Goal: Task Accomplishment & Management: Manage account settings

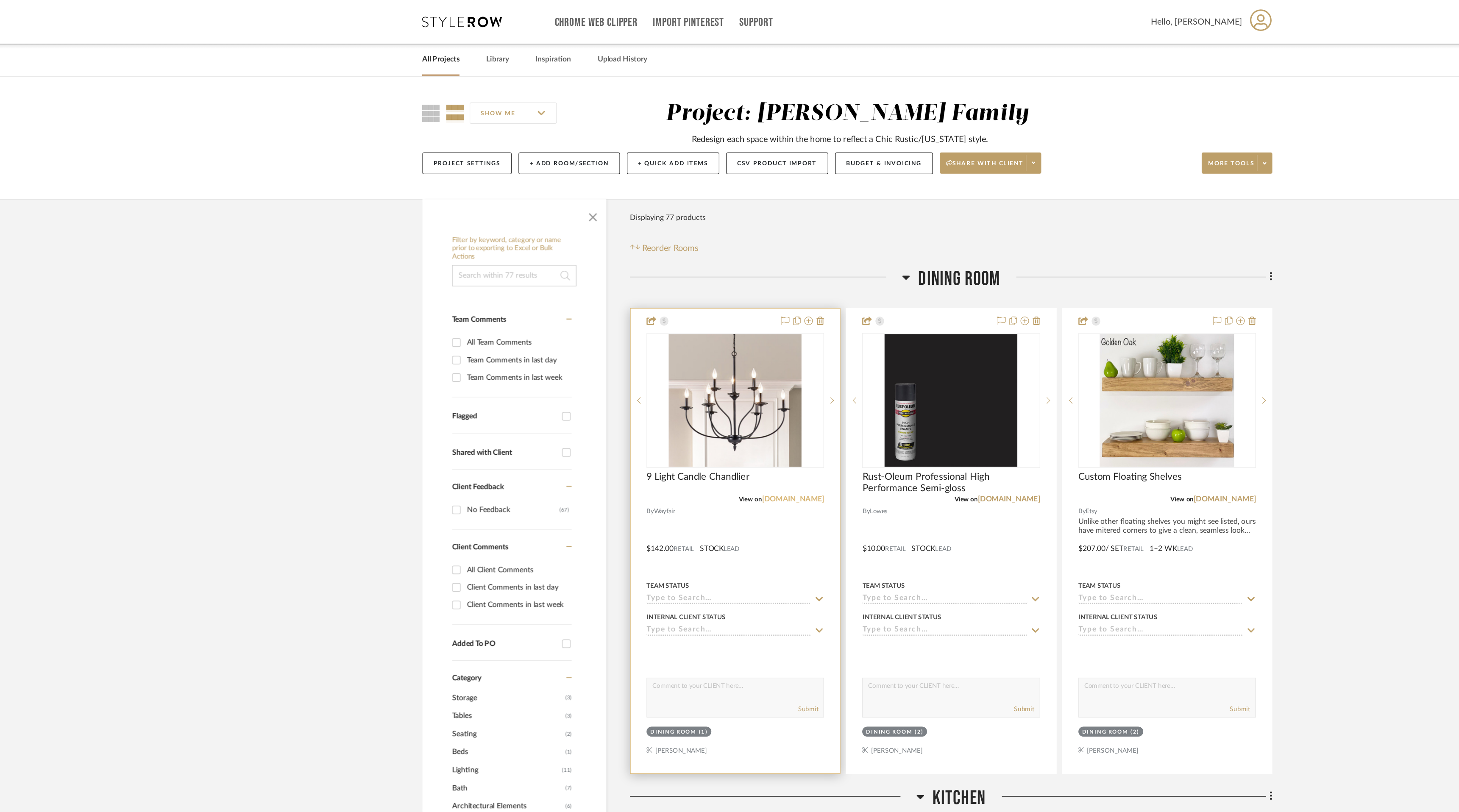
click at [699, 400] on link "[DOMAIN_NAME]" at bounding box center [686, 398] width 49 height 6
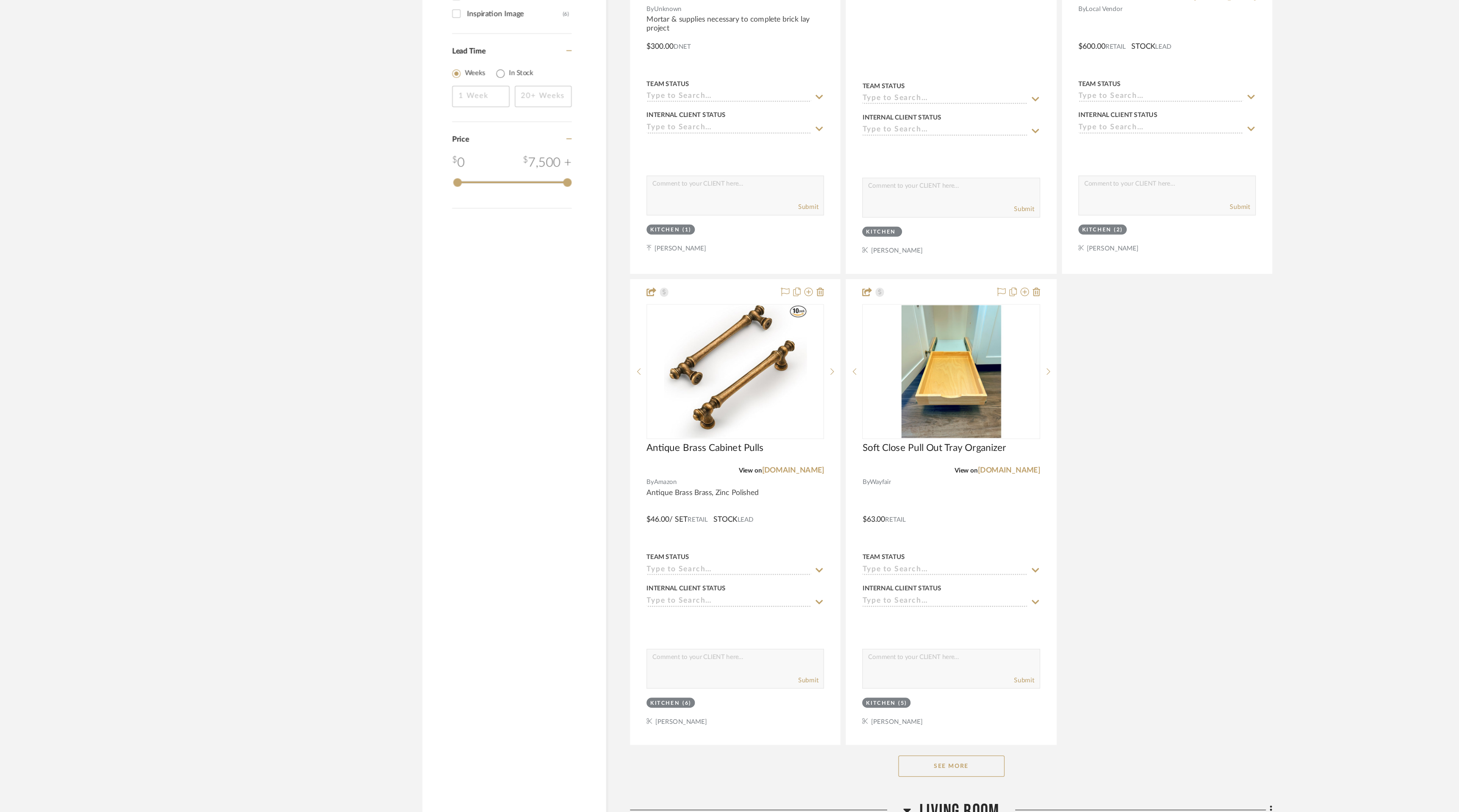
scroll to position [1028, 0]
click at [861, 538] on link "[DOMAIN_NAME]" at bounding box center [859, 538] width 49 height 6
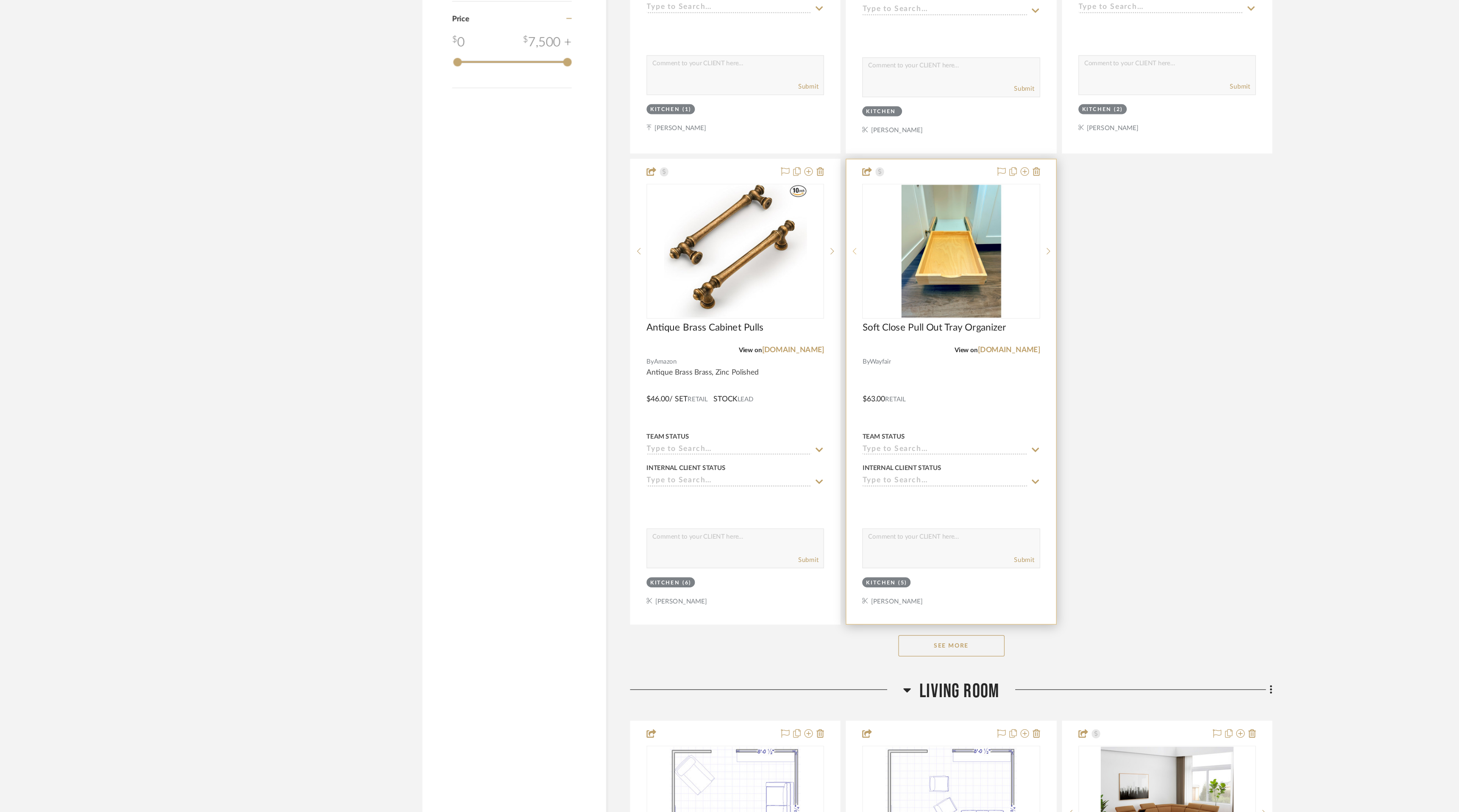
scroll to position [1265, 0]
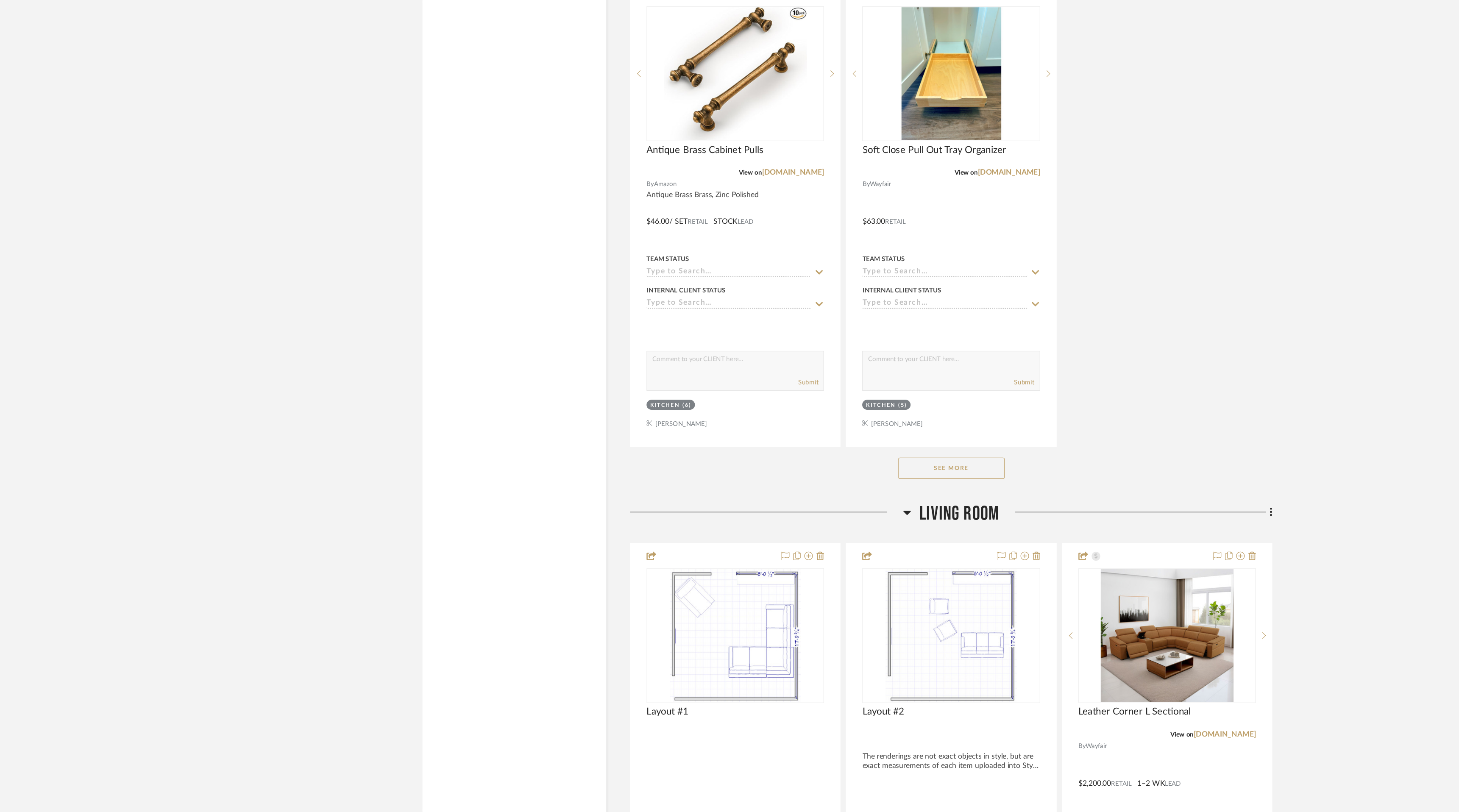
click at [811, 536] on button "See More" at bounding box center [813, 538] width 85 height 17
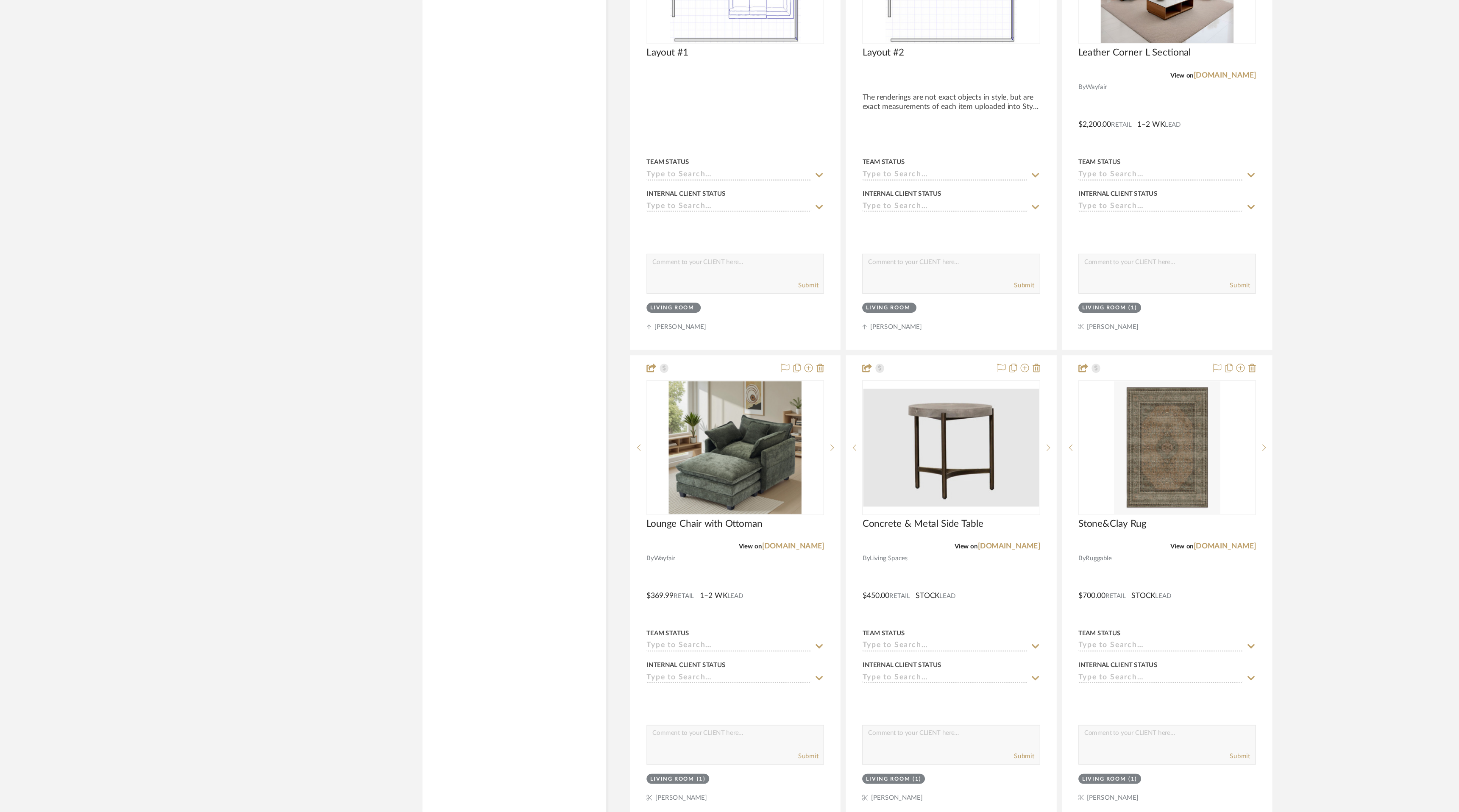
scroll to position [1792, 0]
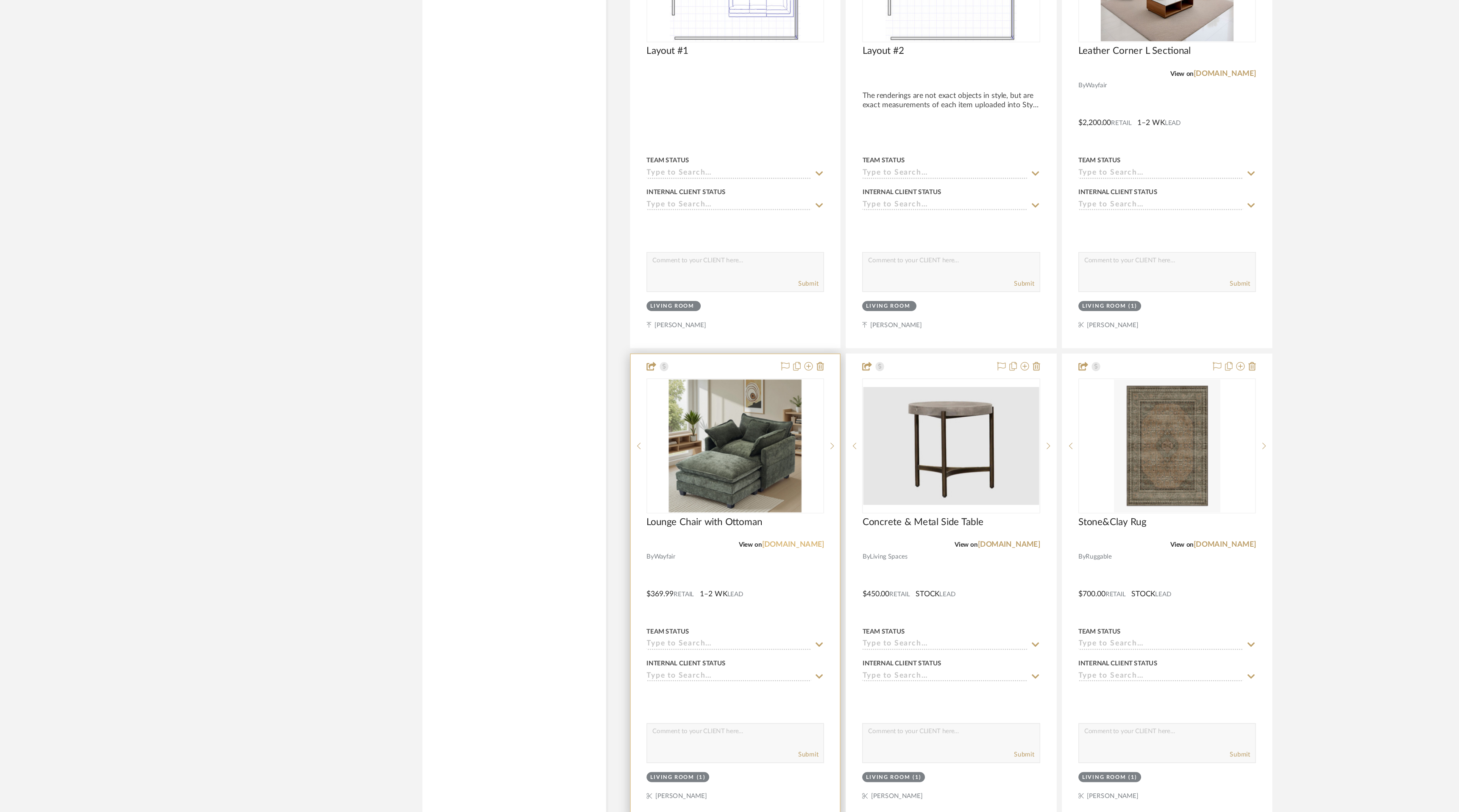
click at [697, 596] on link "[DOMAIN_NAME]" at bounding box center [686, 599] width 49 height 6
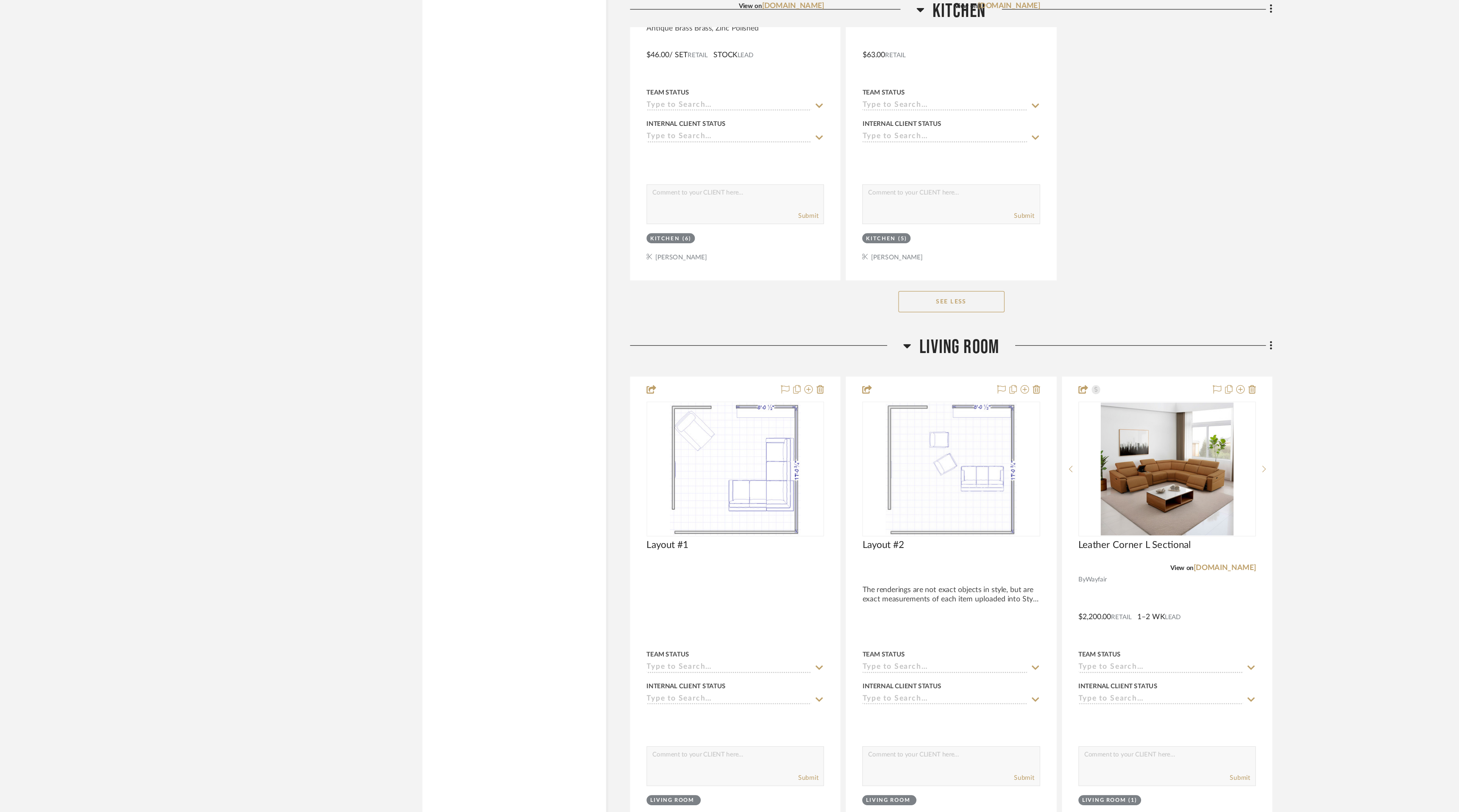
scroll to position [1510, 0]
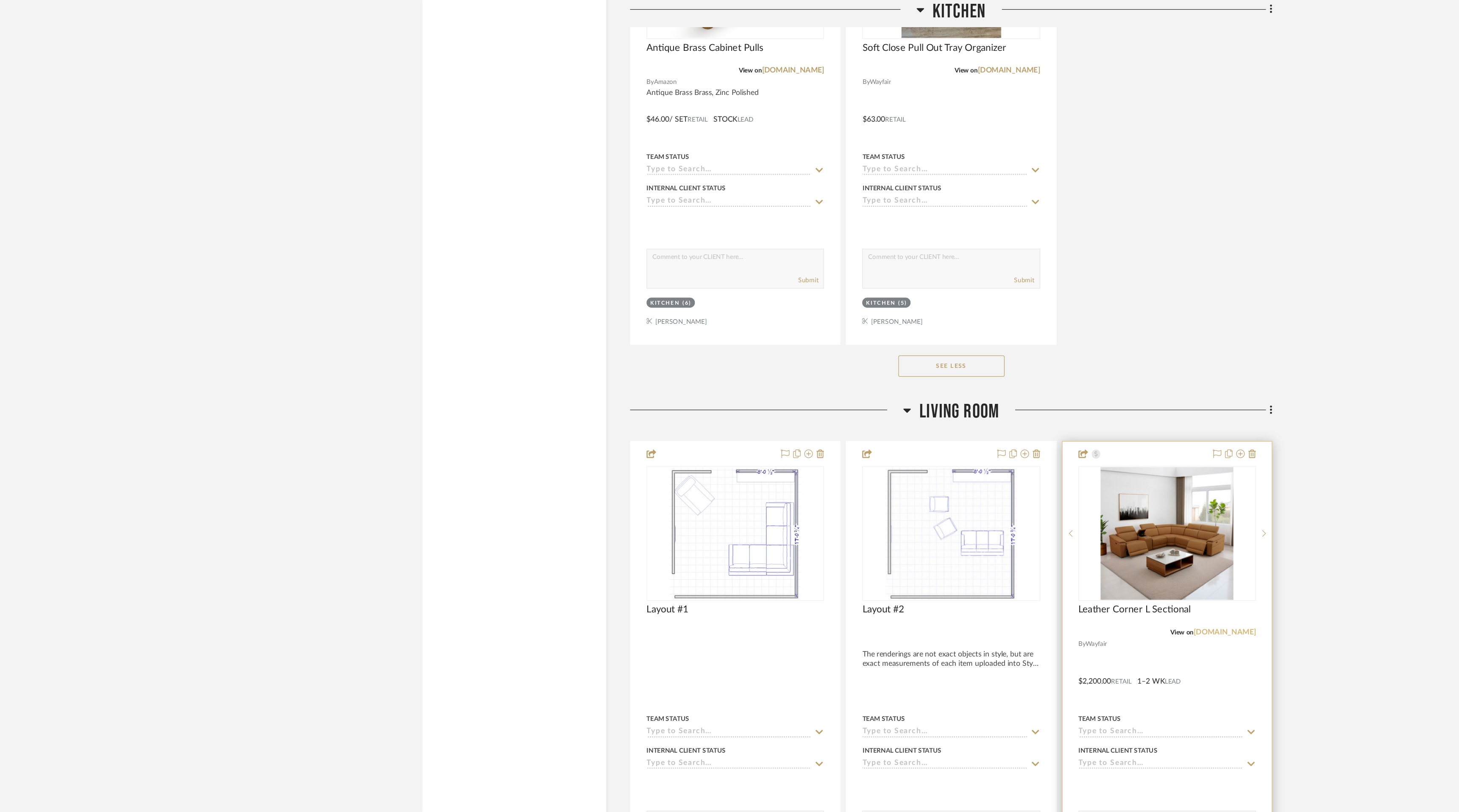
click at [1041, 502] on link "[DOMAIN_NAME]" at bounding box center [1031, 504] width 49 height 6
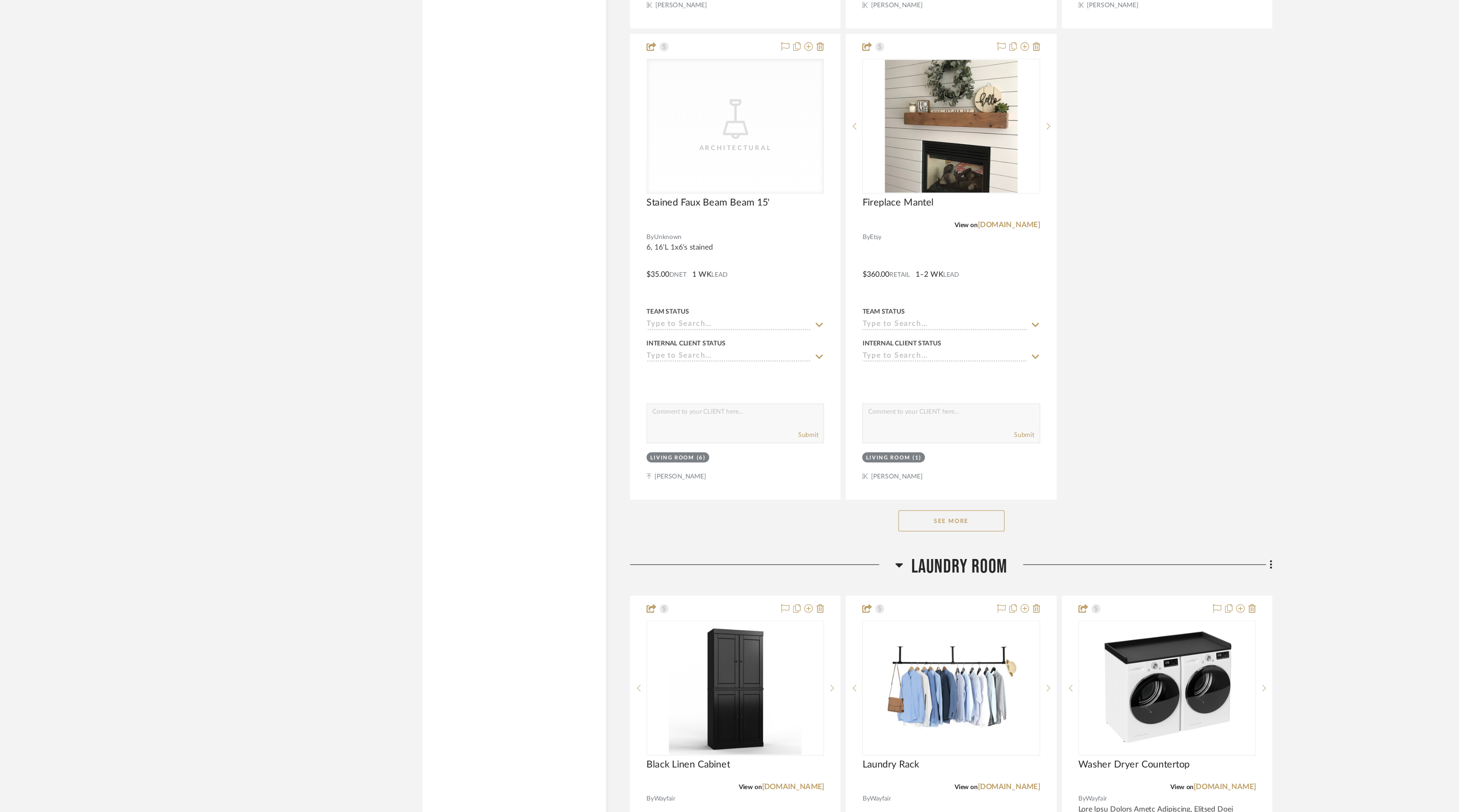
scroll to position [2437, 0]
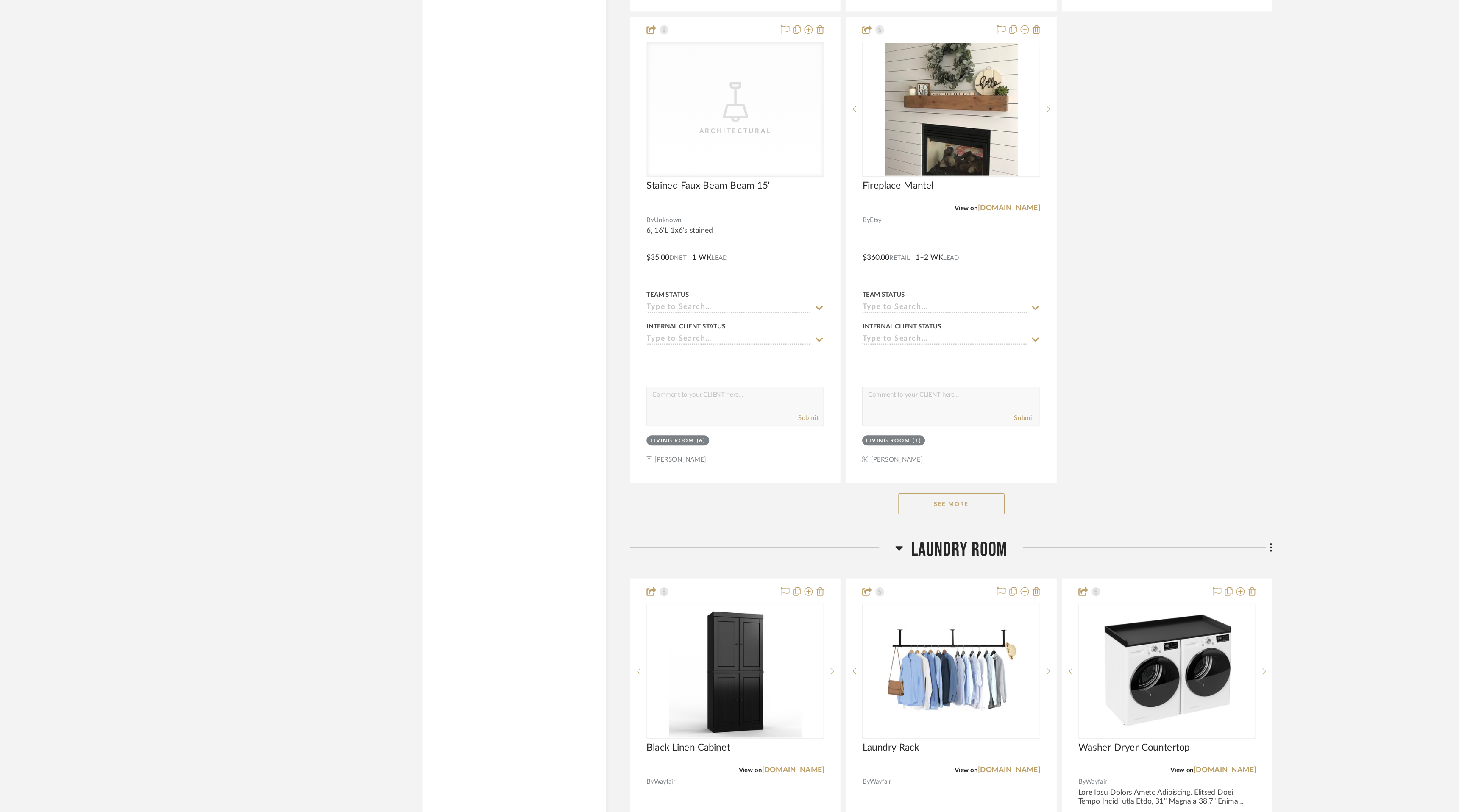
click at [831, 566] on button "See More" at bounding box center [813, 566] width 85 height 17
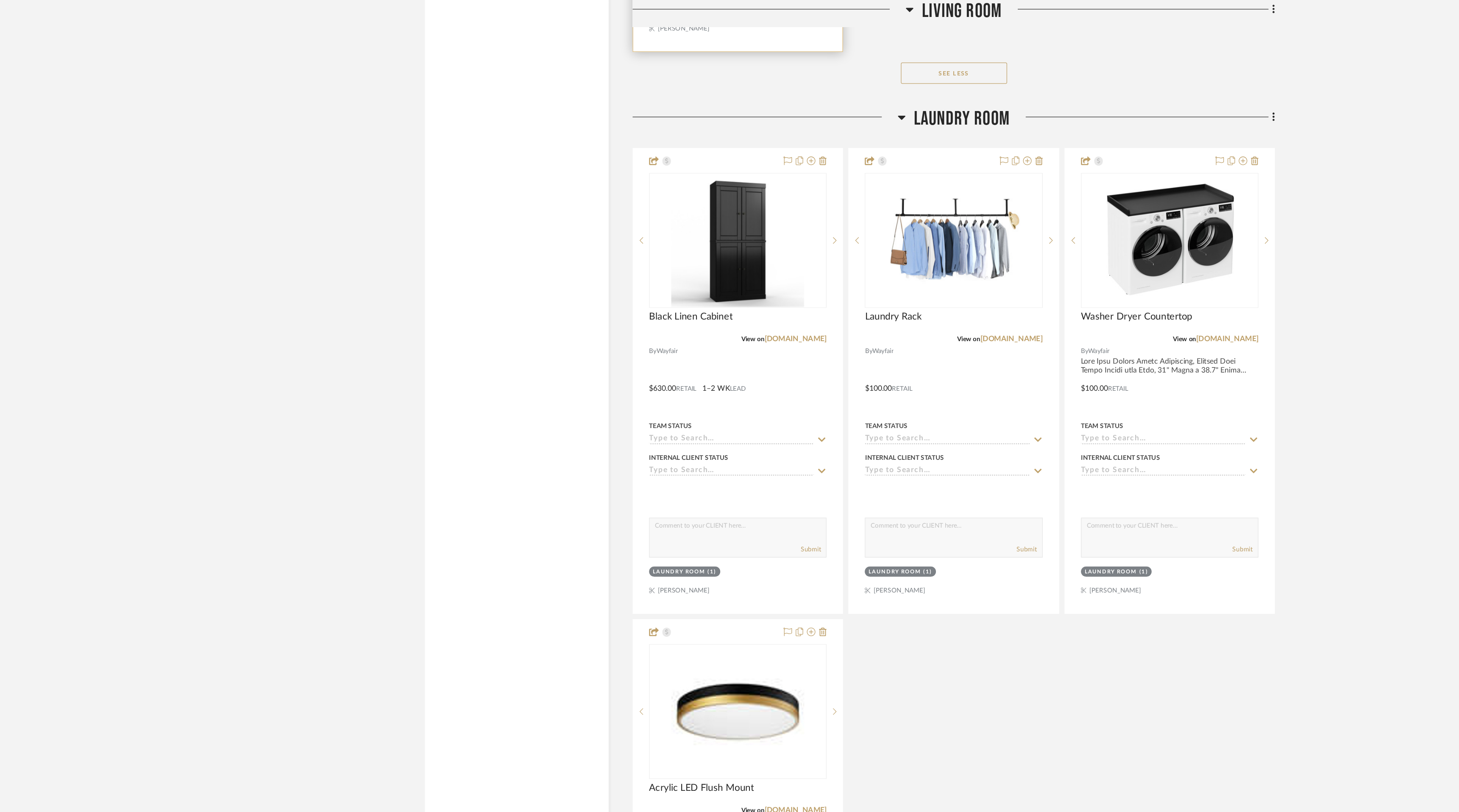
scroll to position [3064, 0]
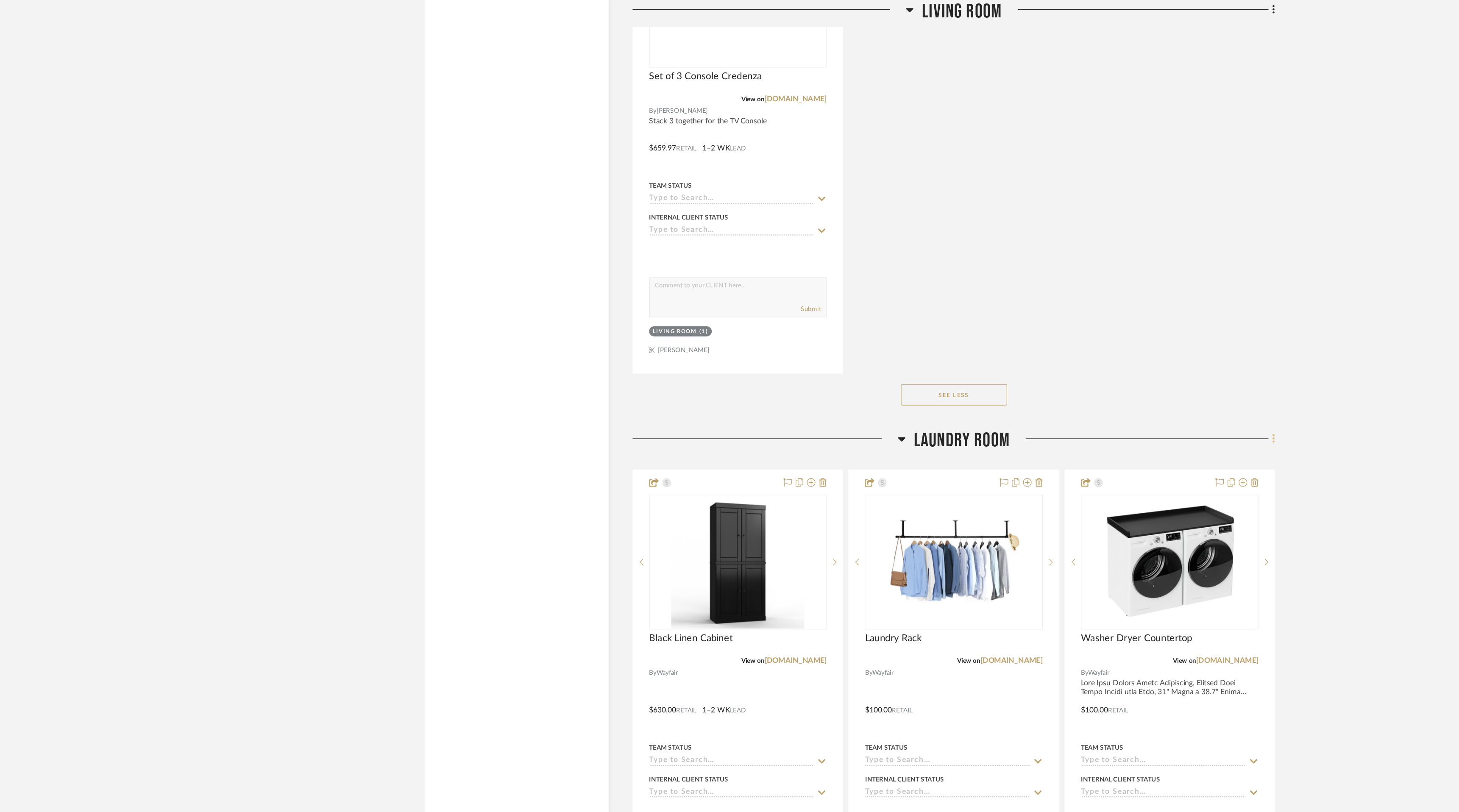
click at [1067, 350] on icon at bounding box center [1067, 350] width 2 height 7
click at [1033, 515] on span "Delete Room" at bounding box center [1023, 516] width 34 height 7
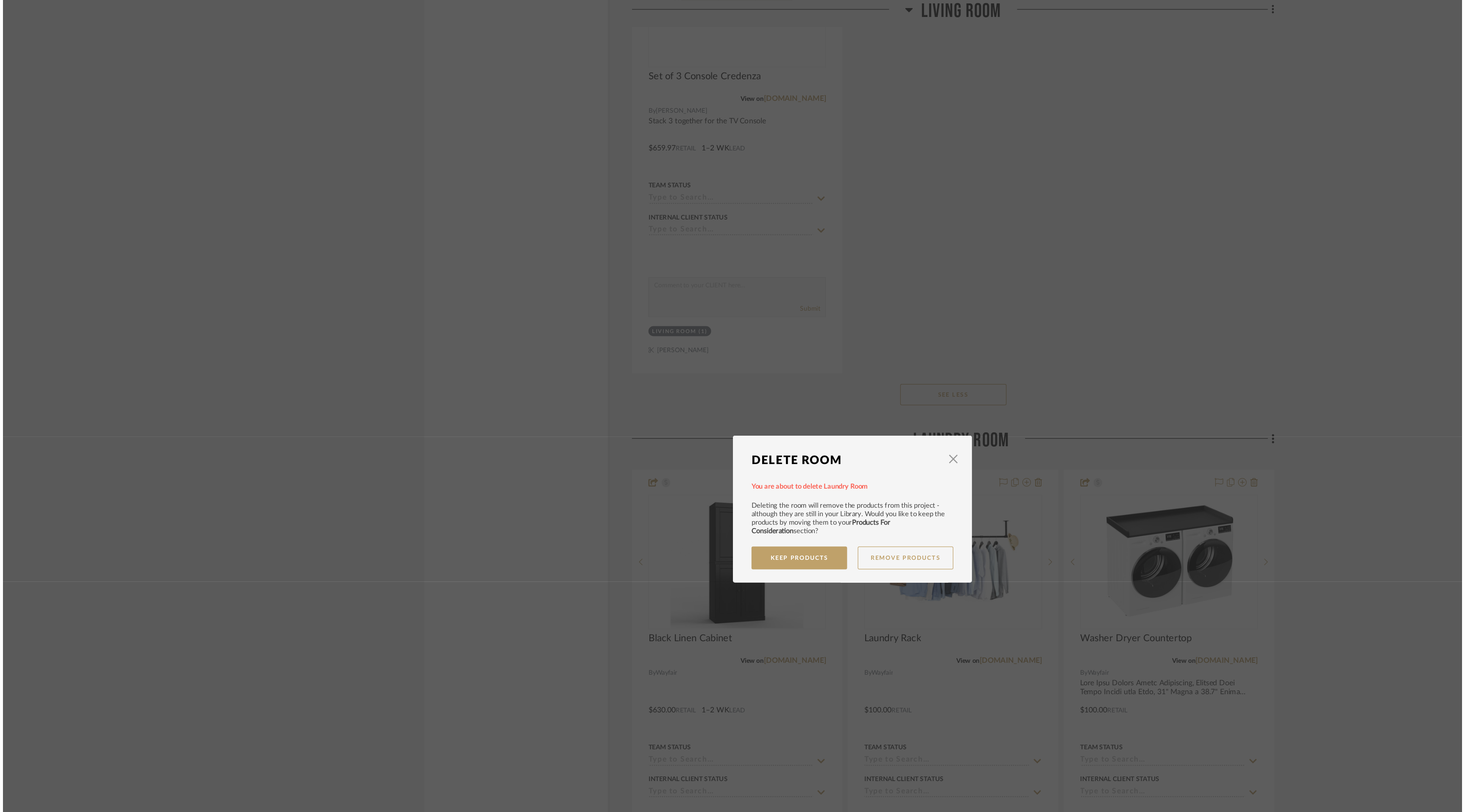
scroll to position [0, 0]
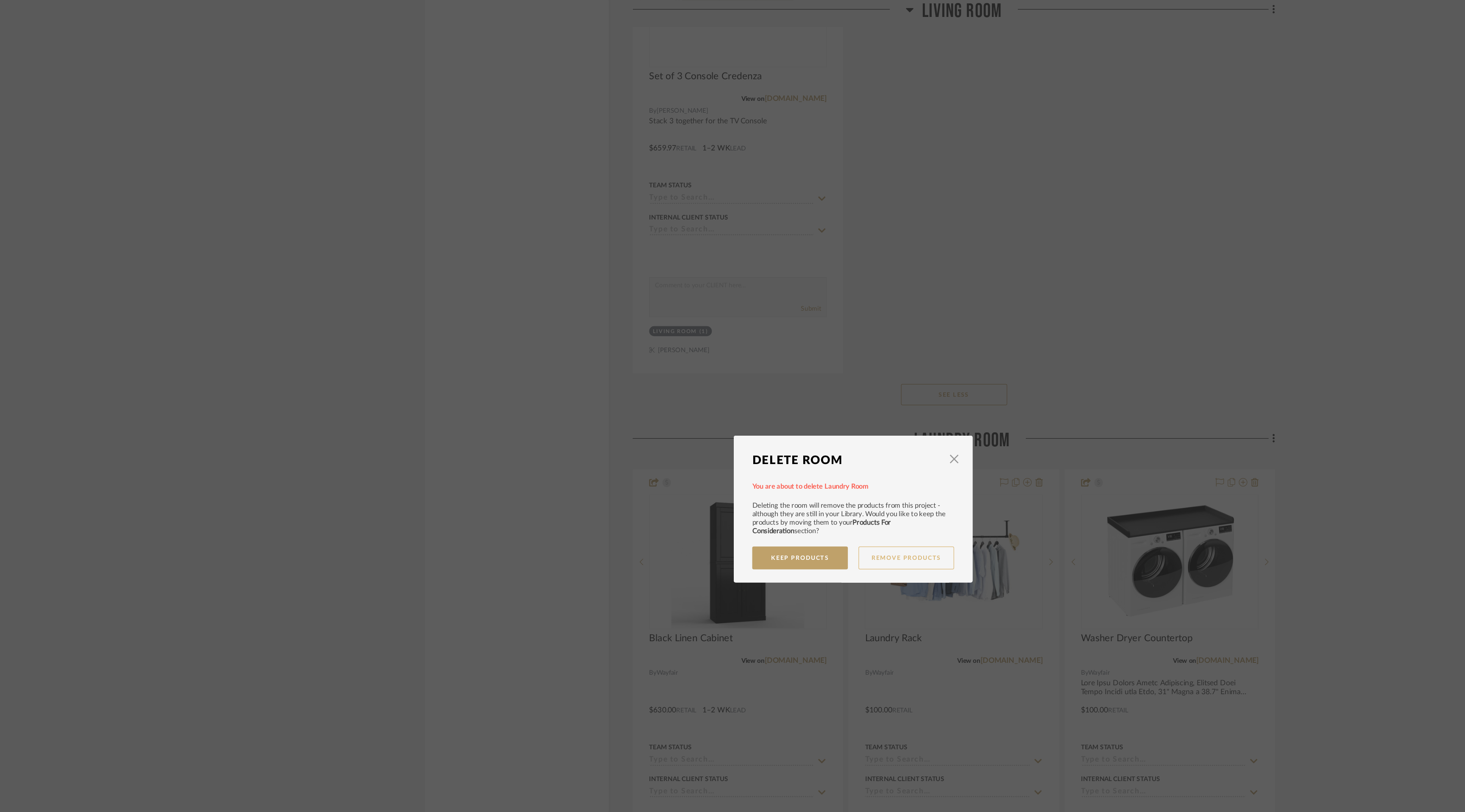
click at [768, 448] on button "Remove Products" at bounding box center [775, 445] width 76 height 18
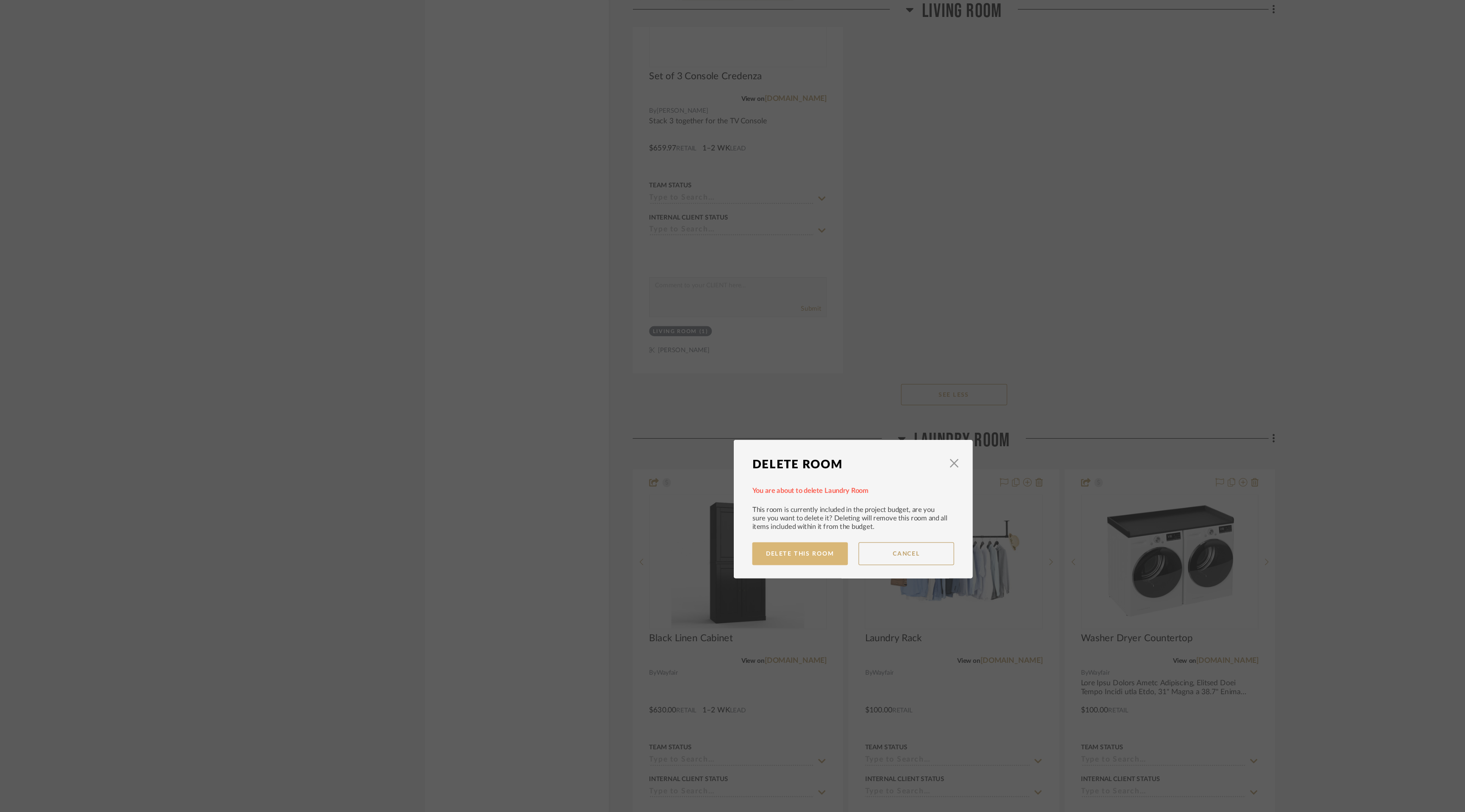
click at [699, 437] on button "Delete This Room" at bounding box center [690, 442] width 76 height 18
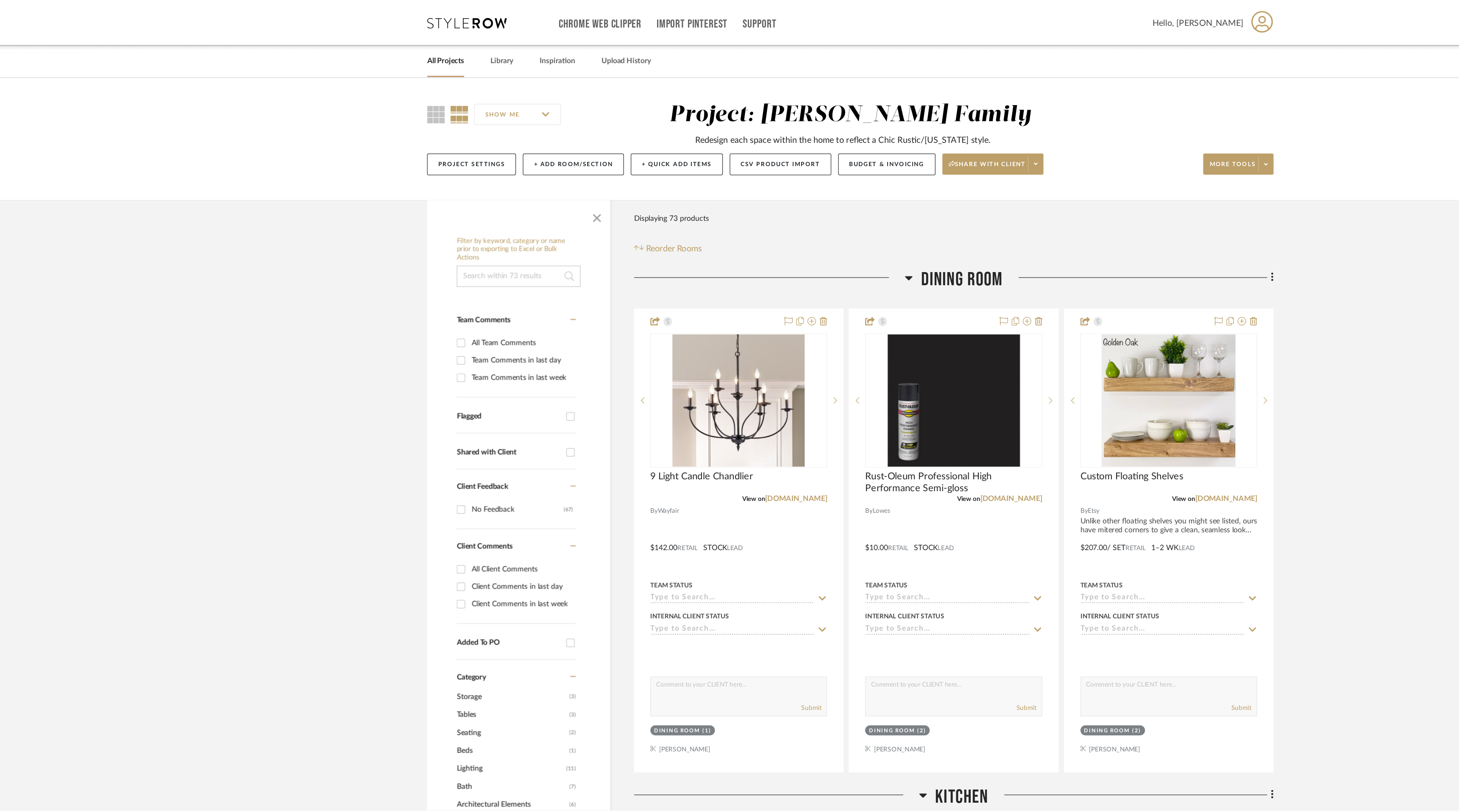
scroll to position [3064, 0]
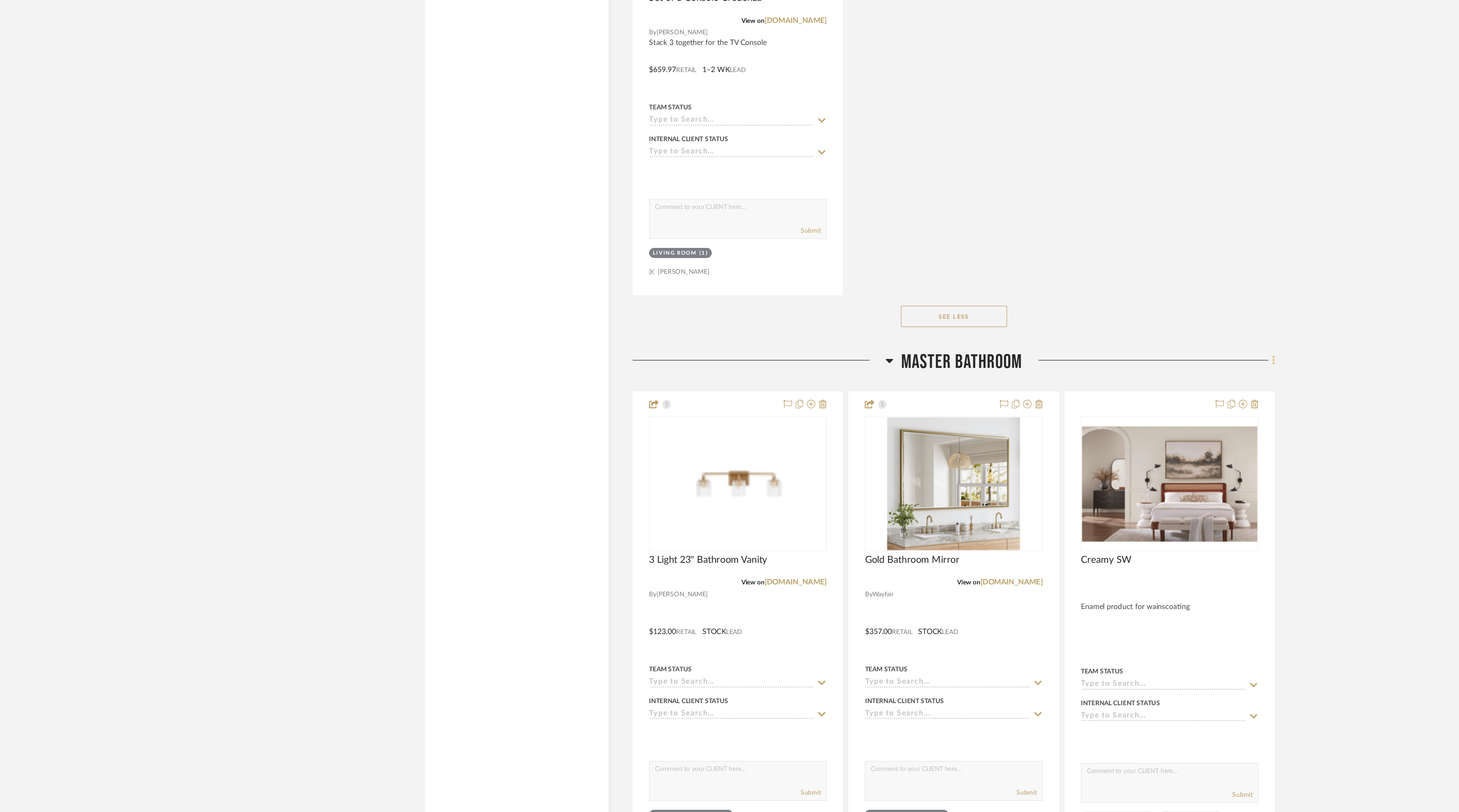
click at [1067, 350] on icon at bounding box center [1068, 350] width 2 height 9
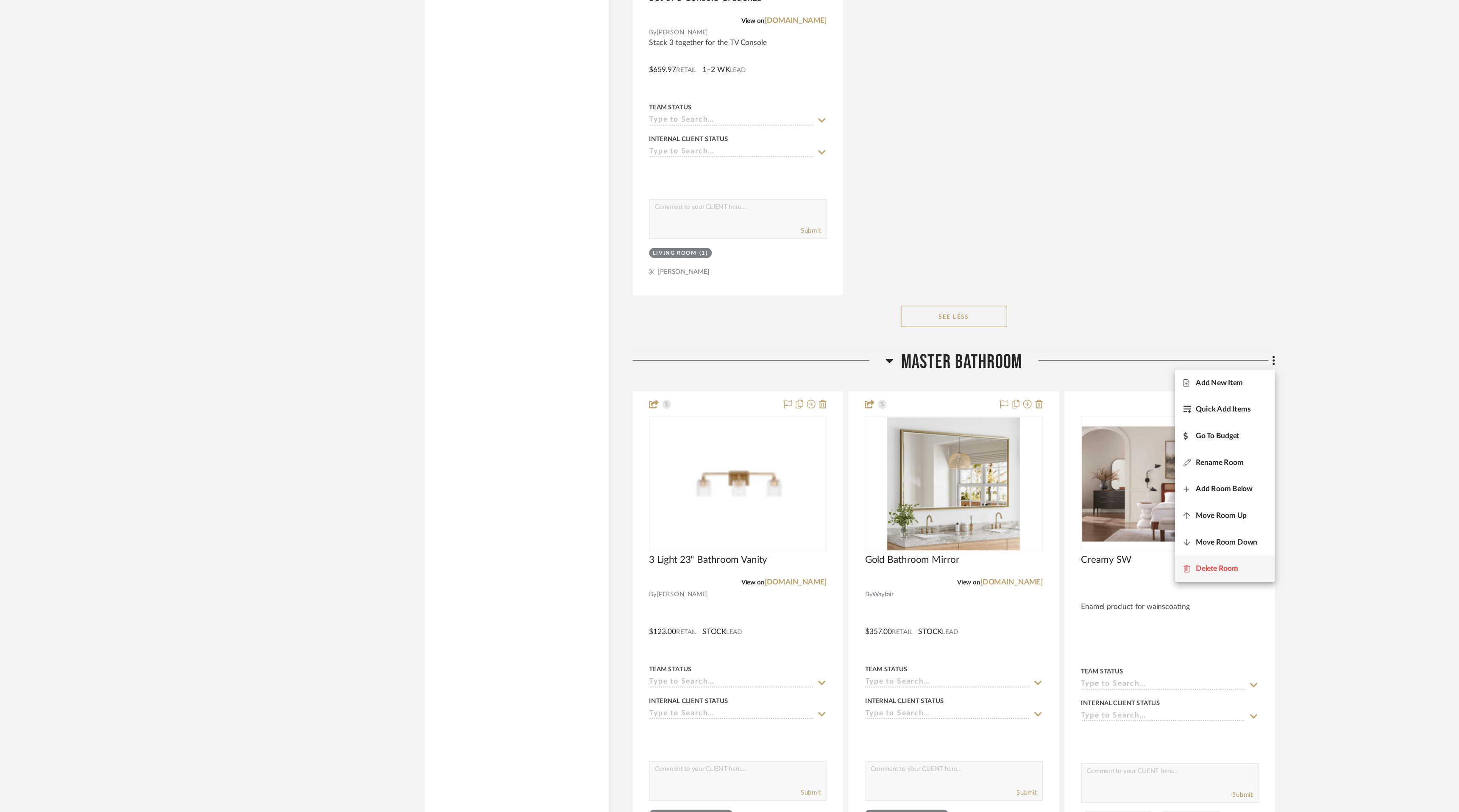
click at [1035, 522] on button "Delete Room" at bounding box center [1029, 516] width 80 height 21
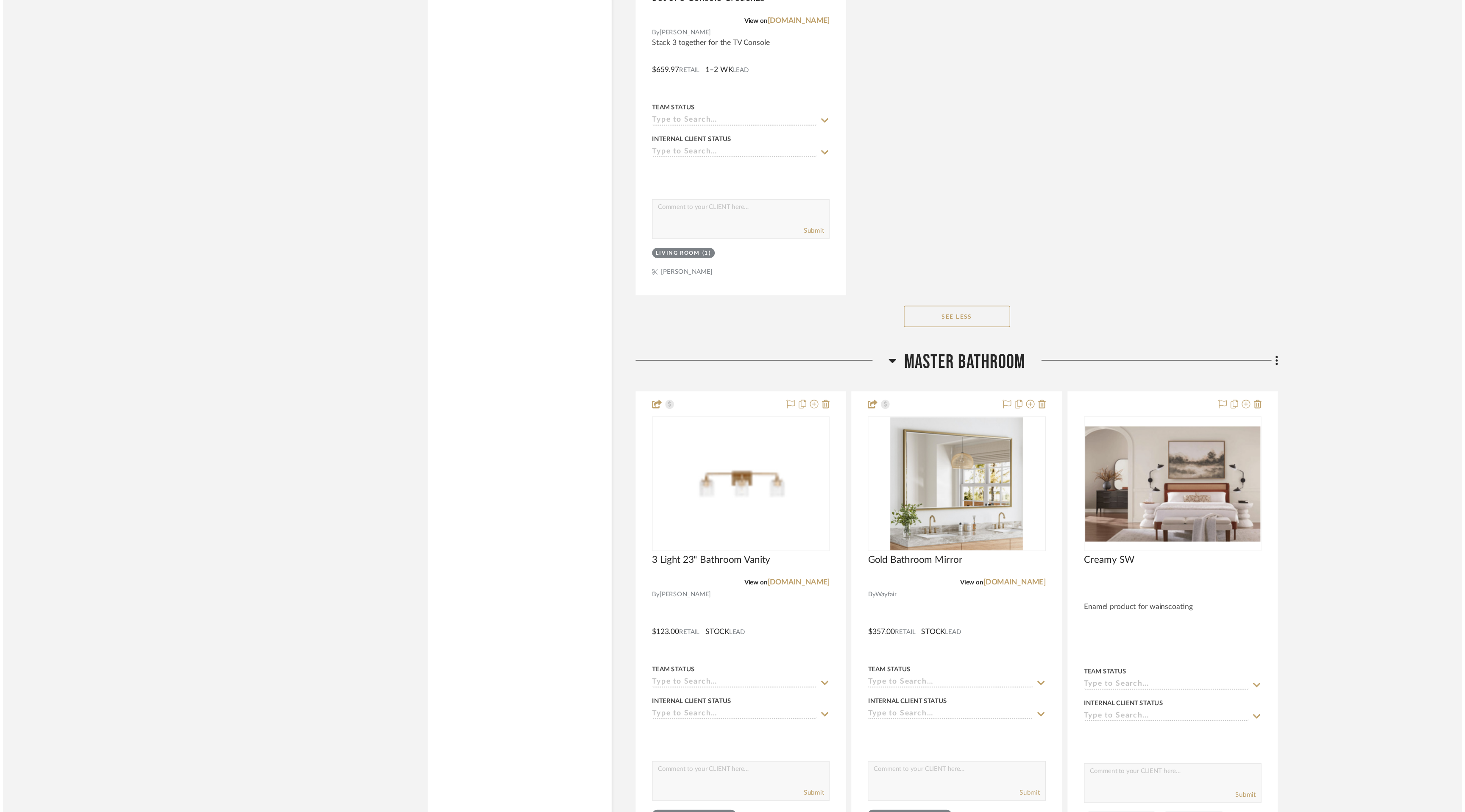
scroll to position [0, 0]
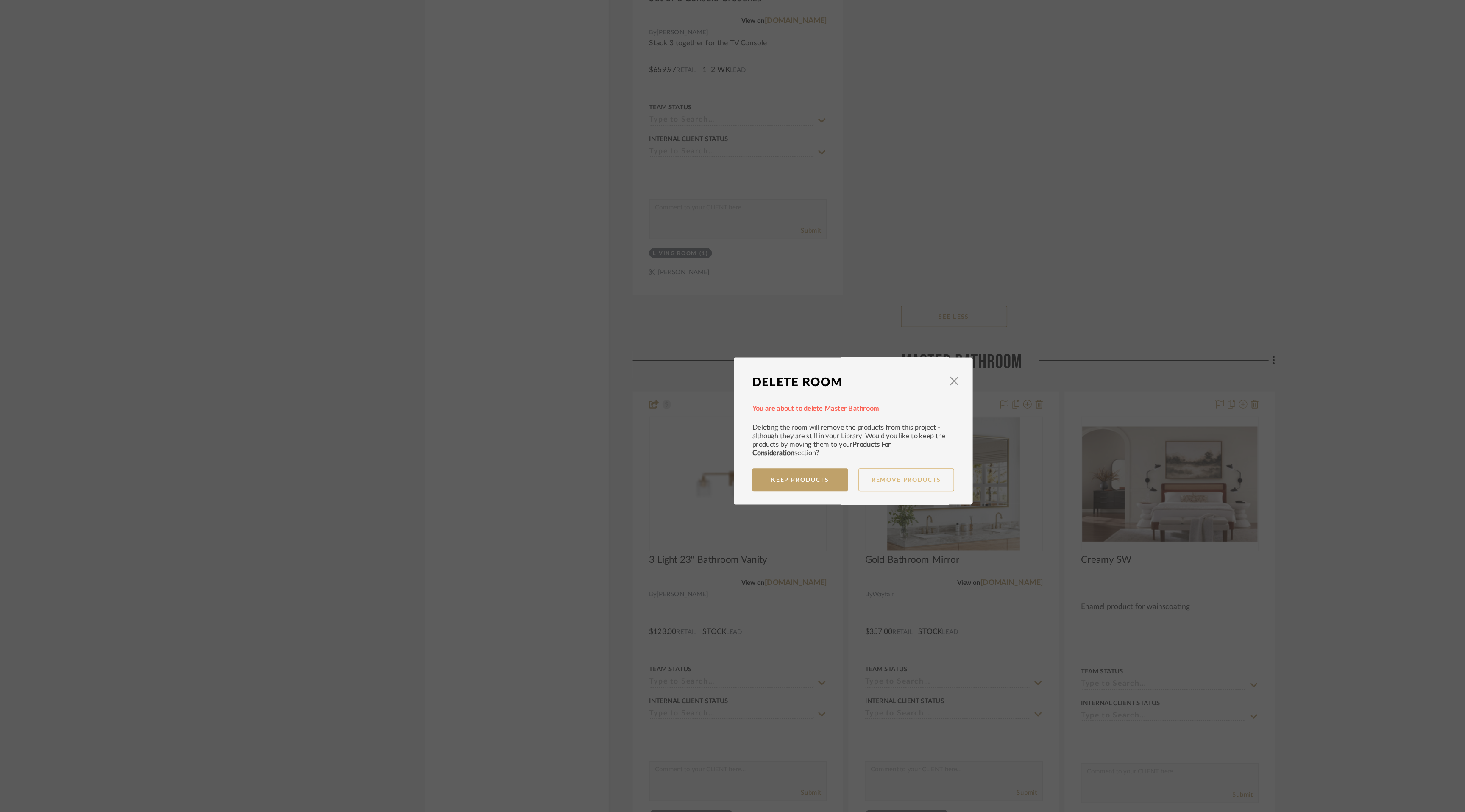
click at [772, 441] on button "Remove Products" at bounding box center [775, 445] width 76 height 18
click at [692, 443] on button "Delete This Room" at bounding box center [690, 442] width 76 height 18
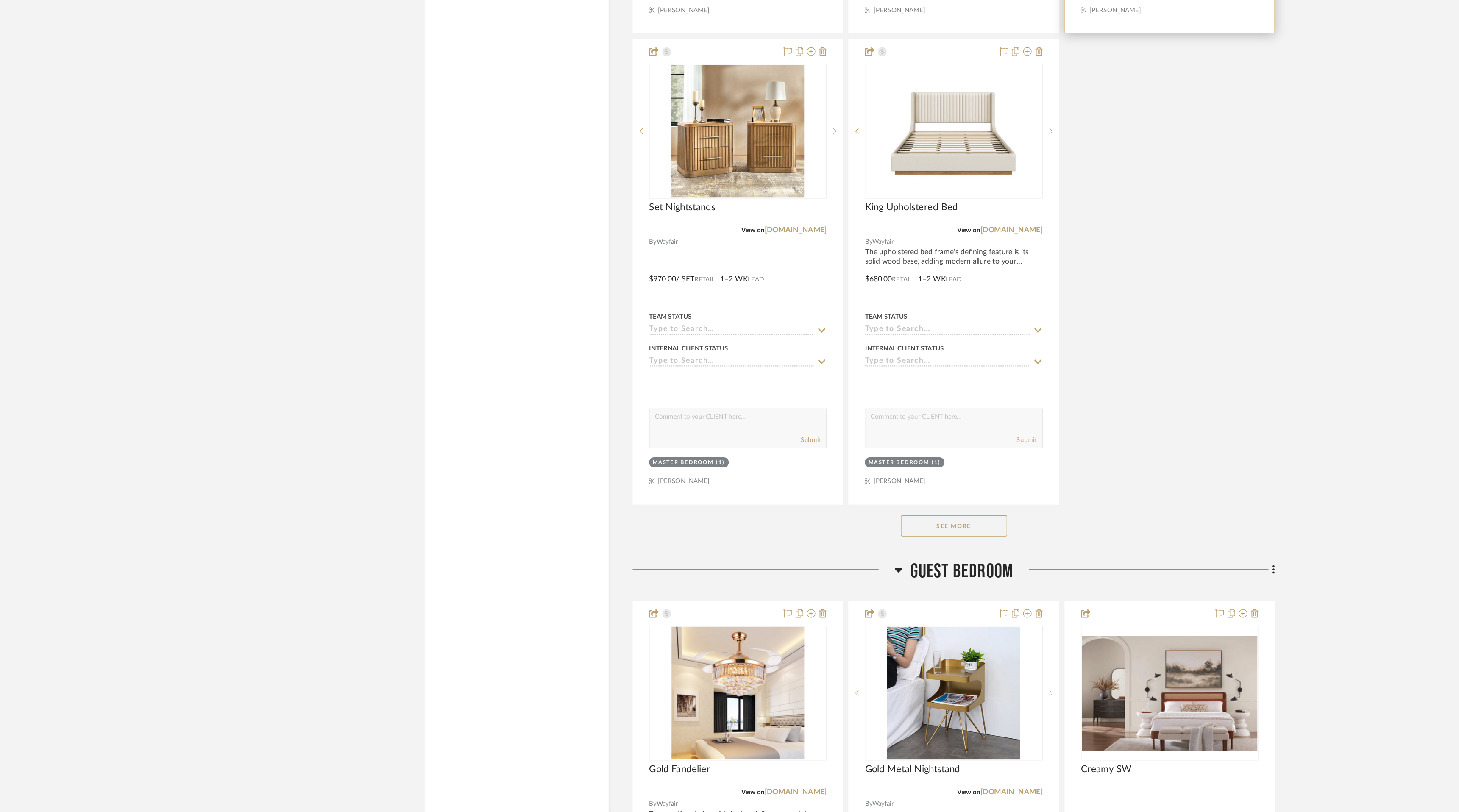
scroll to position [4000, 0]
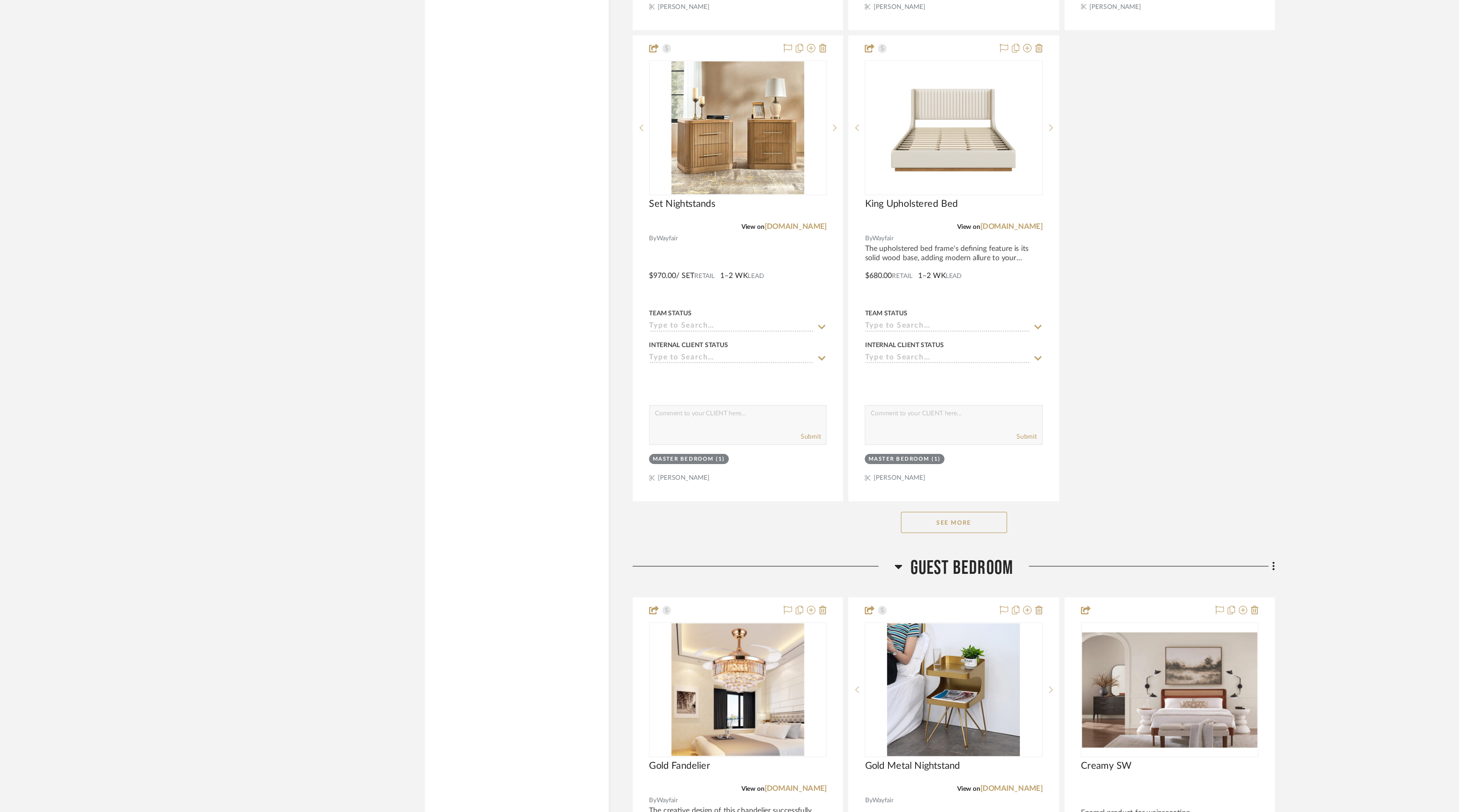
click at [824, 582] on button "See More" at bounding box center [813, 581] width 85 height 17
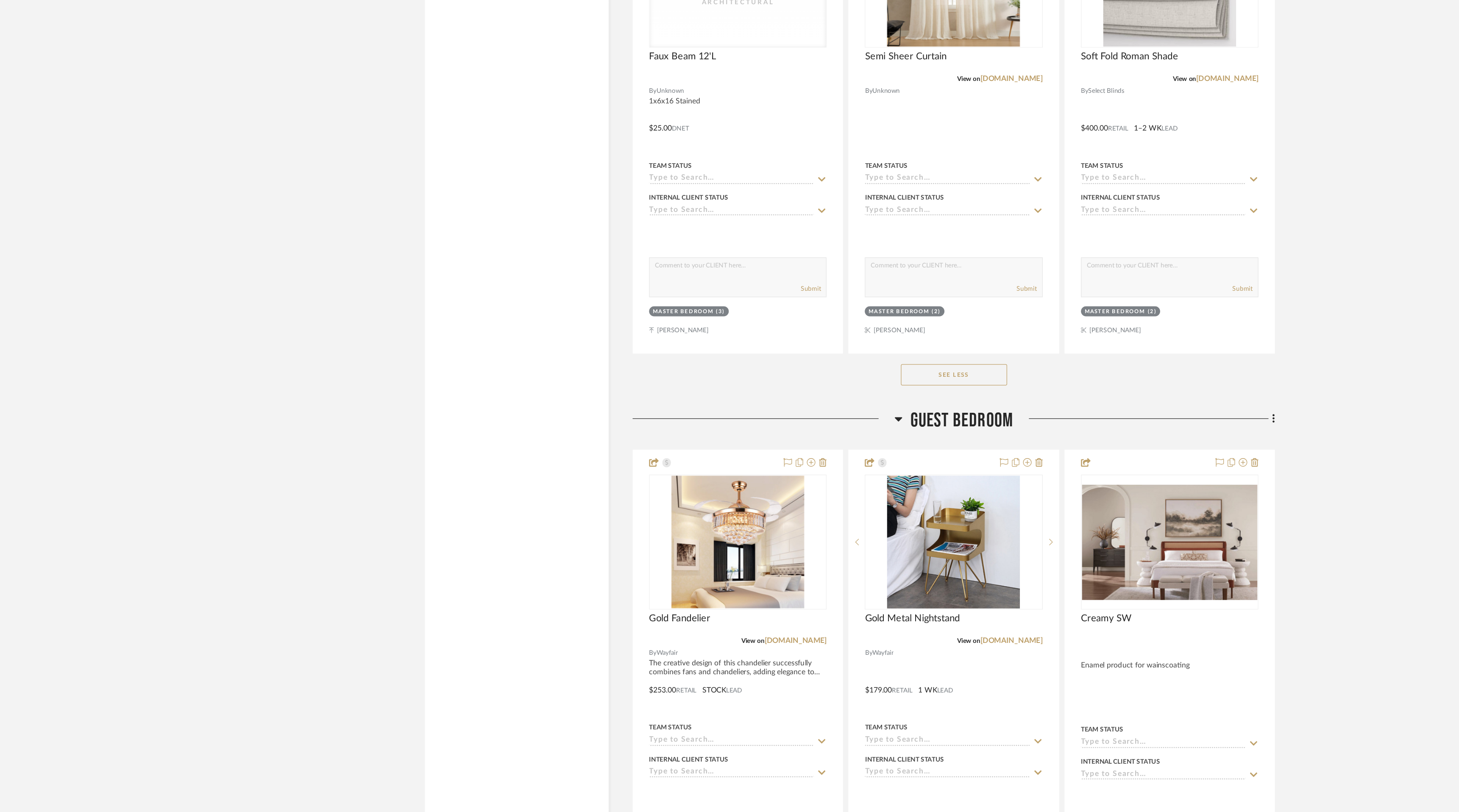
scroll to position [4497, 0]
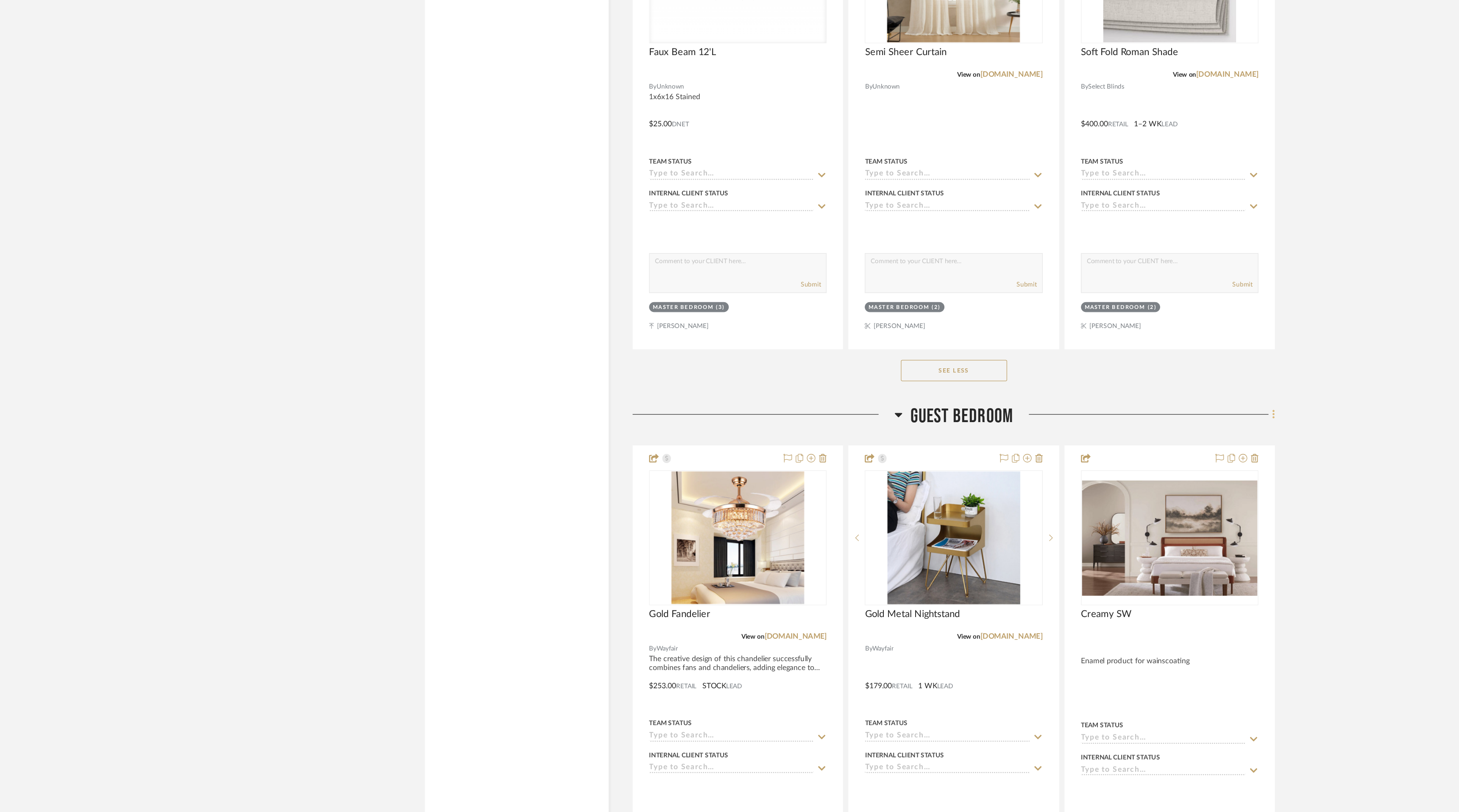
click at [1068, 492] on icon at bounding box center [1068, 495] width 2 height 9
click at [1046, 660] on span "Delete Room" at bounding box center [1029, 661] width 66 height 7
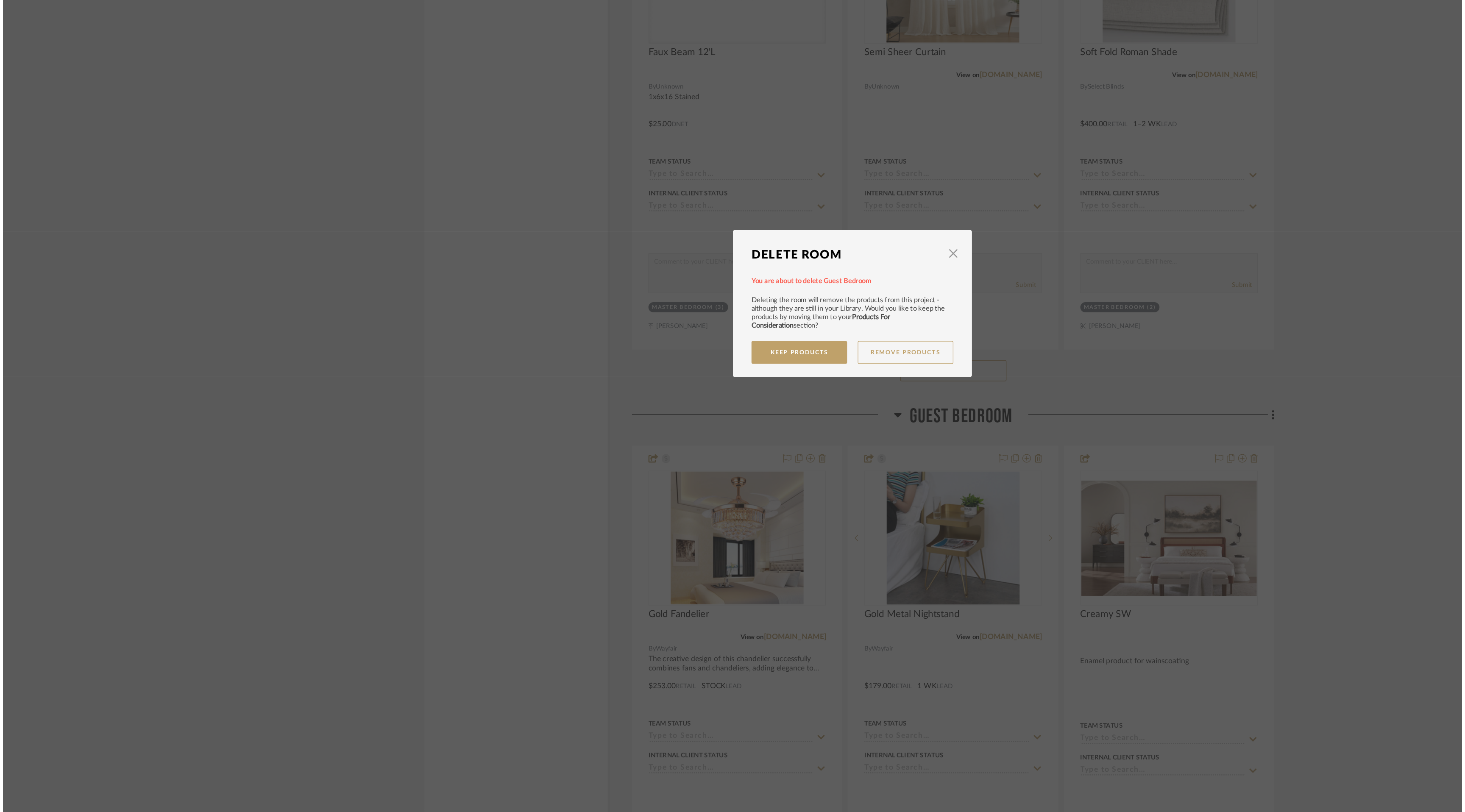
scroll to position [0, 0]
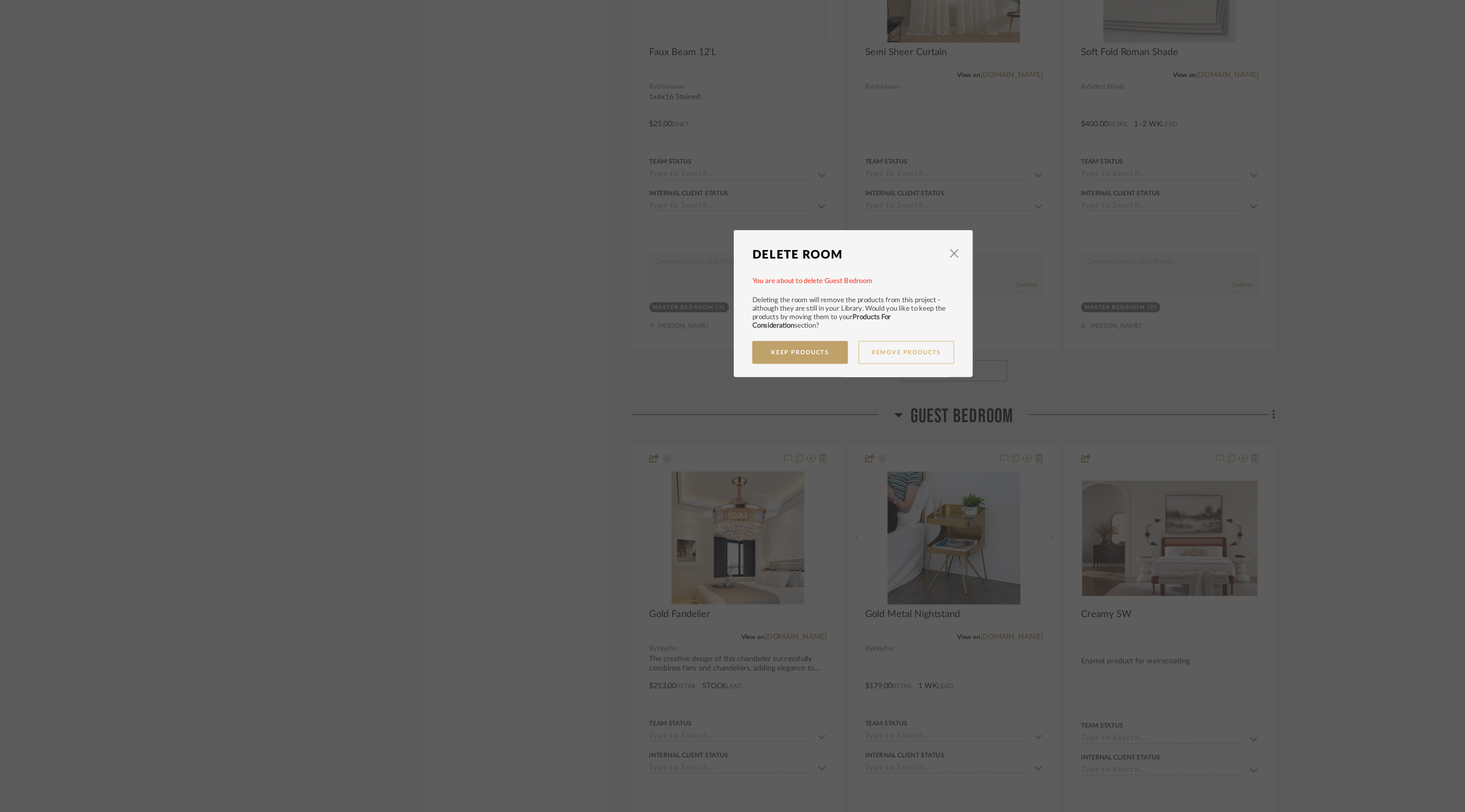
click at [781, 445] on button "Remove Products" at bounding box center [775, 445] width 76 height 18
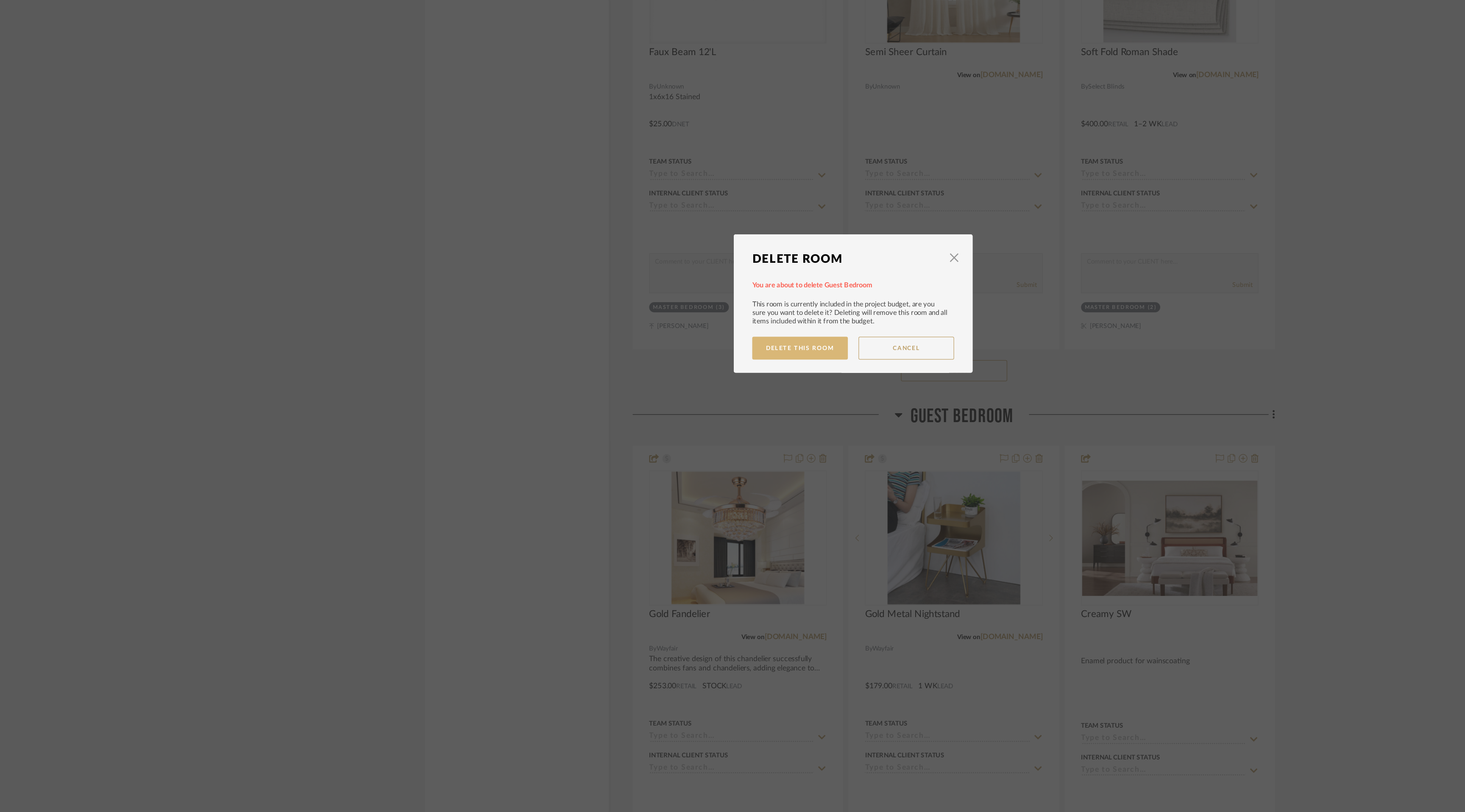
click at [686, 439] on button "Delete This Room" at bounding box center [690, 442] width 76 height 18
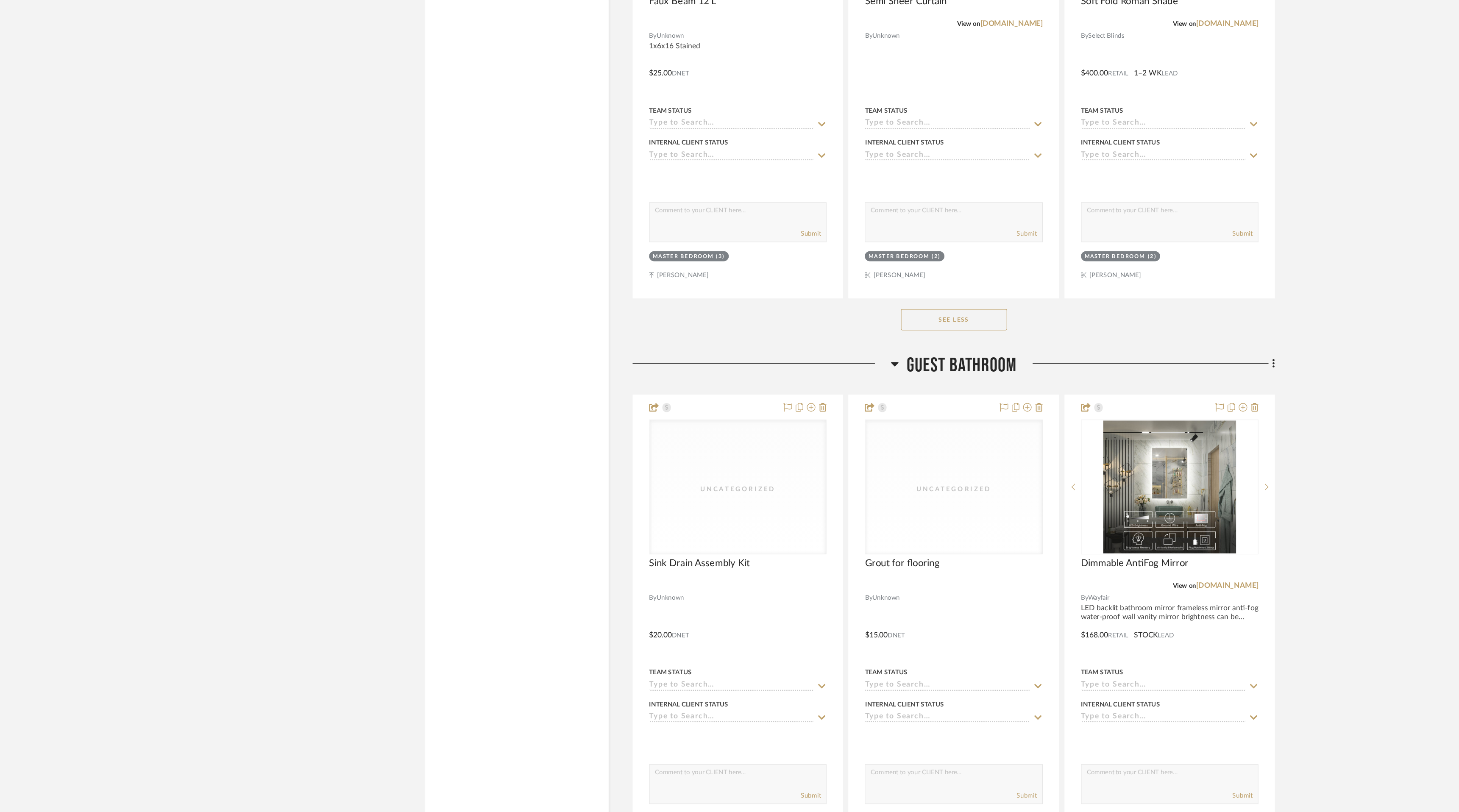
scroll to position [4539, 0]
click at [1067, 451] on icon at bounding box center [1068, 453] width 2 height 9
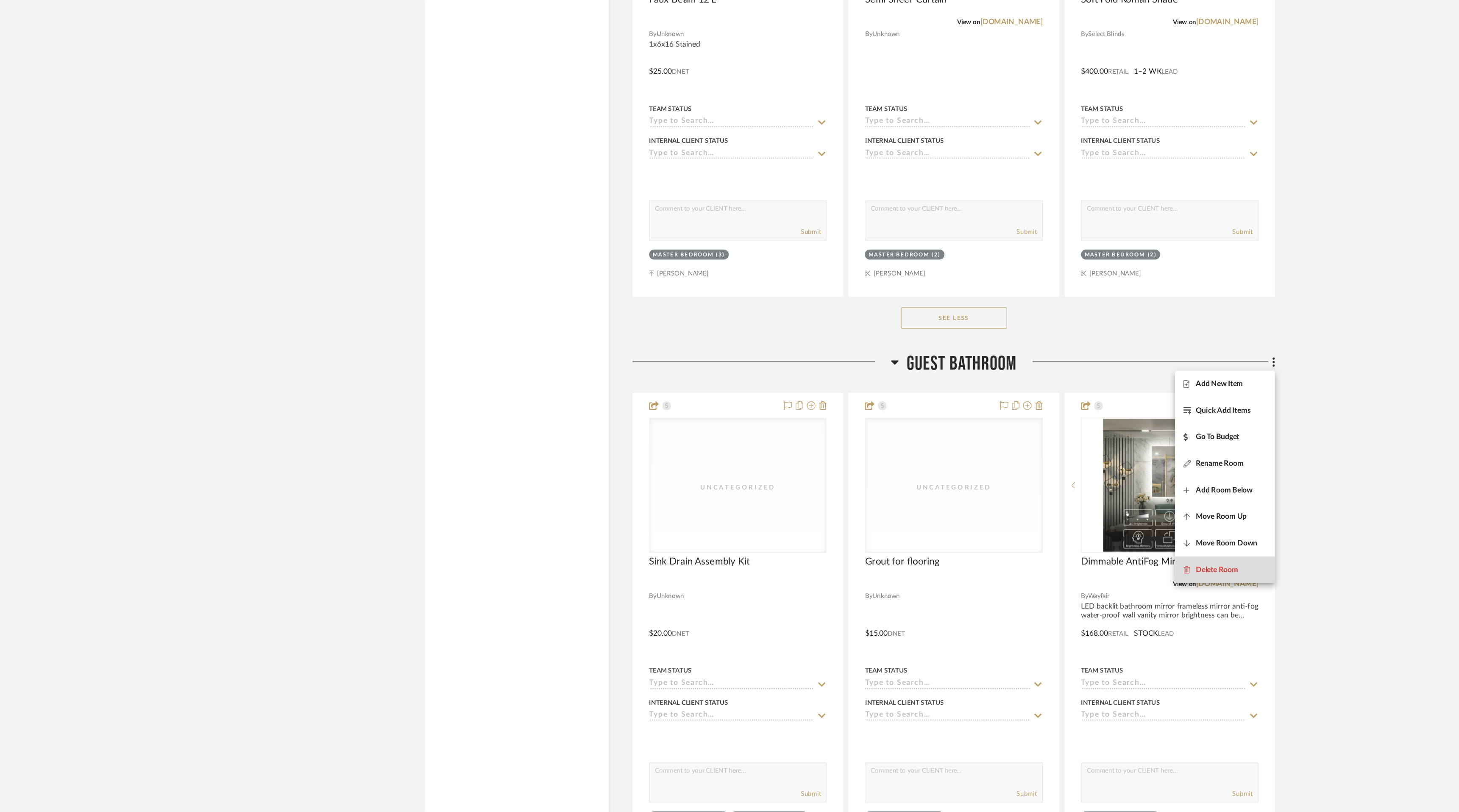
click at [1043, 614] on button "Delete Room" at bounding box center [1029, 619] width 80 height 21
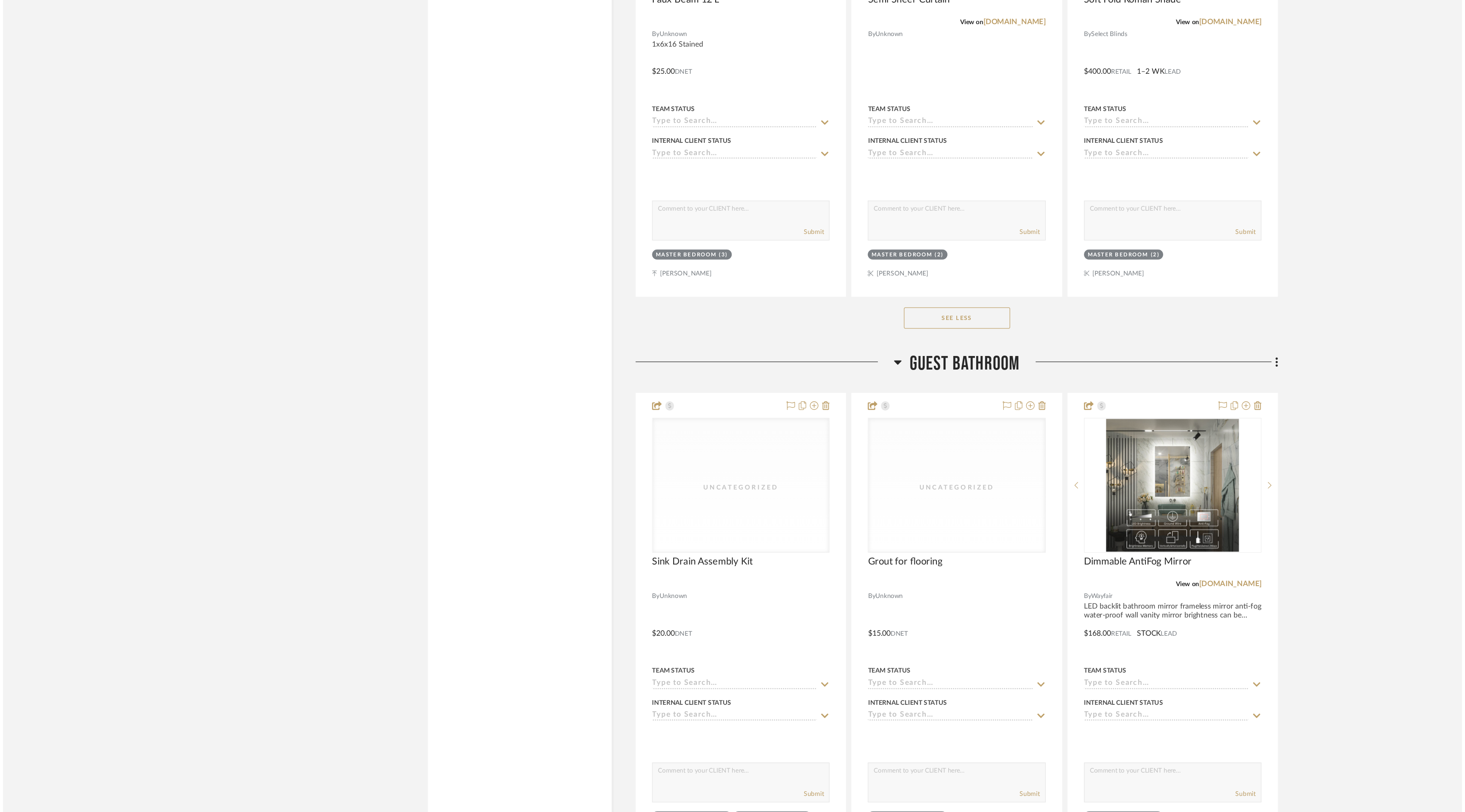
scroll to position [0, 0]
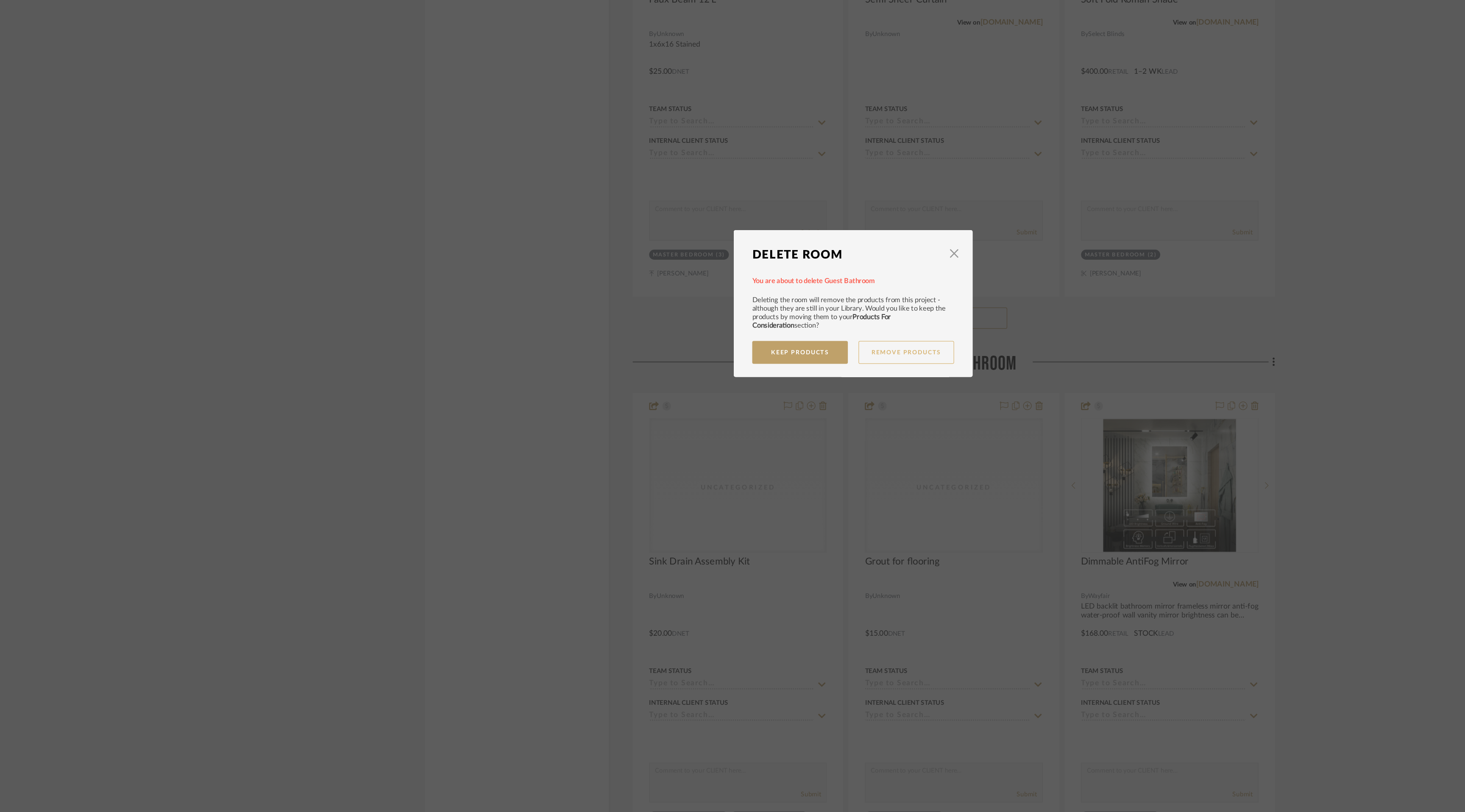
click at [763, 445] on button "Remove Products" at bounding box center [775, 445] width 76 height 18
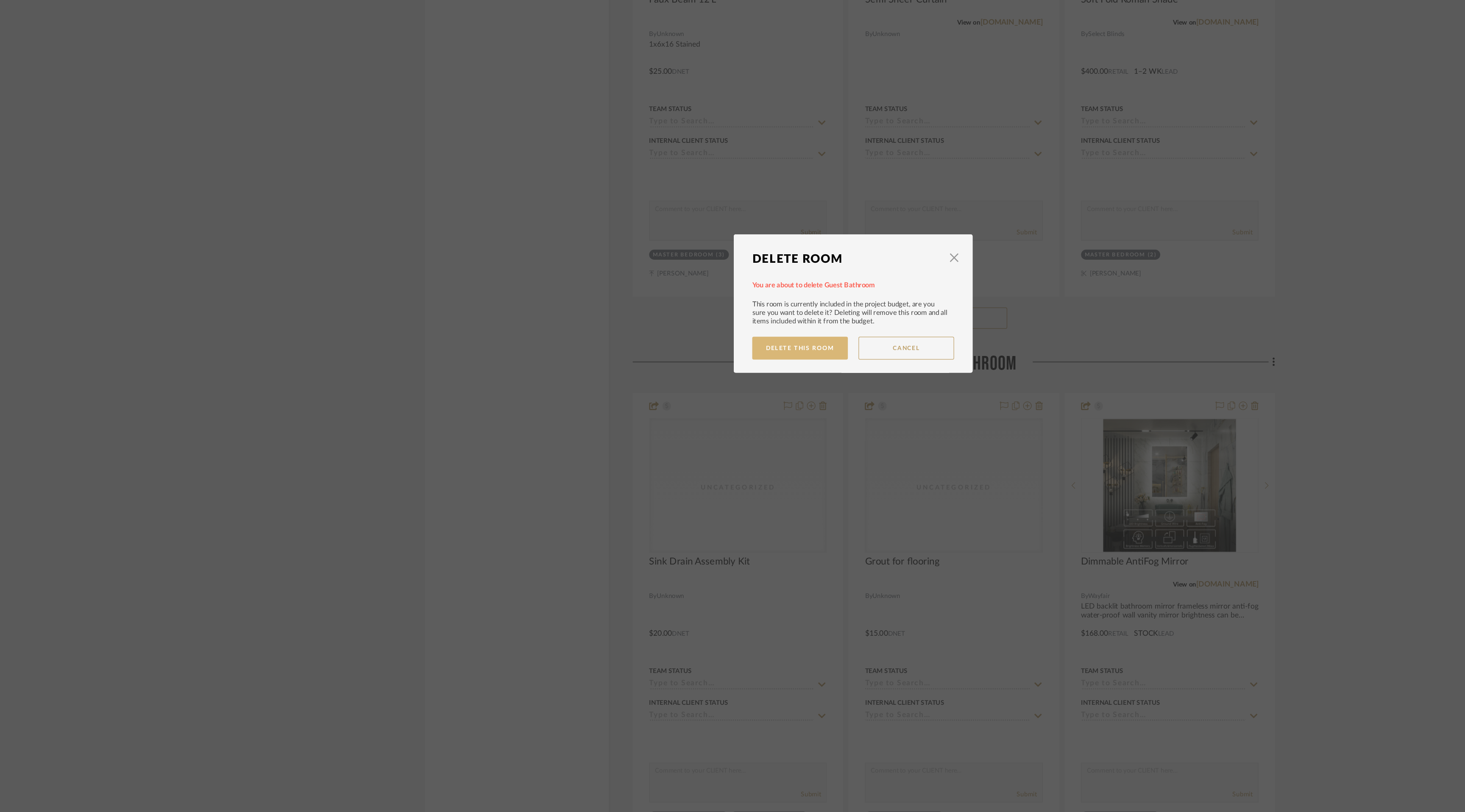
click at [687, 442] on button "Delete This Room" at bounding box center [690, 442] width 76 height 18
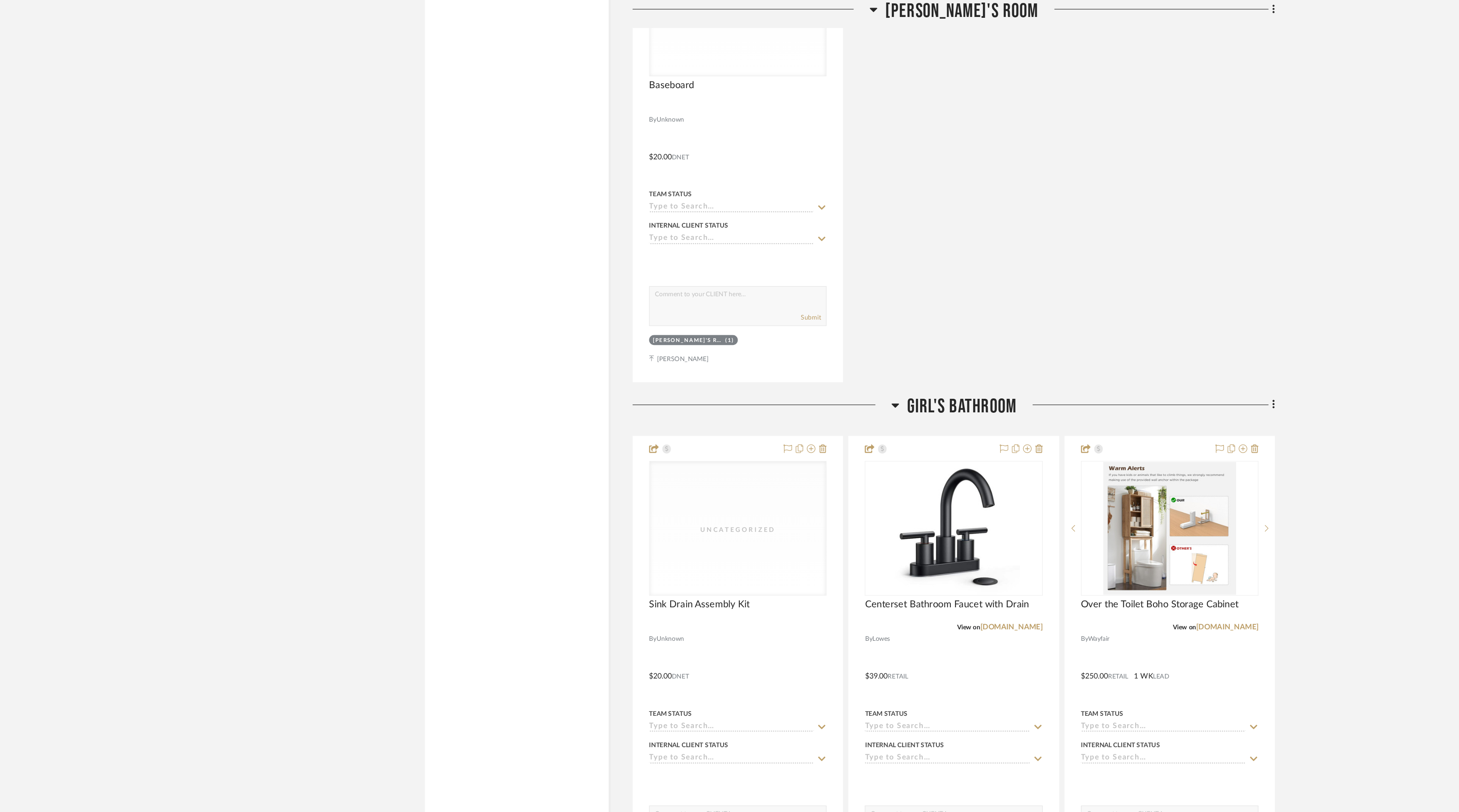
scroll to position [5144, 0]
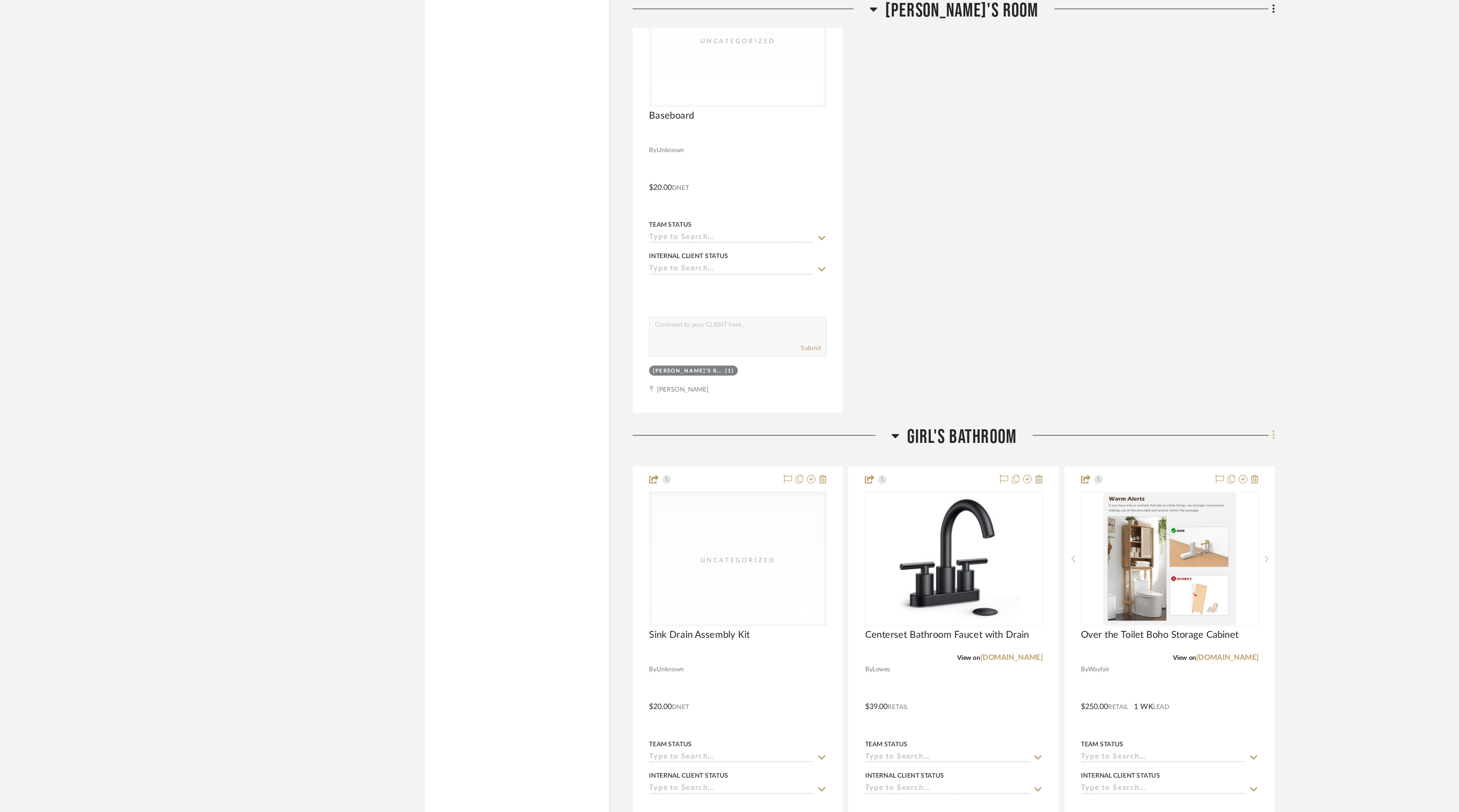
click at [1065, 343] on fa-icon at bounding box center [1067, 348] width 6 height 14
click at [1034, 511] on span "Delete Room" at bounding box center [1023, 513] width 34 height 7
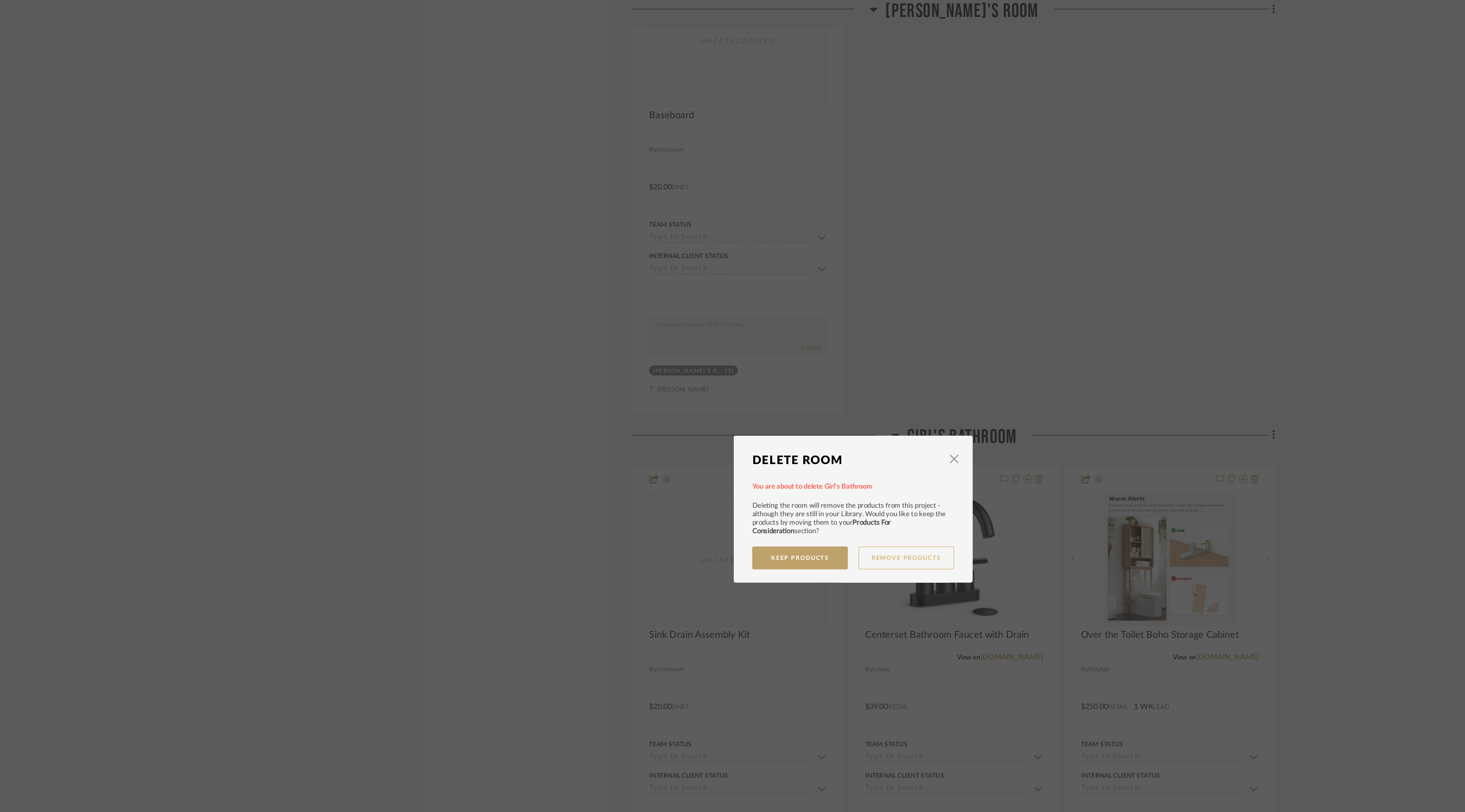
click at [779, 449] on button "Remove Products" at bounding box center [775, 445] width 76 height 18
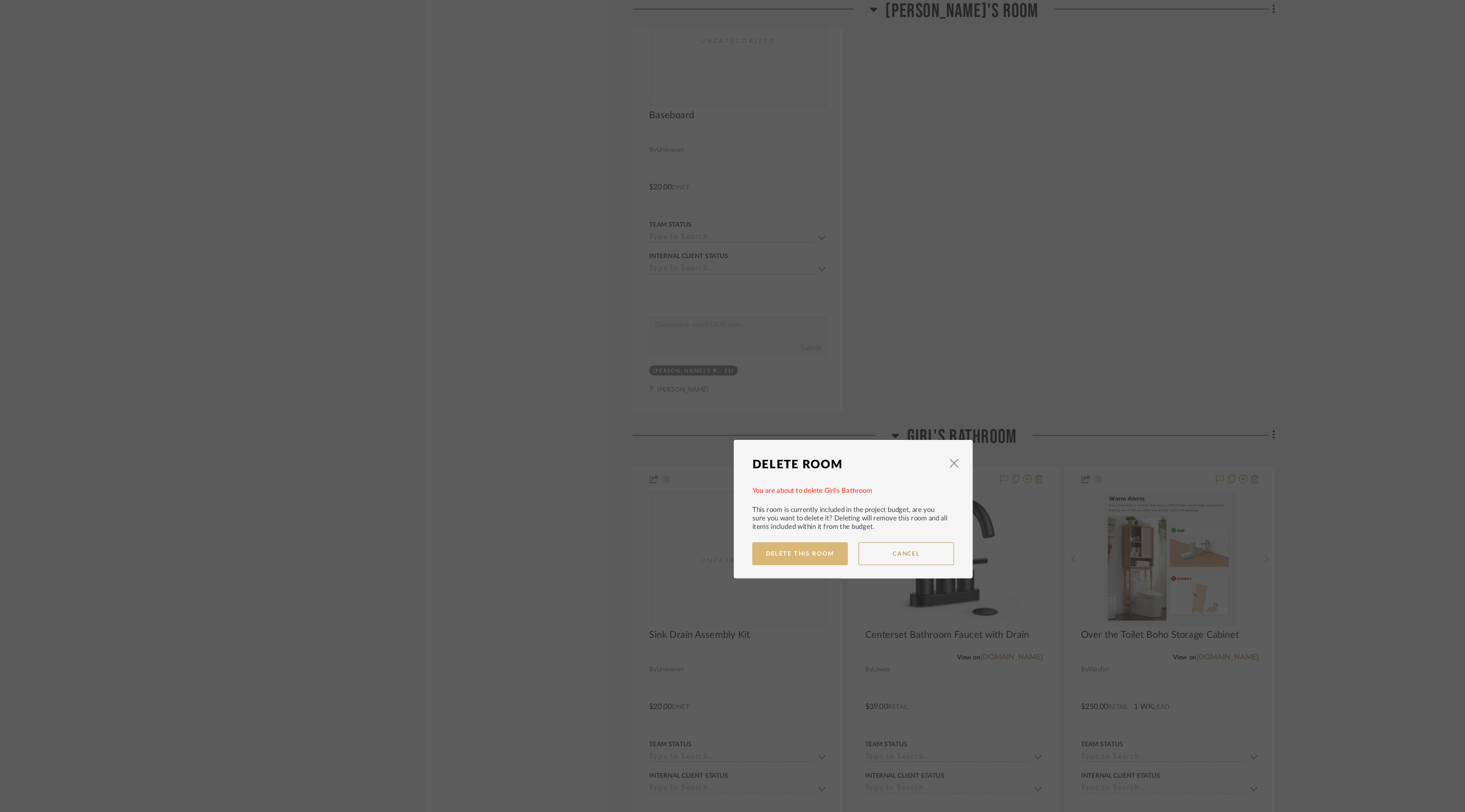
click at [685, 447] on button "Delete This Room" at bounding box center [690, 442] width 76 height 18
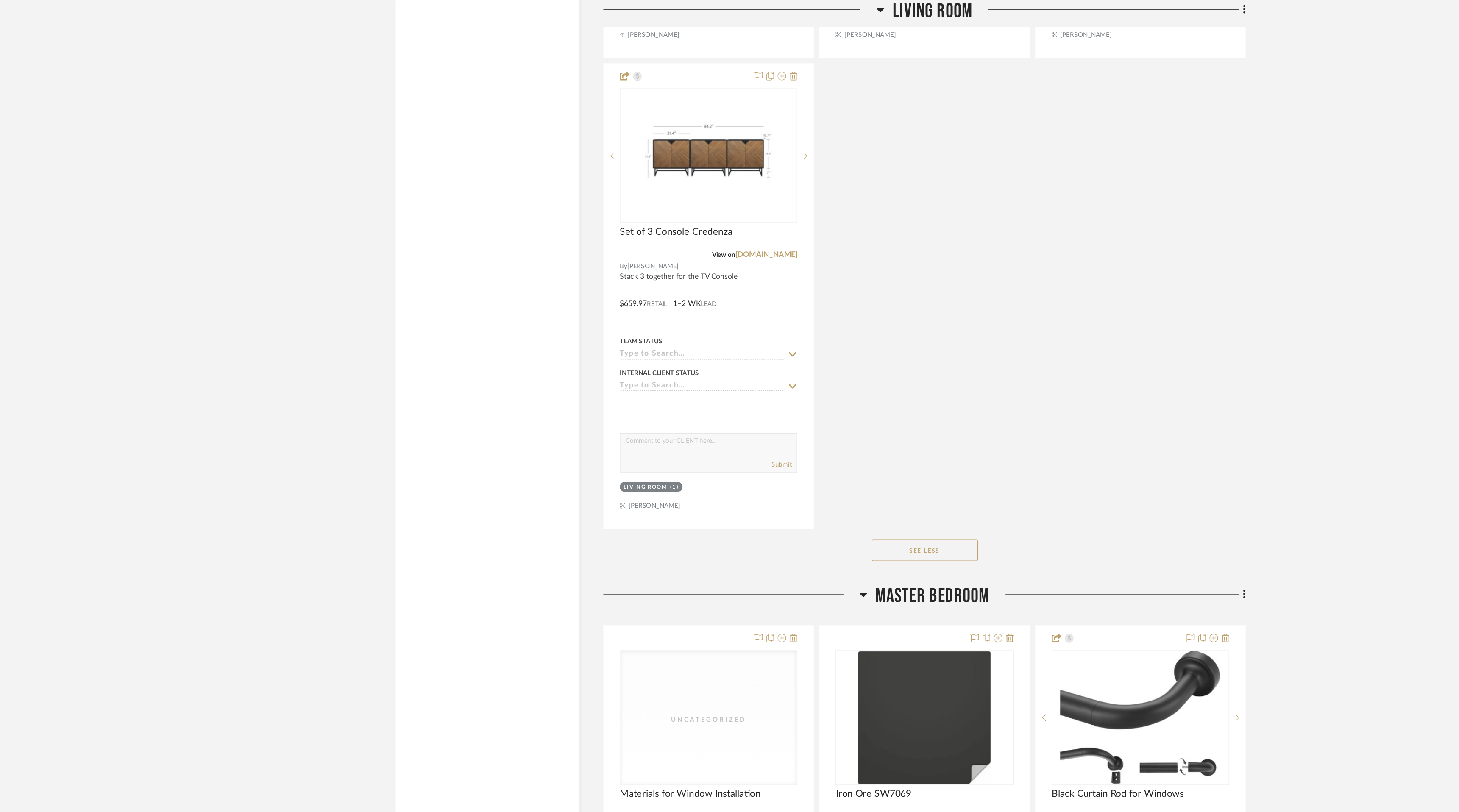
scroll to position [2939, 0]
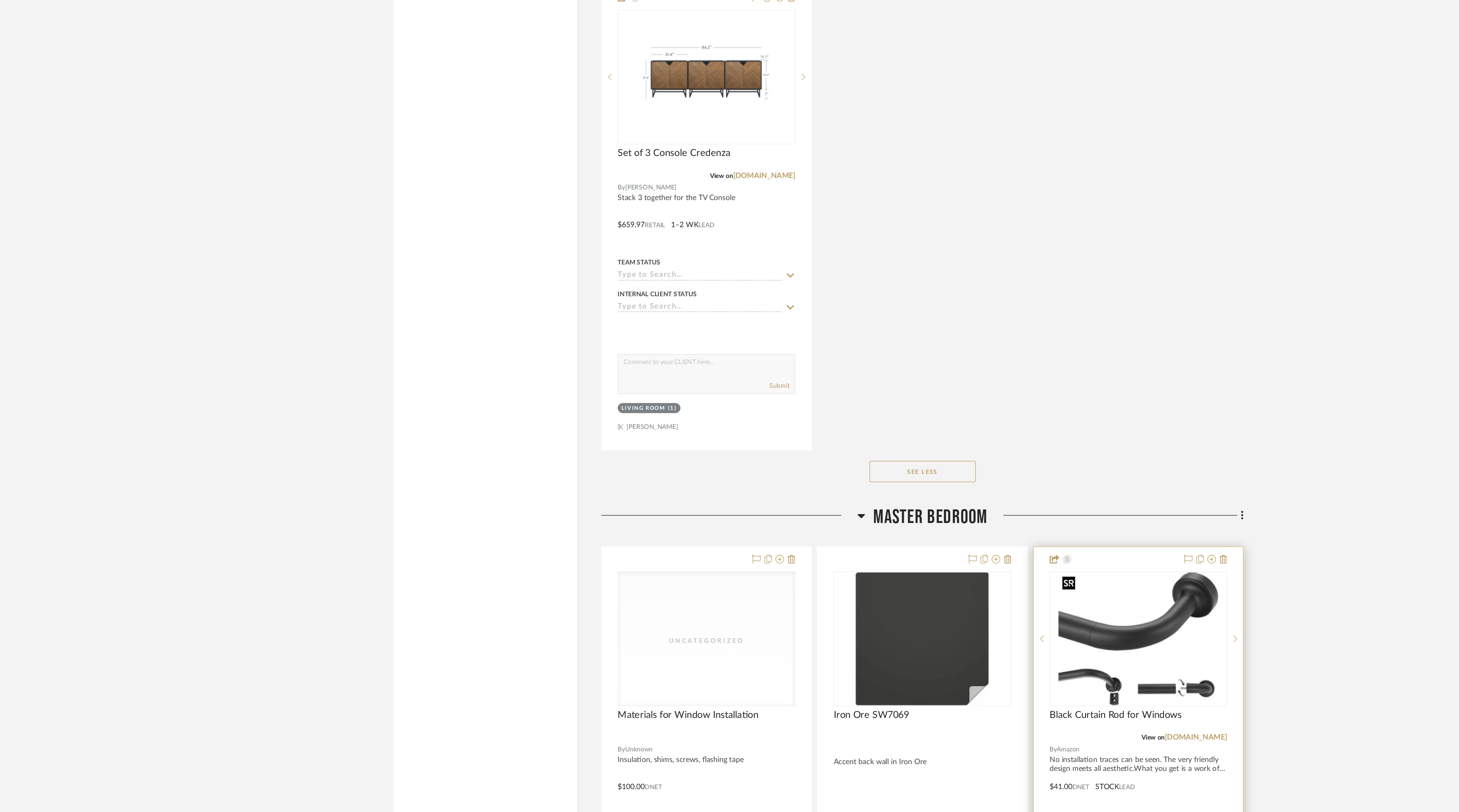
click at [993, 614] on img "0" at bounding box center [985, 573] width 127 height 106
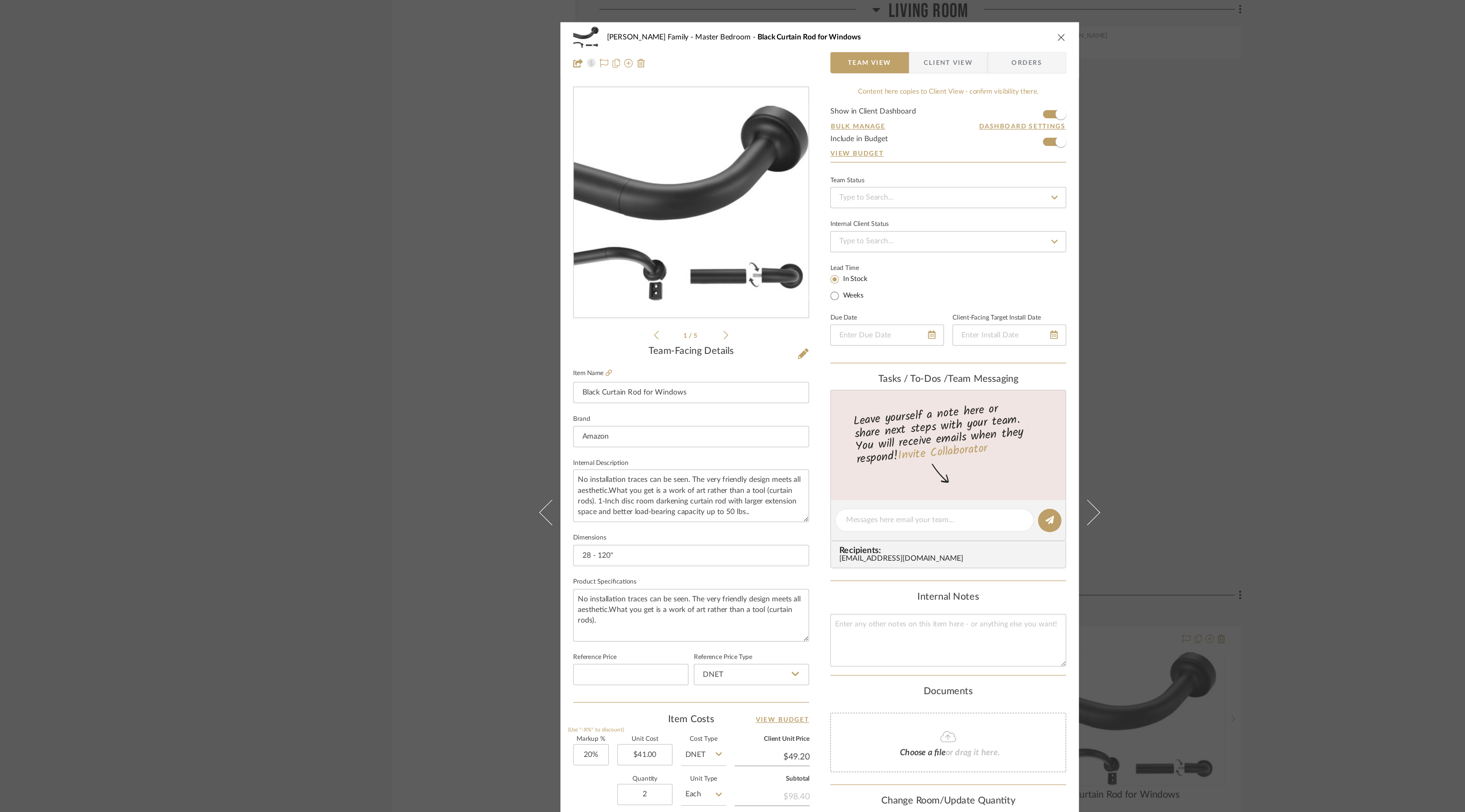
click at [922, 31] on icon "close" at bounding box center [925, 30] width 7 height 7
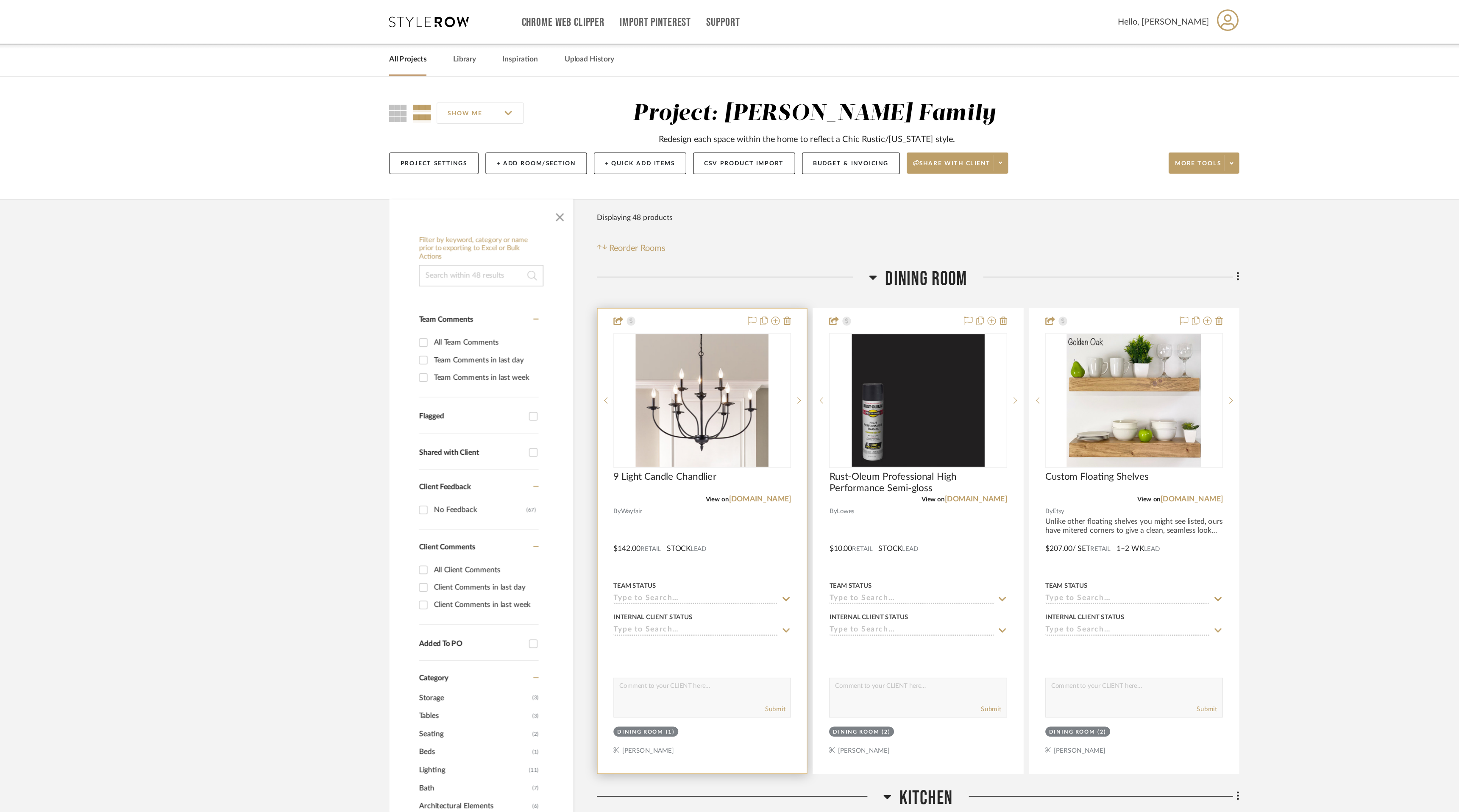
click at [705, 478] on icon at bounding box center [707, 478] width 7 height 7
click at [681, 515] on div "Ordered" at bounding box center [640, 518] width 140 height 22
type input "[DATE]"
type input "Ordered"
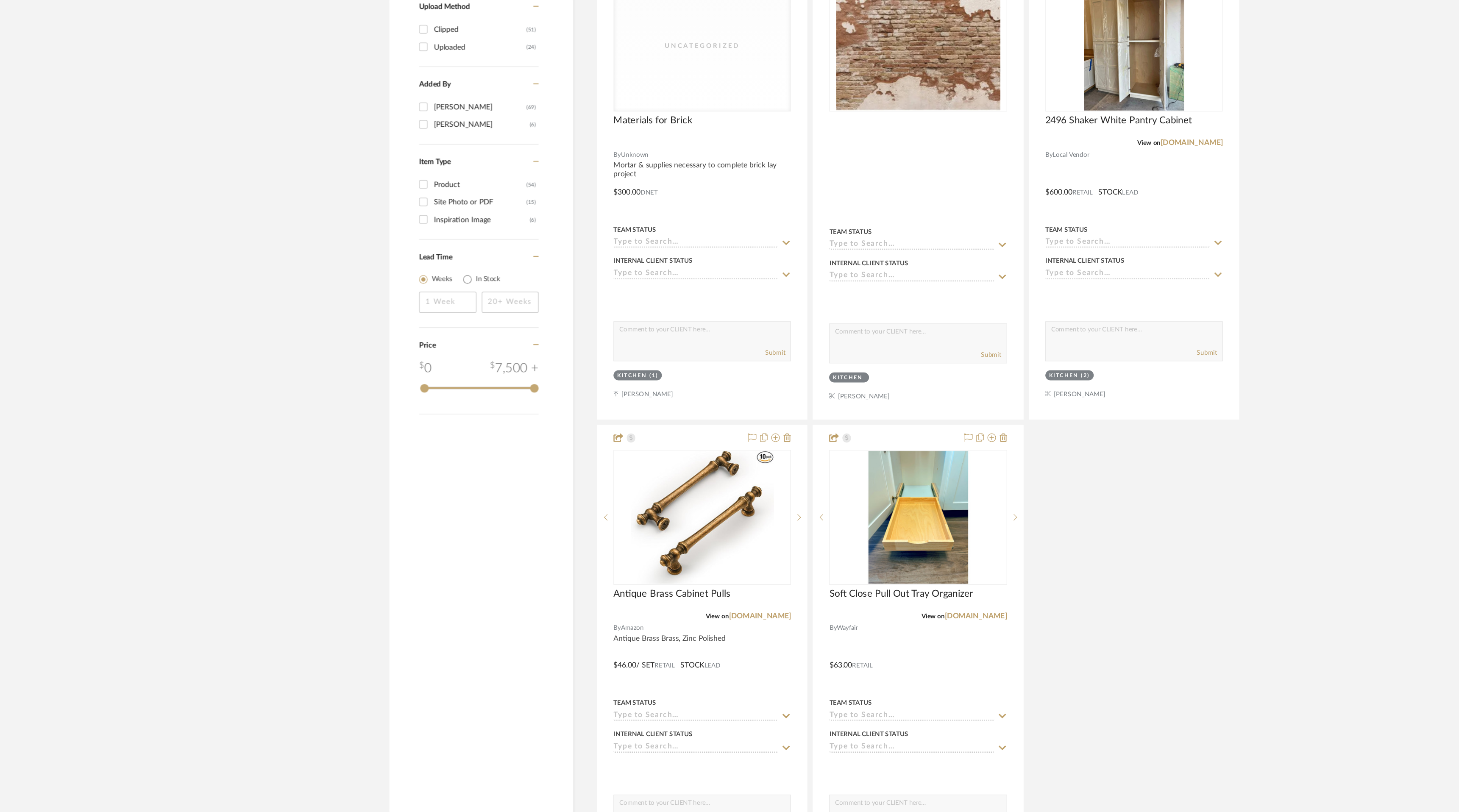
scroll to position [913, 0]
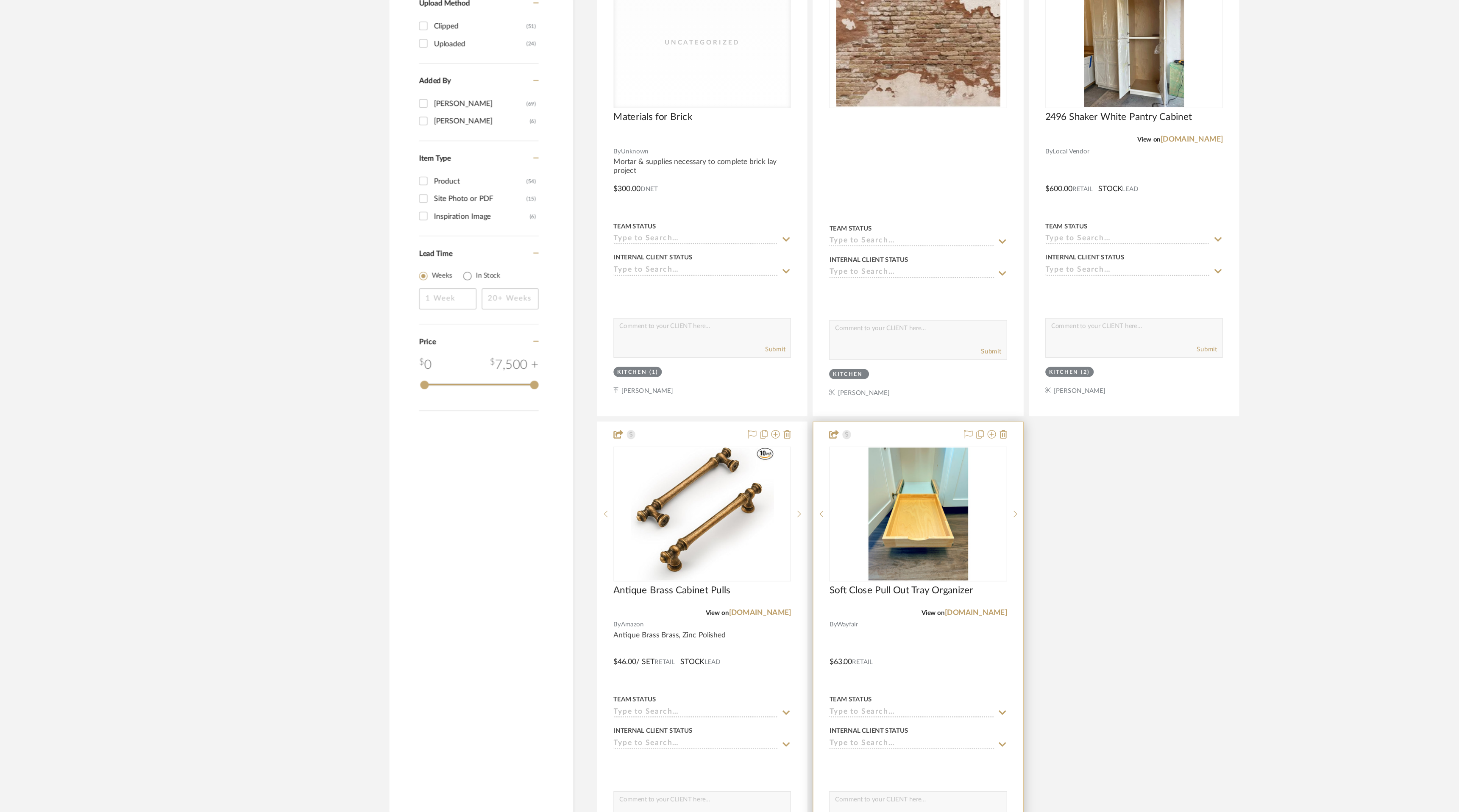
click at [874, 730] on sr-typeahead at bounding box center [812, 733] width 142 height 8
click at [880, 730] on icon at bounding box center [880, 733] width 7 height 7
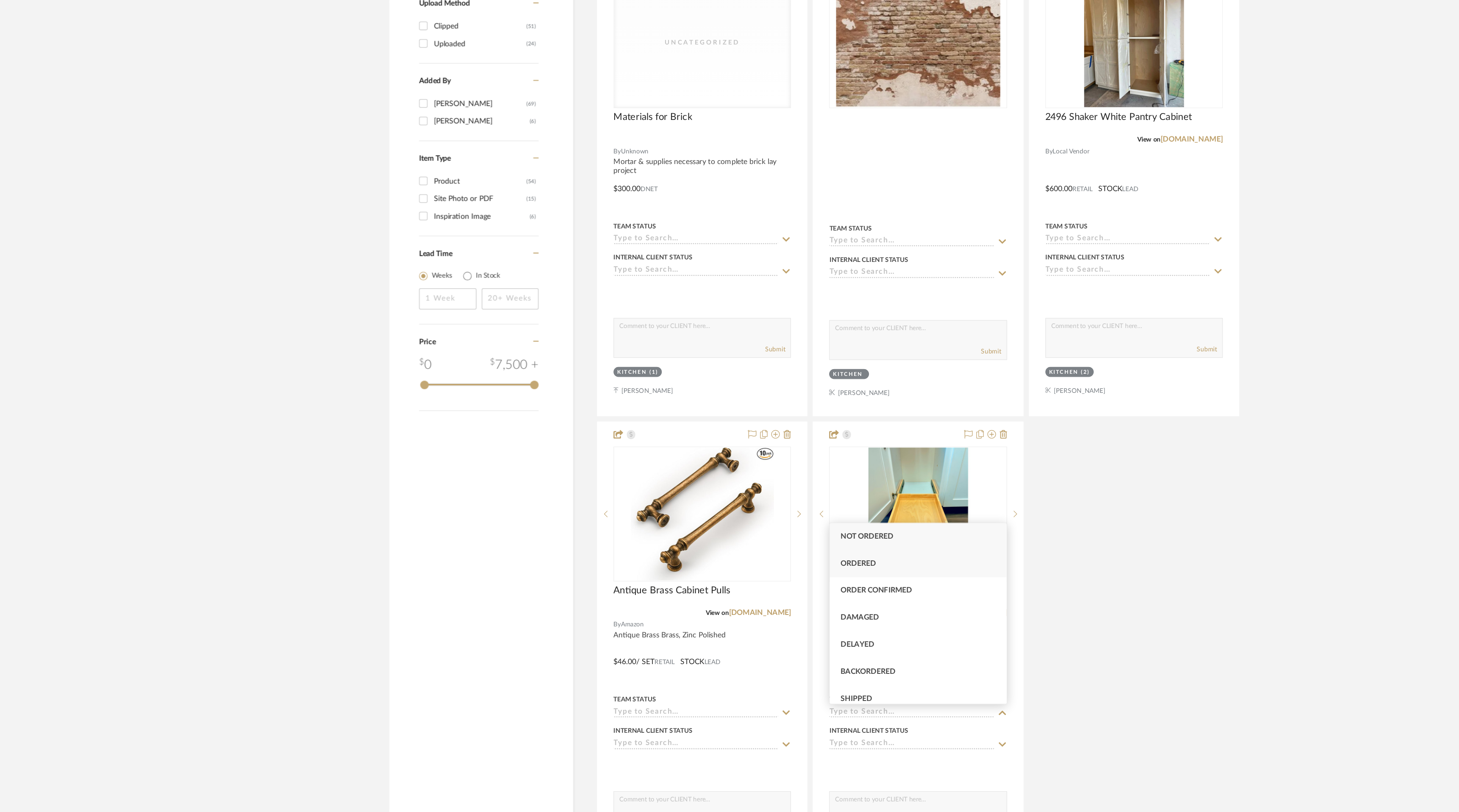
click at [849, 618] on div "Ordered" at bounding box center [812, 614] width 140 height 22
type input "[DATE]"
type input "Ordered"
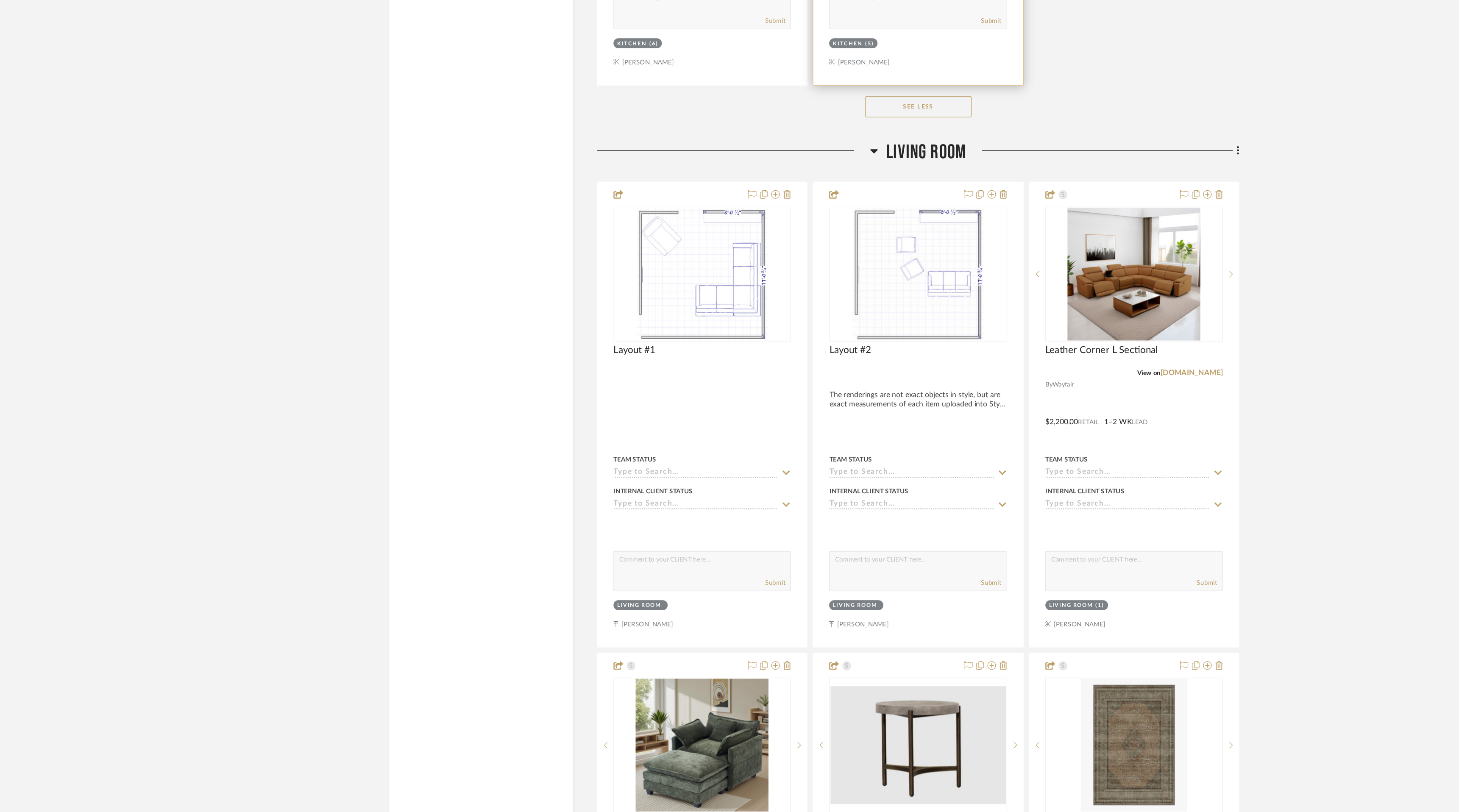
scroll to position [1561, 0]
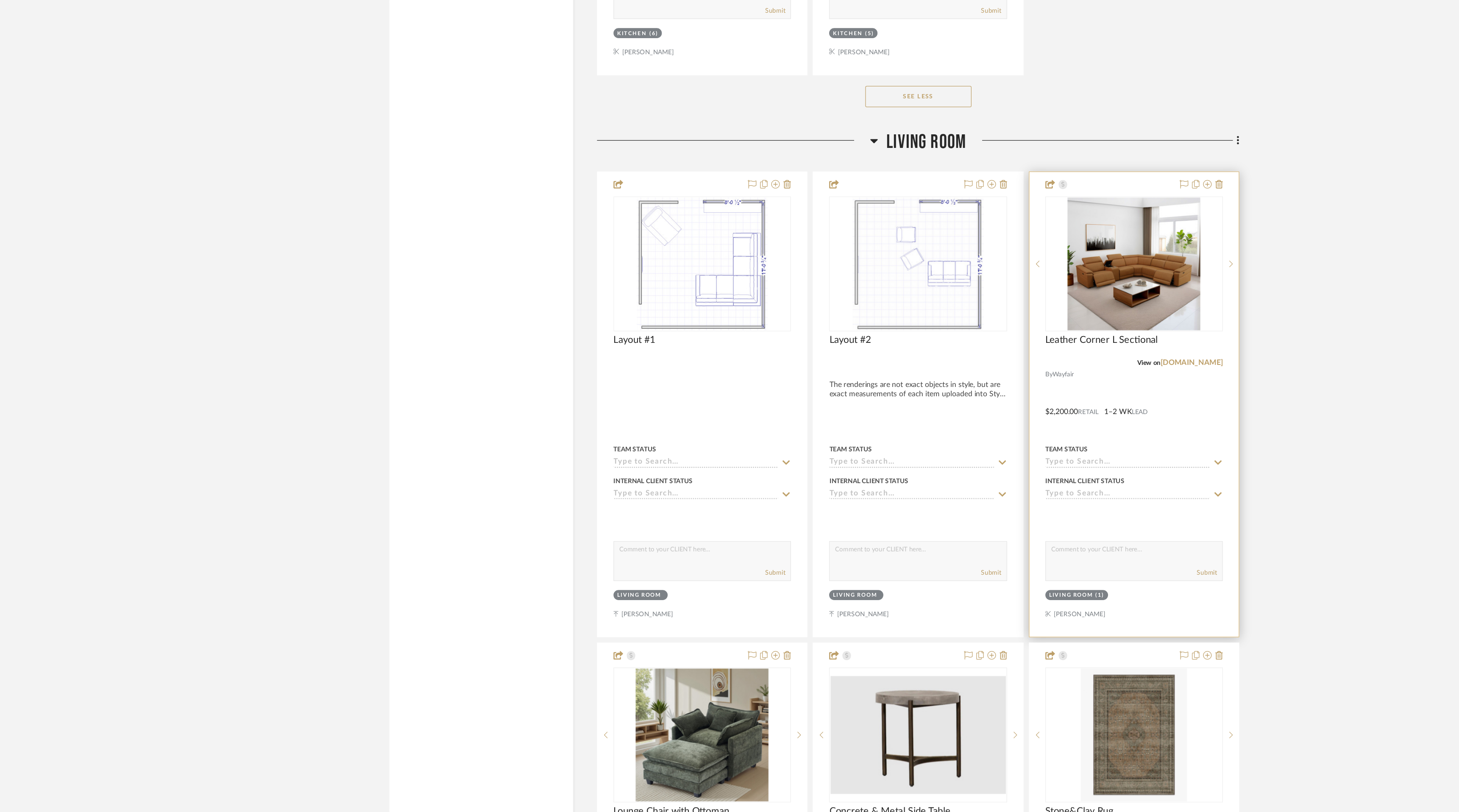
click at [1051, 531] on icon at bounding box center [1051, 533] width 7 height 7
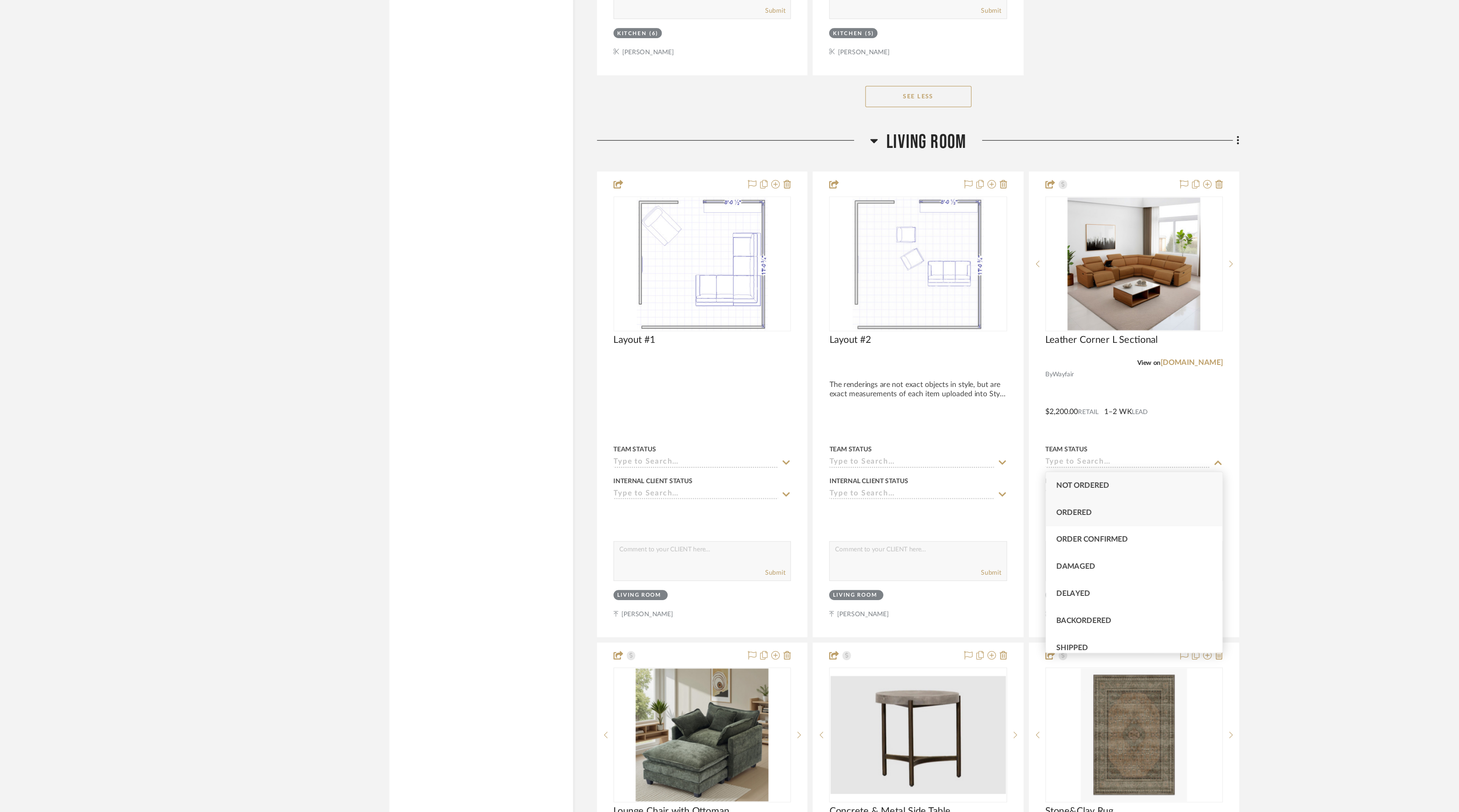
click at [1019, 567] on div "Ordered" at bounding box center [985, 573] width 140 height 22
type input "[DATE]"
type input "Ordered"
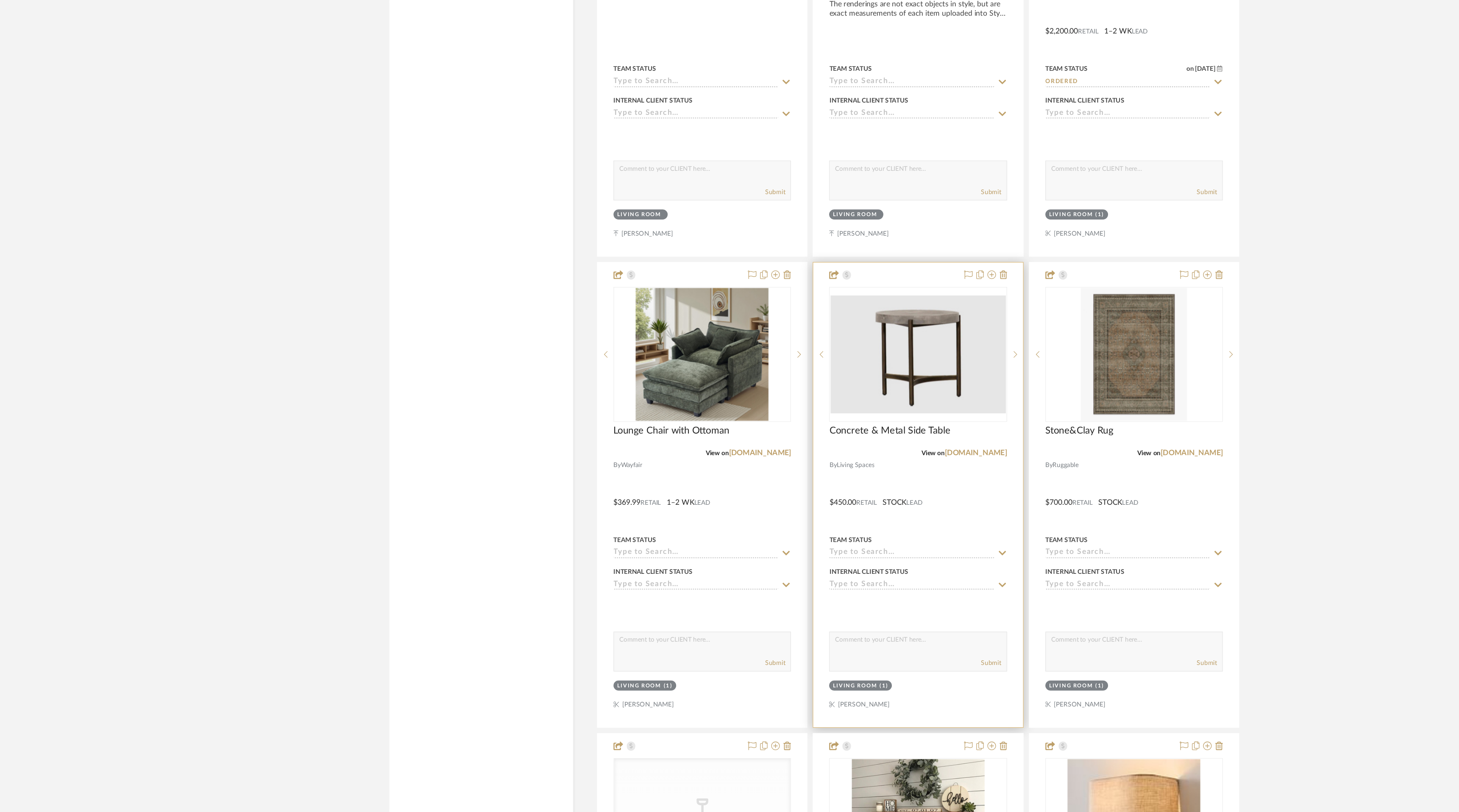
scroll to position [2003, 0]
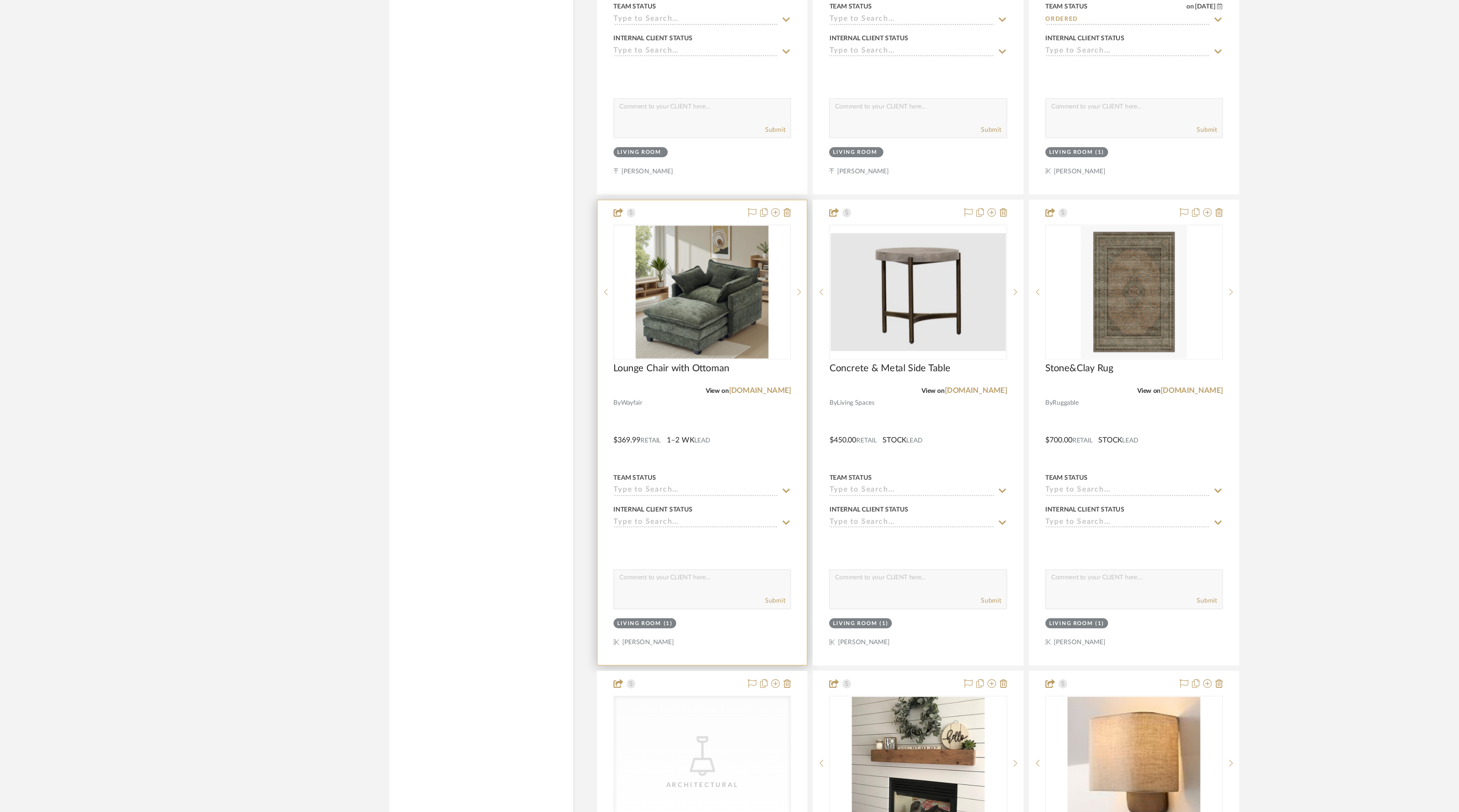
click at [705, 465] on icon at bounding box center [707, 468] width 7 height 7
click at [687, 507] on div "Ordered" at bounding box center [640, 508] width 140 height 22
type input "[DATE]"
type input "Ordered"
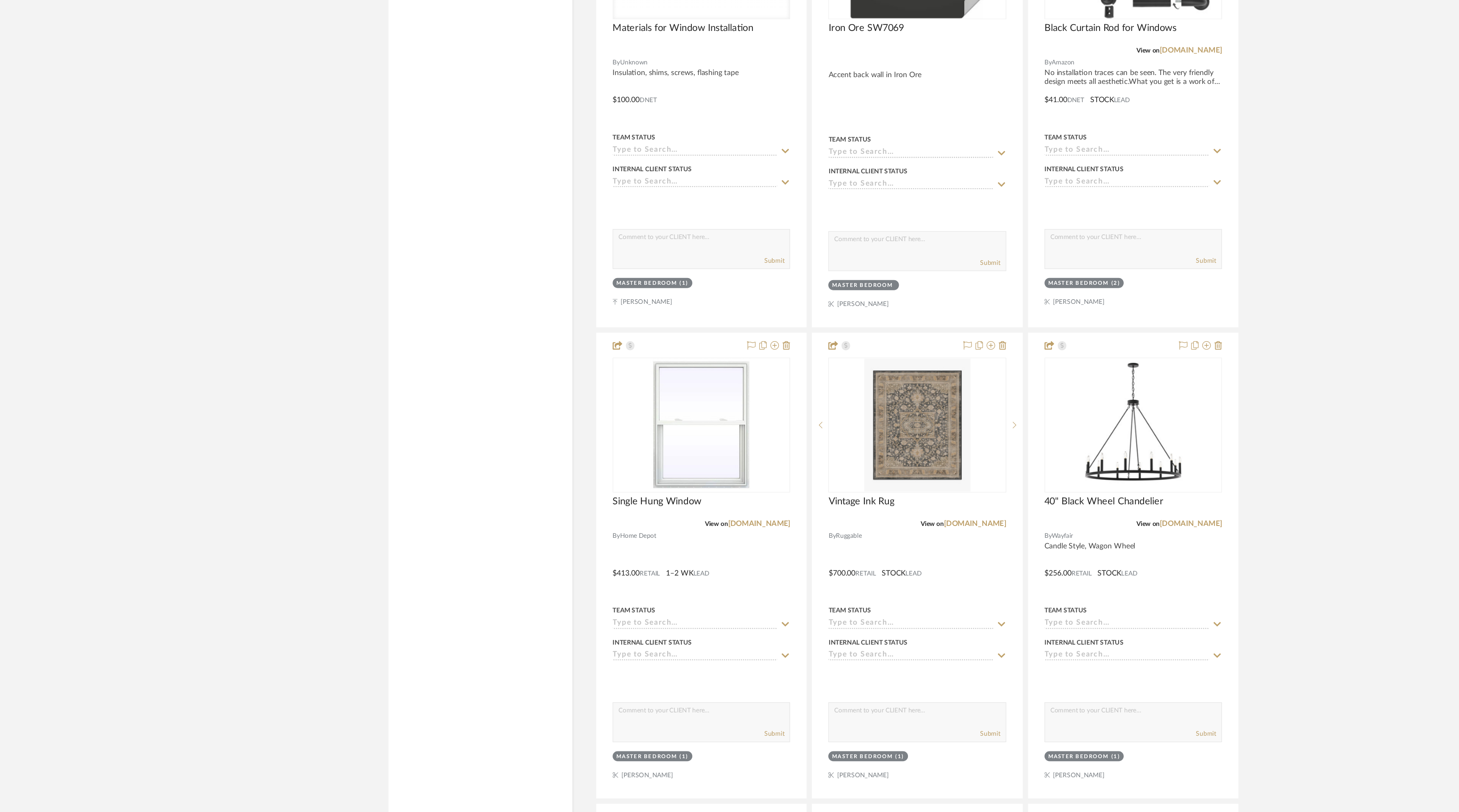
scroll to position [3388, 0]
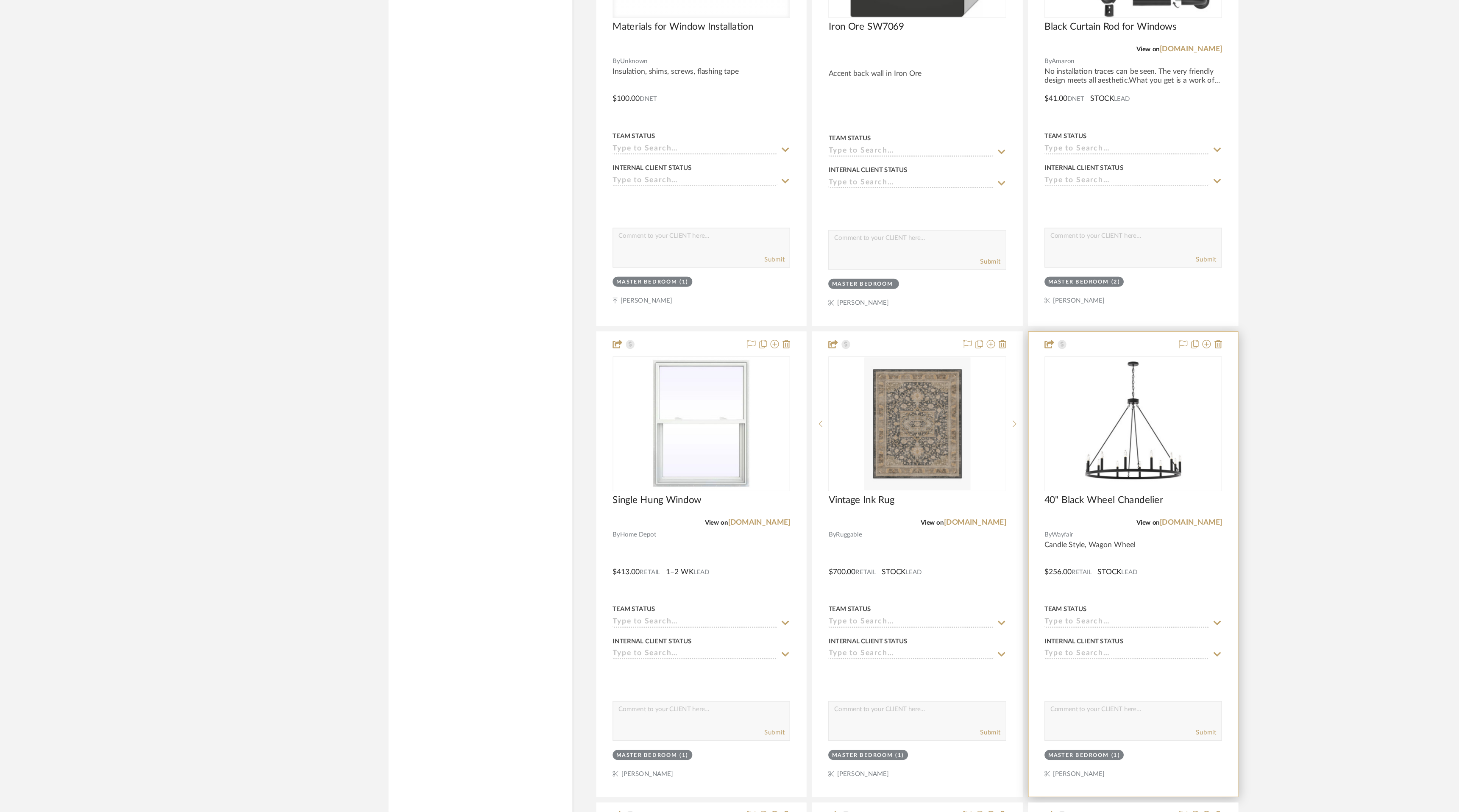
click at [1052, 660] on icon at bounding box center [1051, 661] width 7 height 7
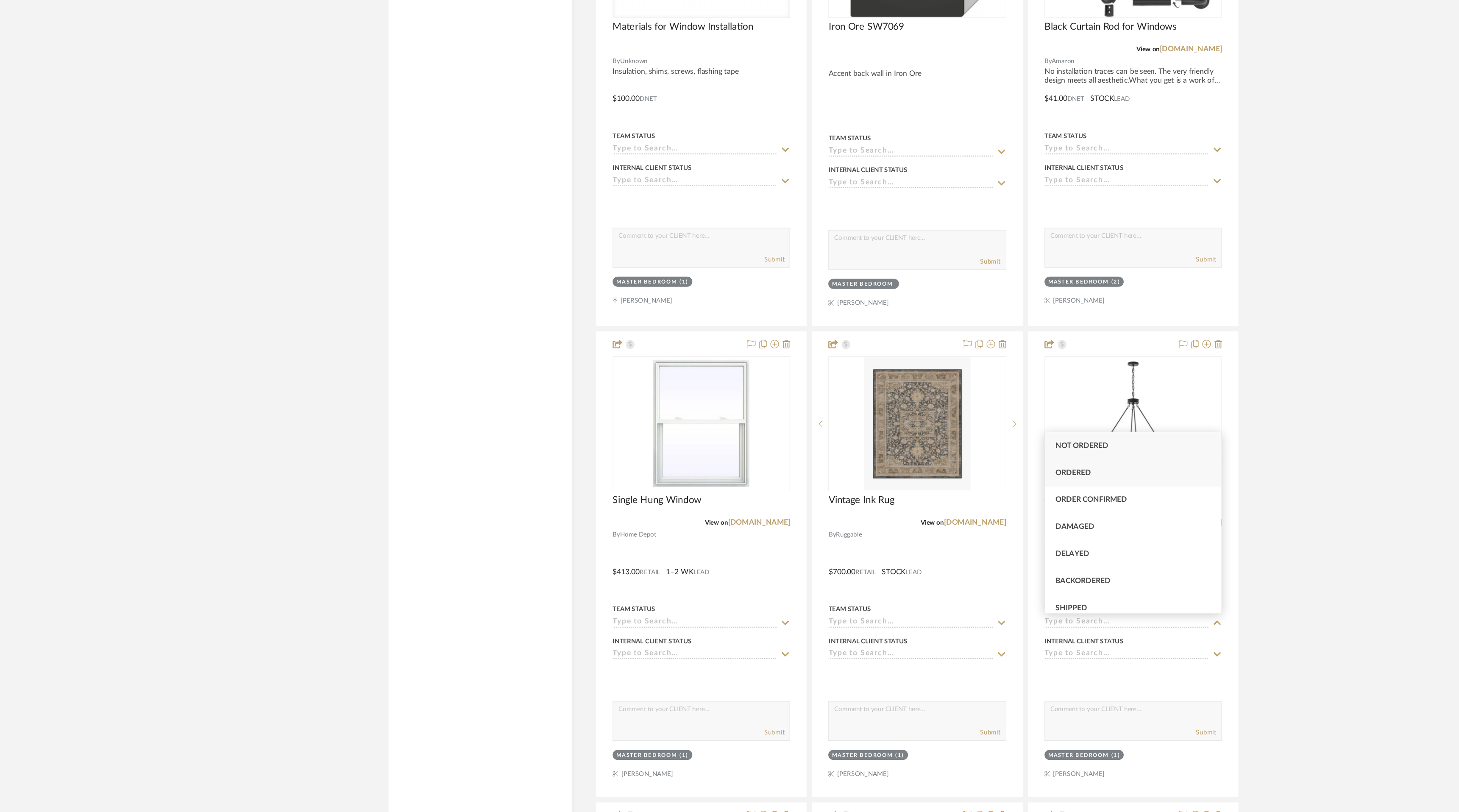
click at [1014, 544] on div "Ordered" at bounding box center [985, 541] width 140 height 22
type input "[DATE]"
type input "Ordered"
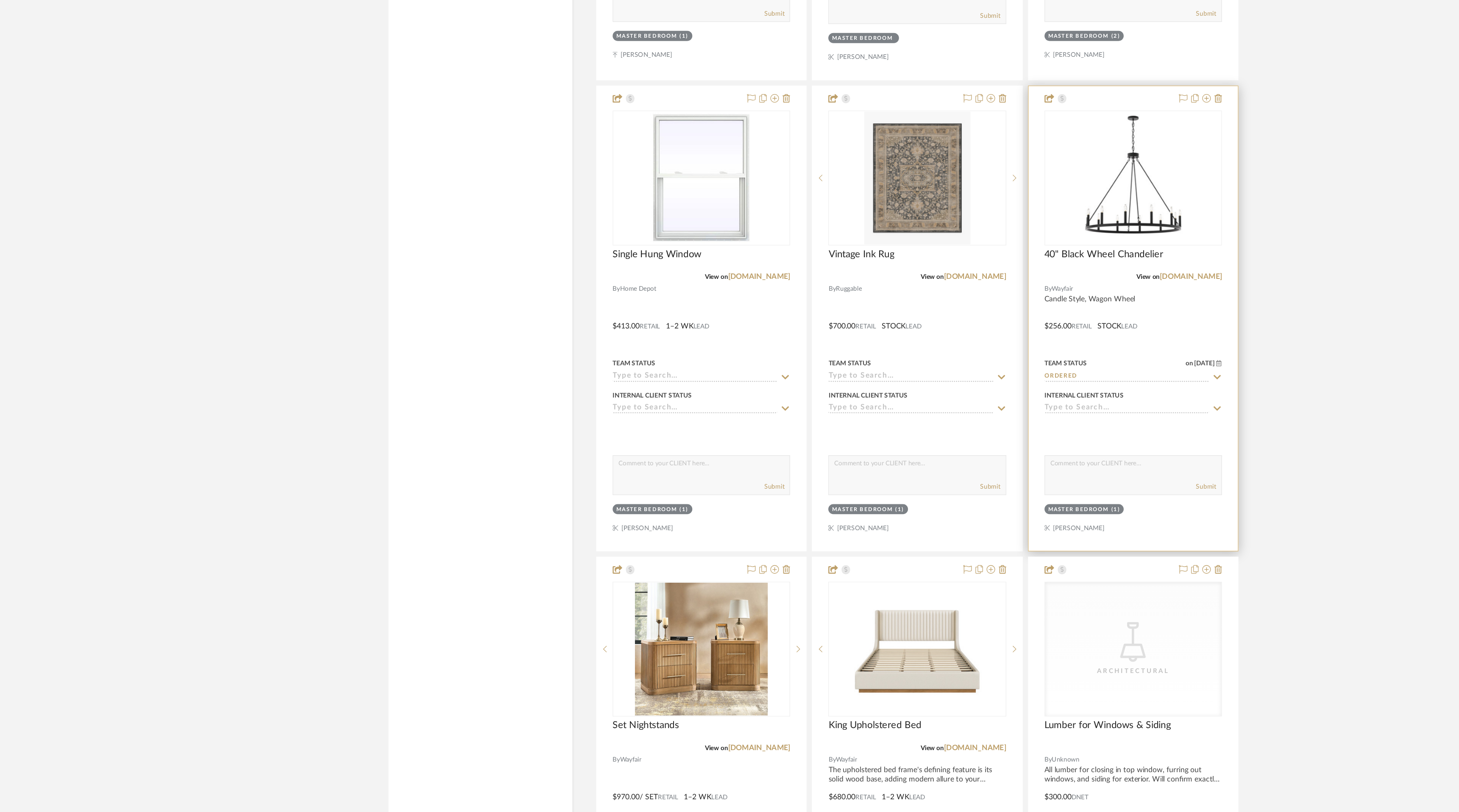
scroll to position [3707, 0]
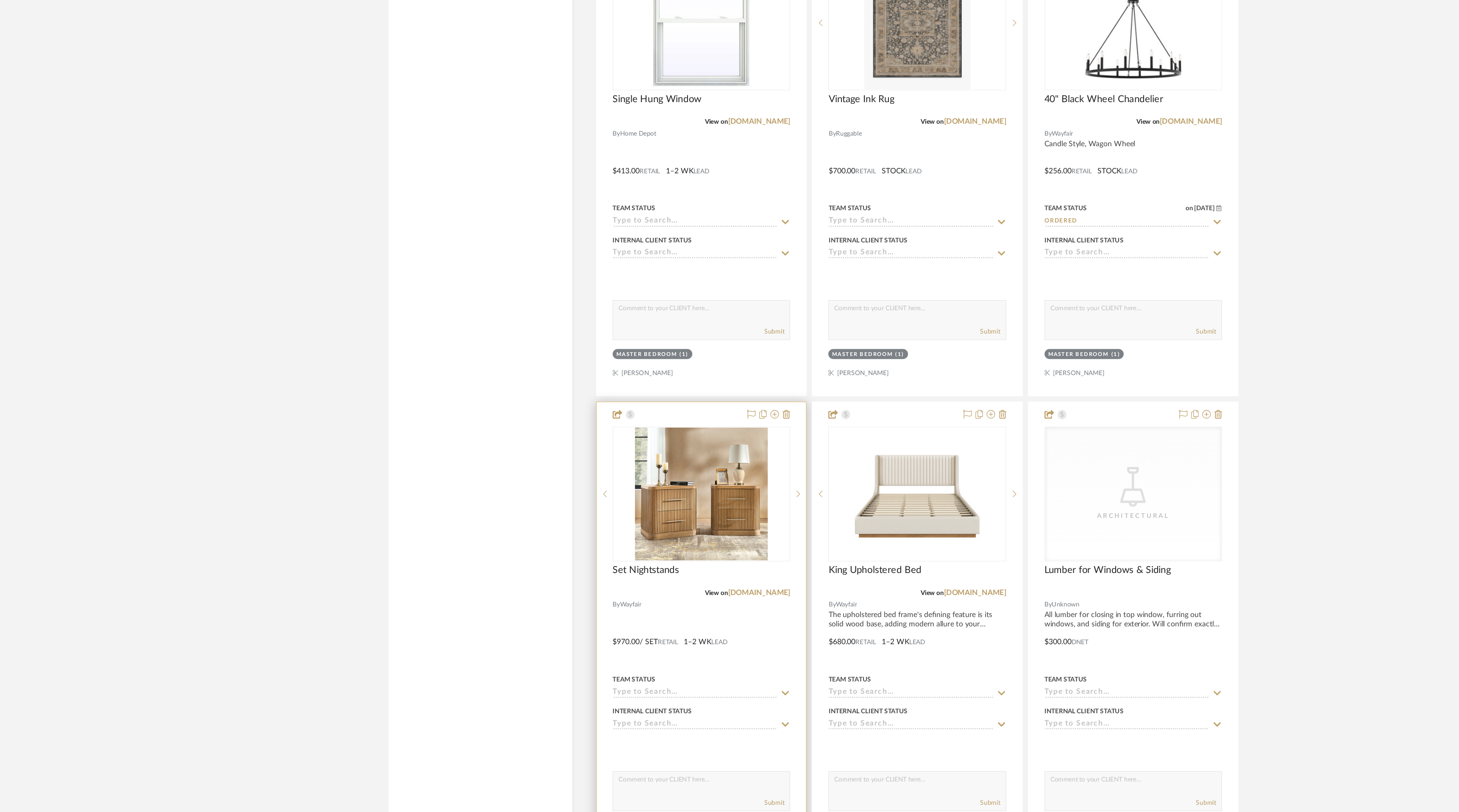
click at [705, 715] on icon at bounding box center [707, 717] width 7 height 7
click at [678, 593] on div "Ordered" at bounding box center [640, 598] width 140 height 22
type input "[DATE]"
type input "Ordered"
click at [881, 716] on icon at bounding box center [880, 716] width 6 height 3
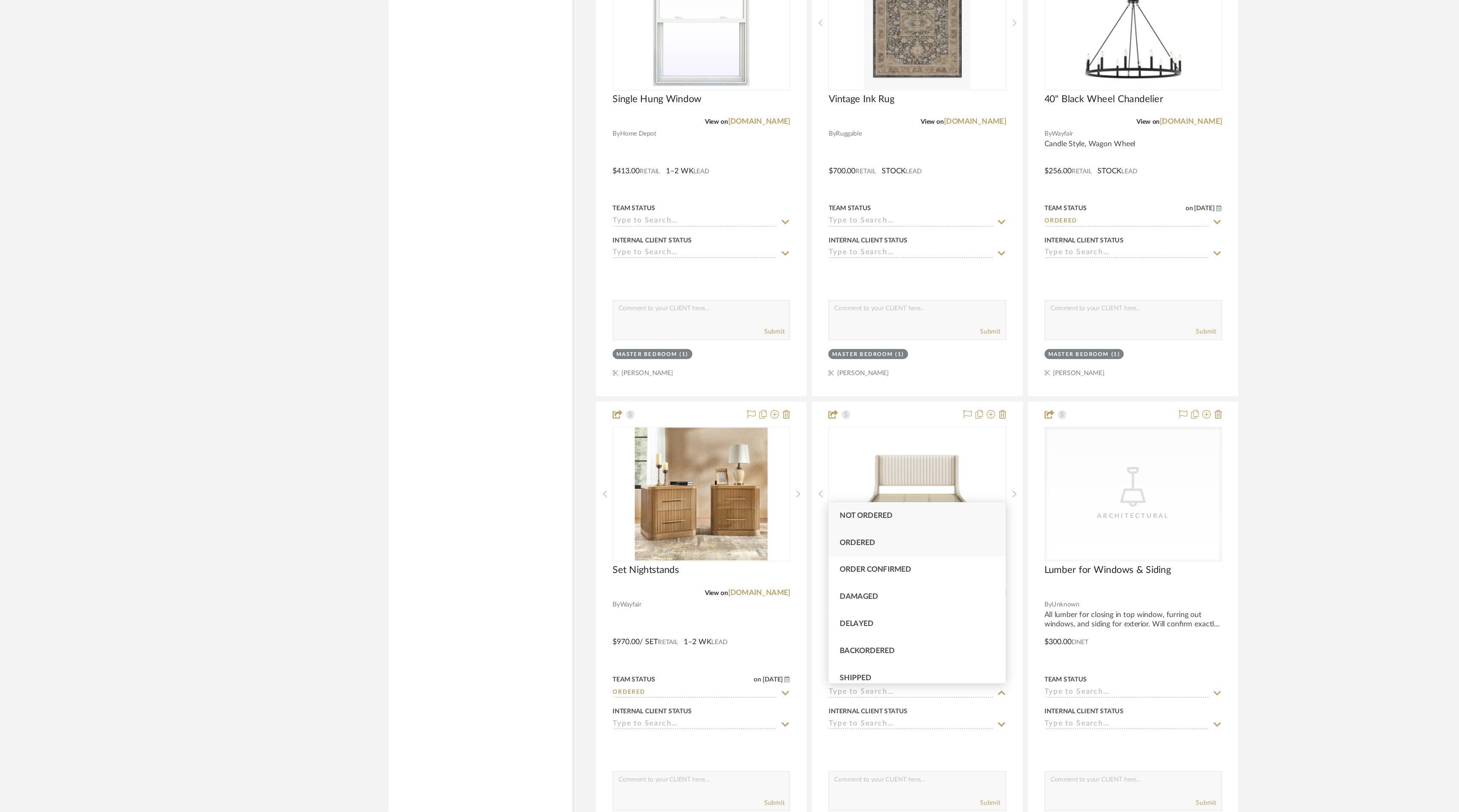
click at [848, 606] on div "Ordered" at bounding box center [812, 598] width 140 height 22
type input "[DATE]"
type input "Ordered"
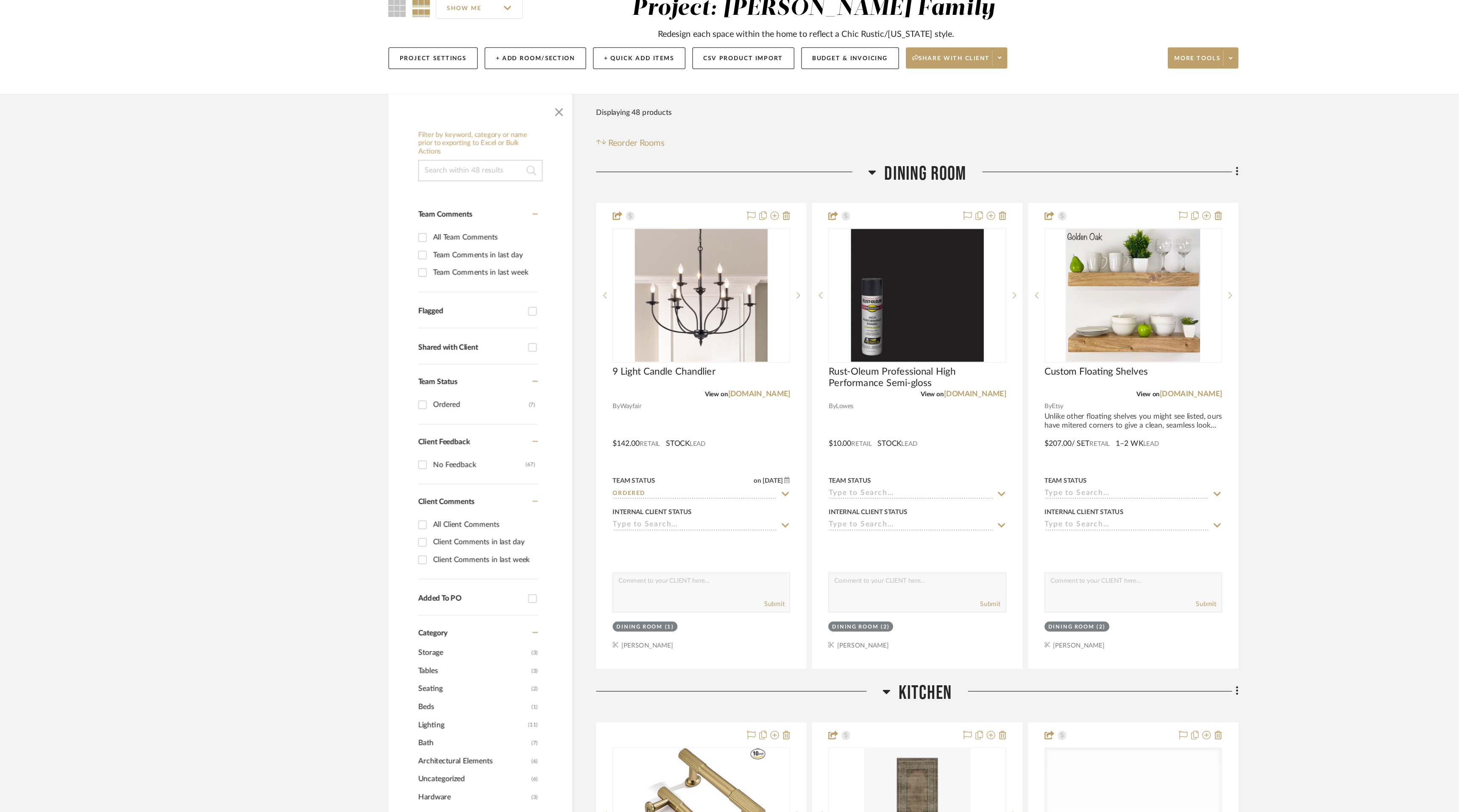
scroll to position [0, 0]
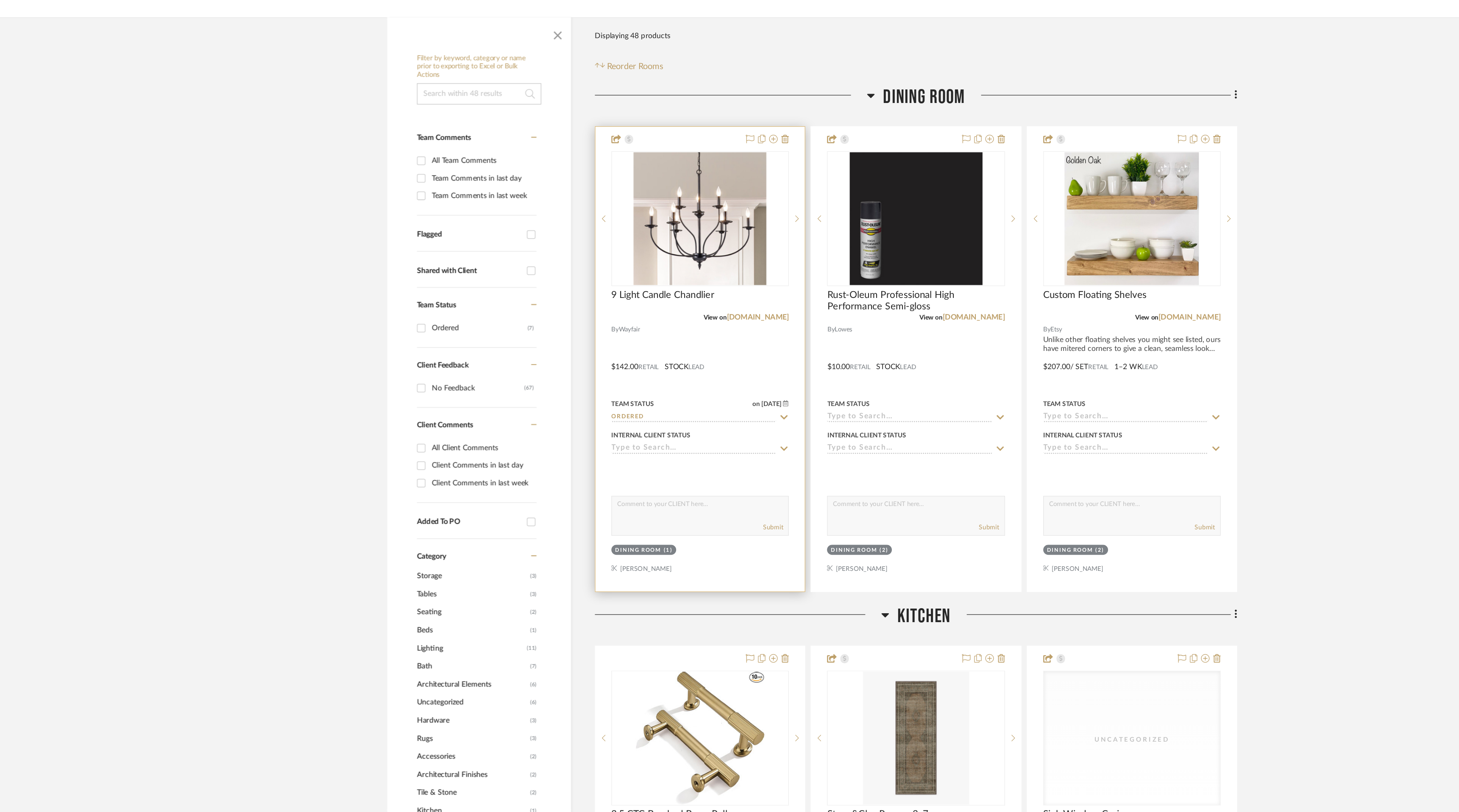
click at [703, 502] on icon at bounding box center [707, 503] width 7 height 7
click at [671, 632] on div "Presented, Approved" at bounding box center [640, 631] width 140 height 22
type input "[DATE]"
type input "Presented, Approved"
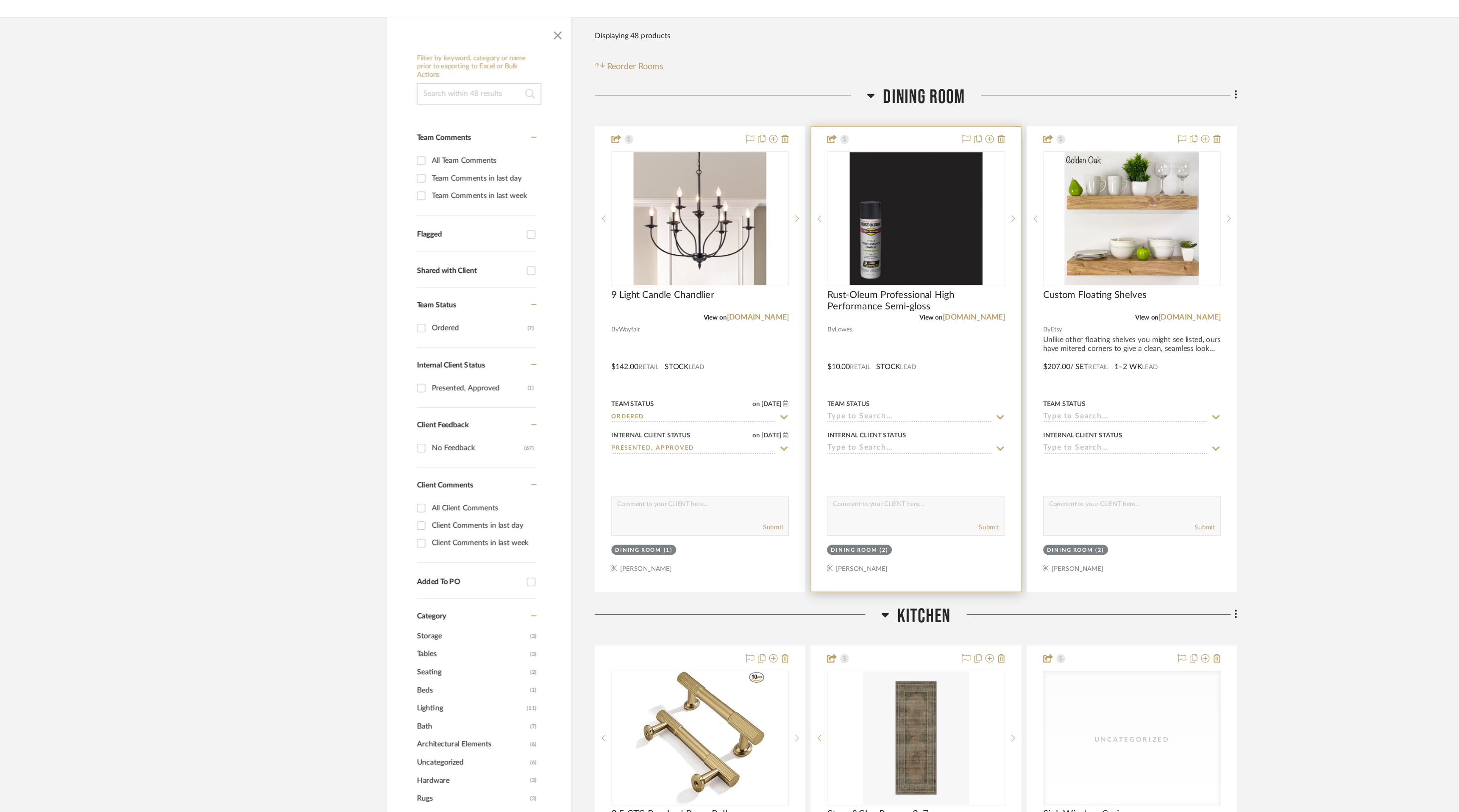
click at [880, 502] on icon at bounding box center [880, 503] width 7 height 7
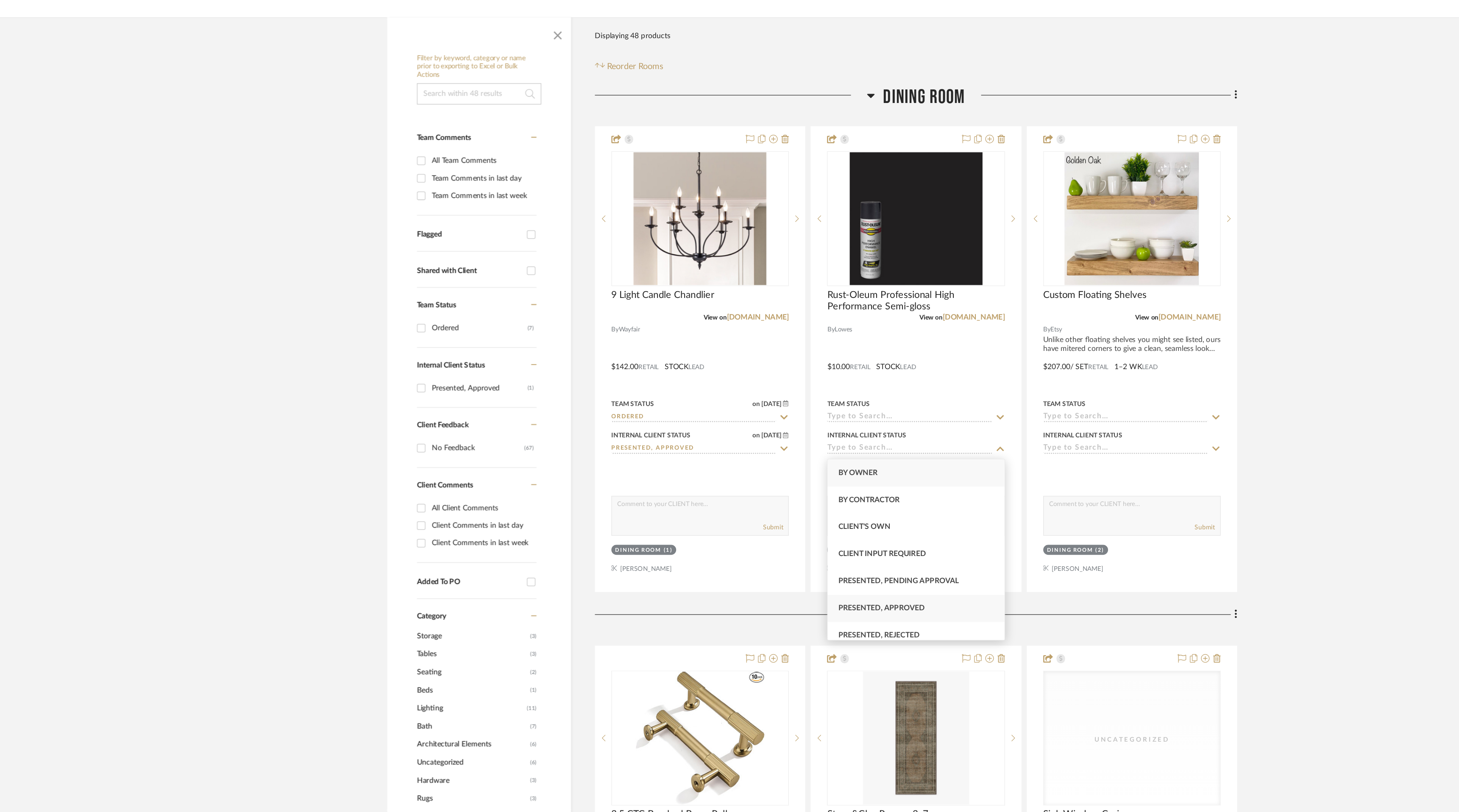
click at [870, 624] on div "Presented, Approved" at bounding box center [812, 631] width 140 height 22
type input "[DATE]"
type input "Presented, Approved"
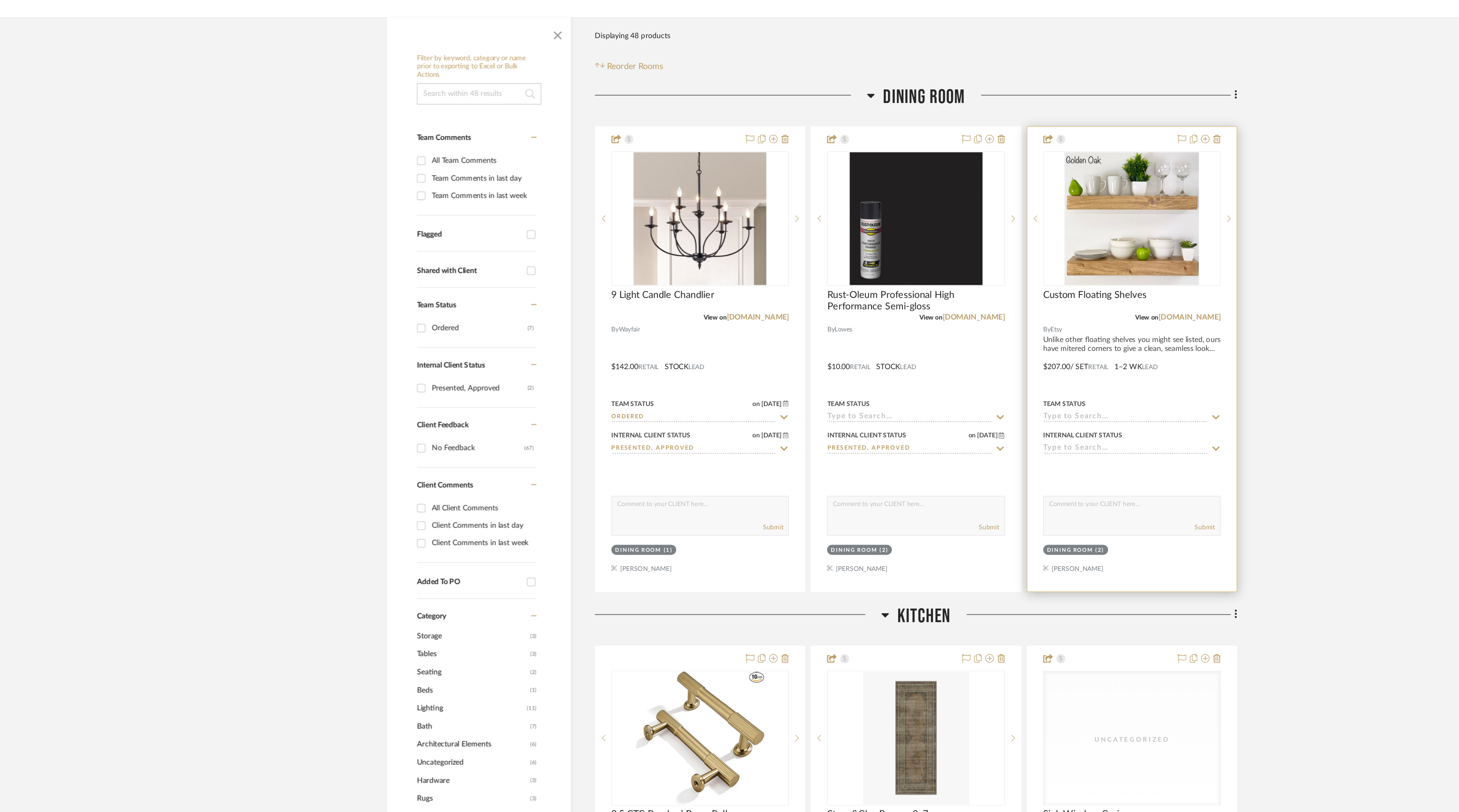
click at [1050, 500] on icon at bounding box center [1051, 503] width 7 height 7
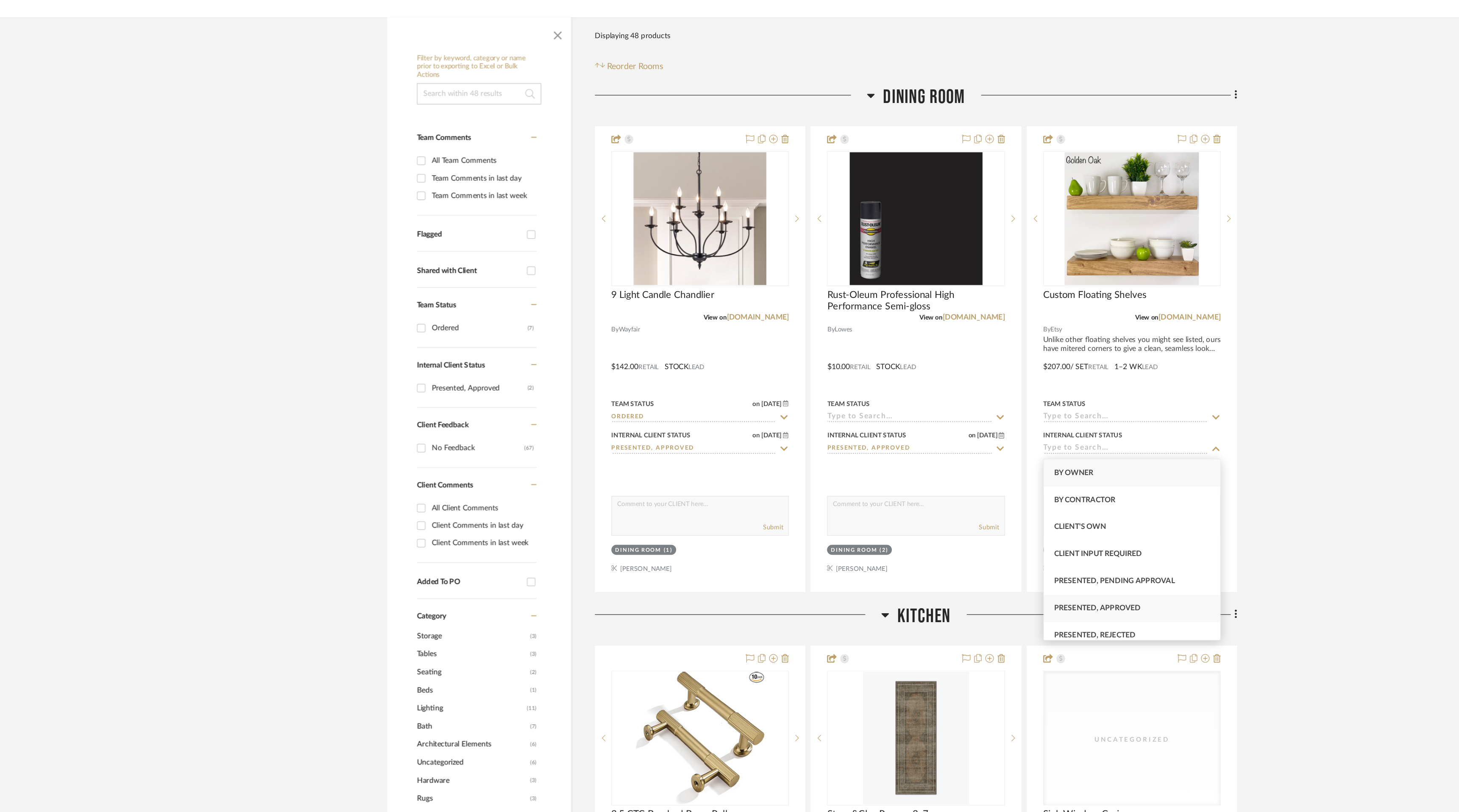
click at [1035, 629] on div "Presented, Approved" at bounding box center [985, 631] width 140 height 22
type input "[DATE]"
type input "Presented, Approved"
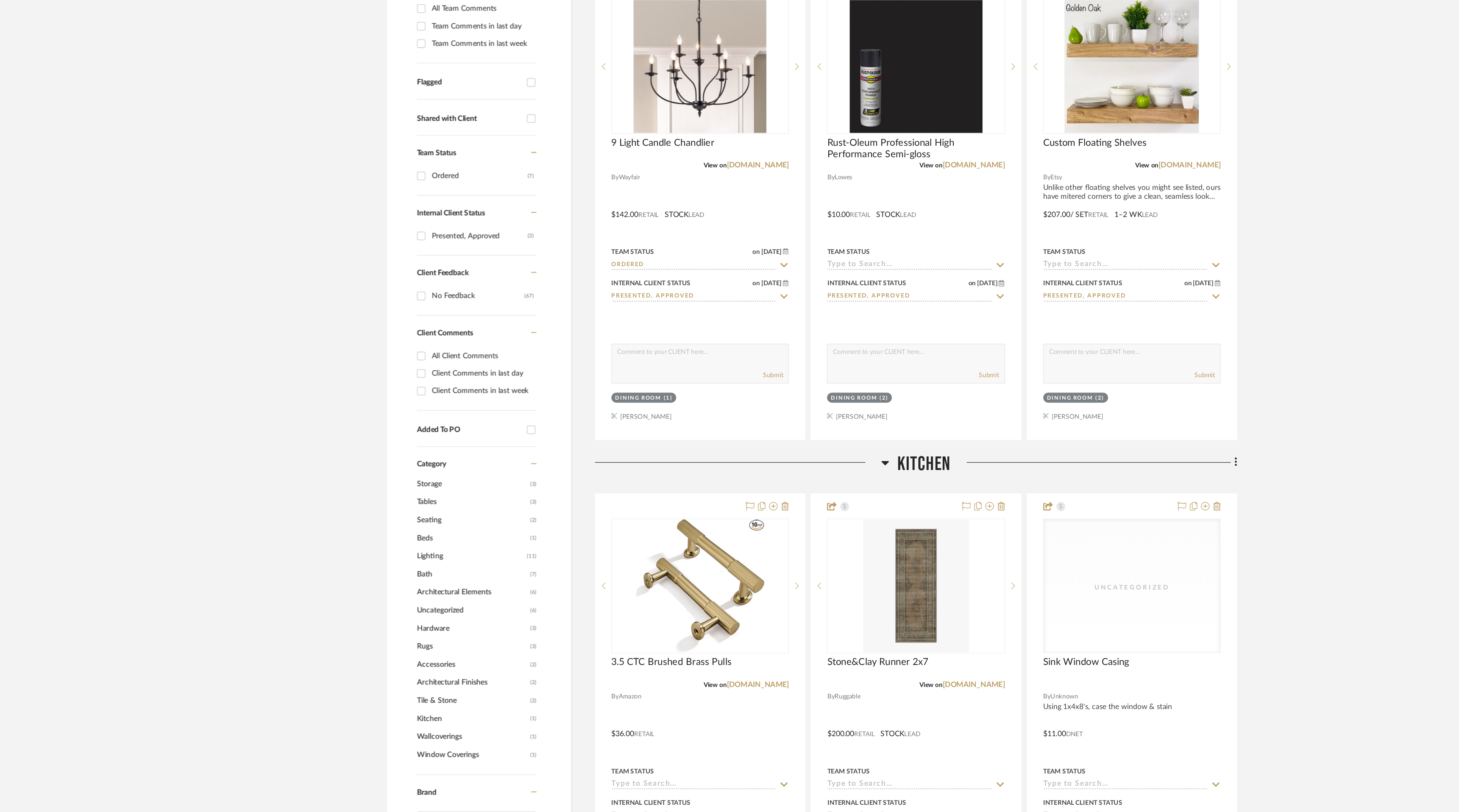
scroll to position [249, 0]
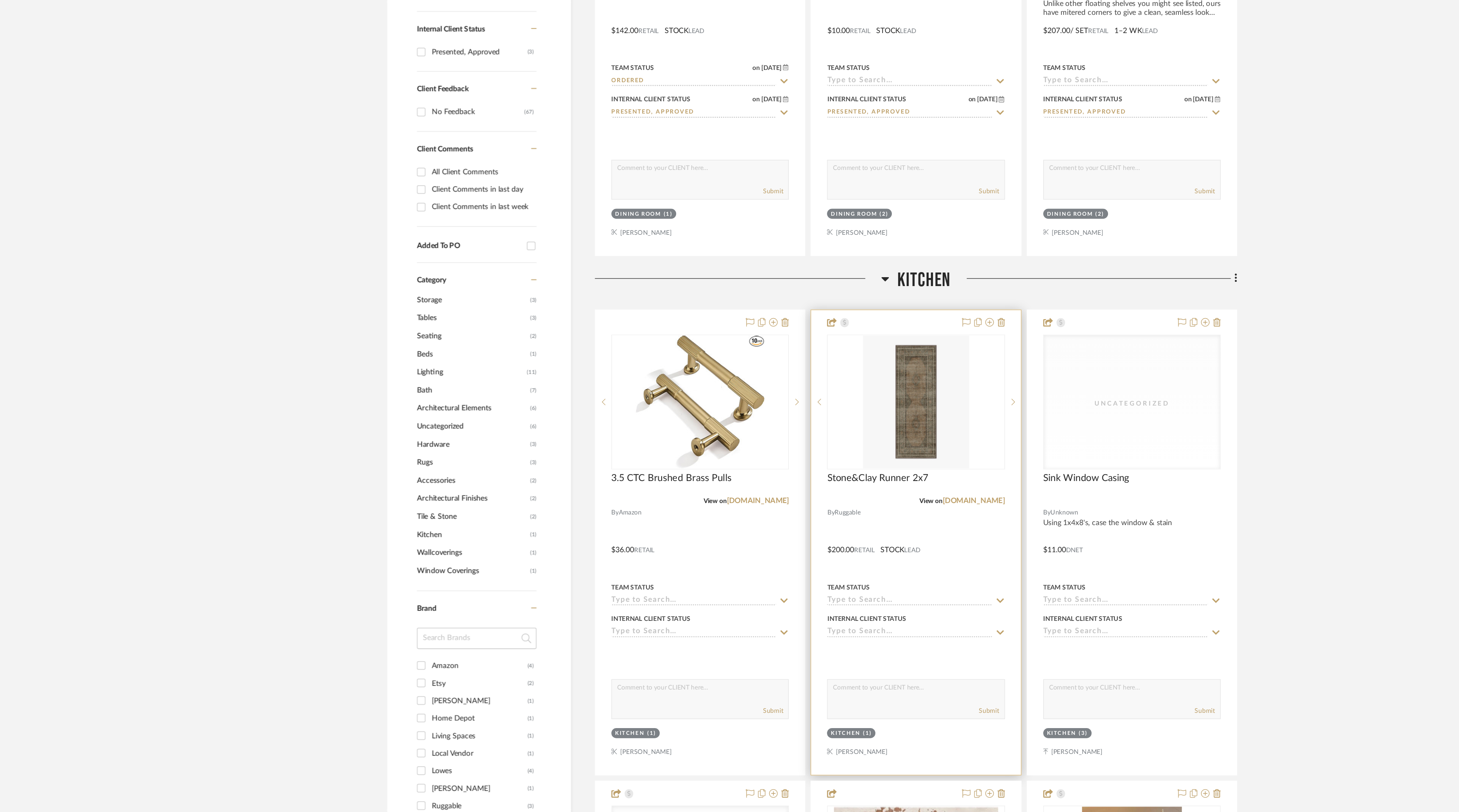
click at [876, 668] on icon at bounding box center [880, 669] width 7 height 7
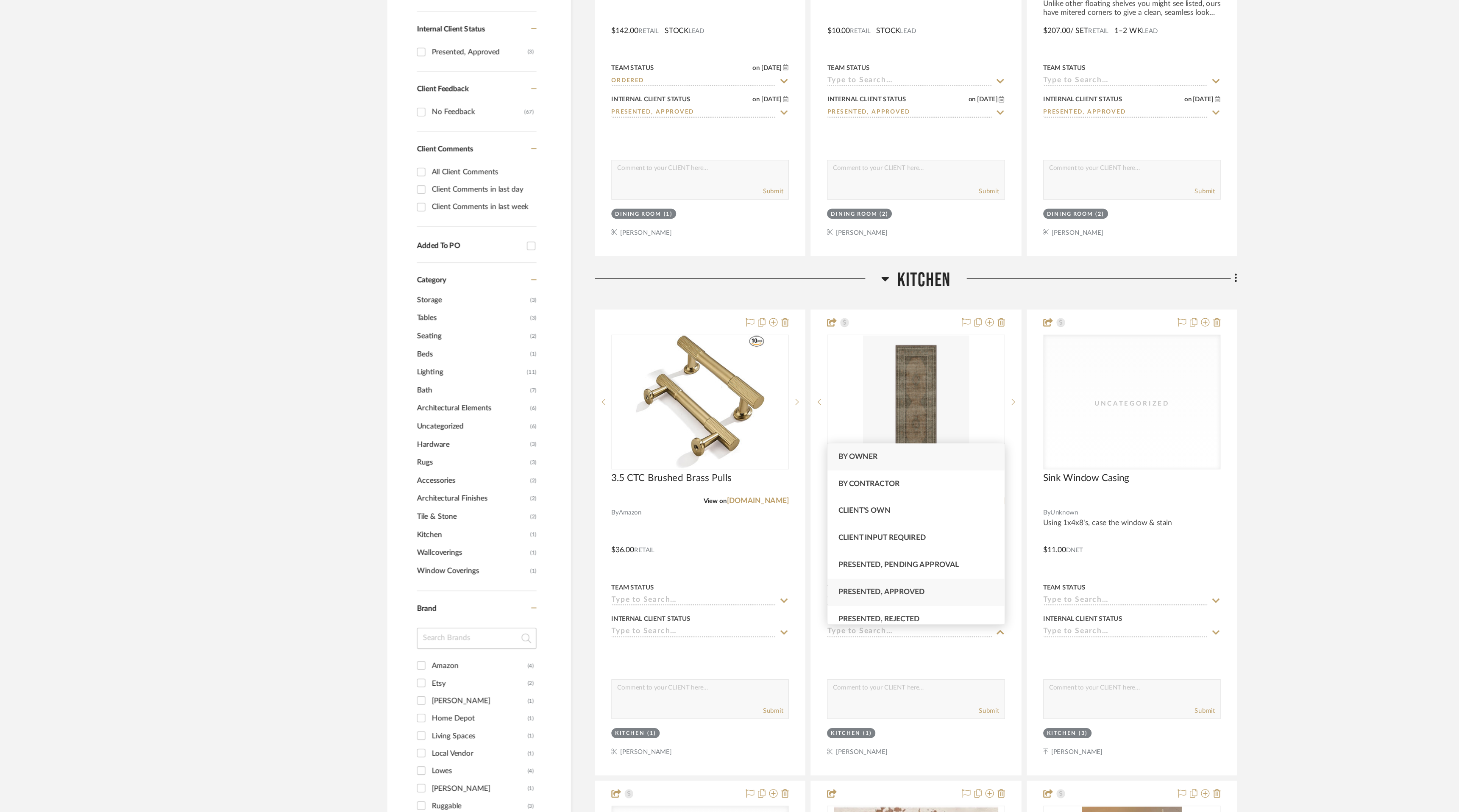
click at [860, 632] on div "Presented, Approved" at bounding box center [812, 637] width 140 height 22
type input "[DATE]"
type input "Presented, Approved"
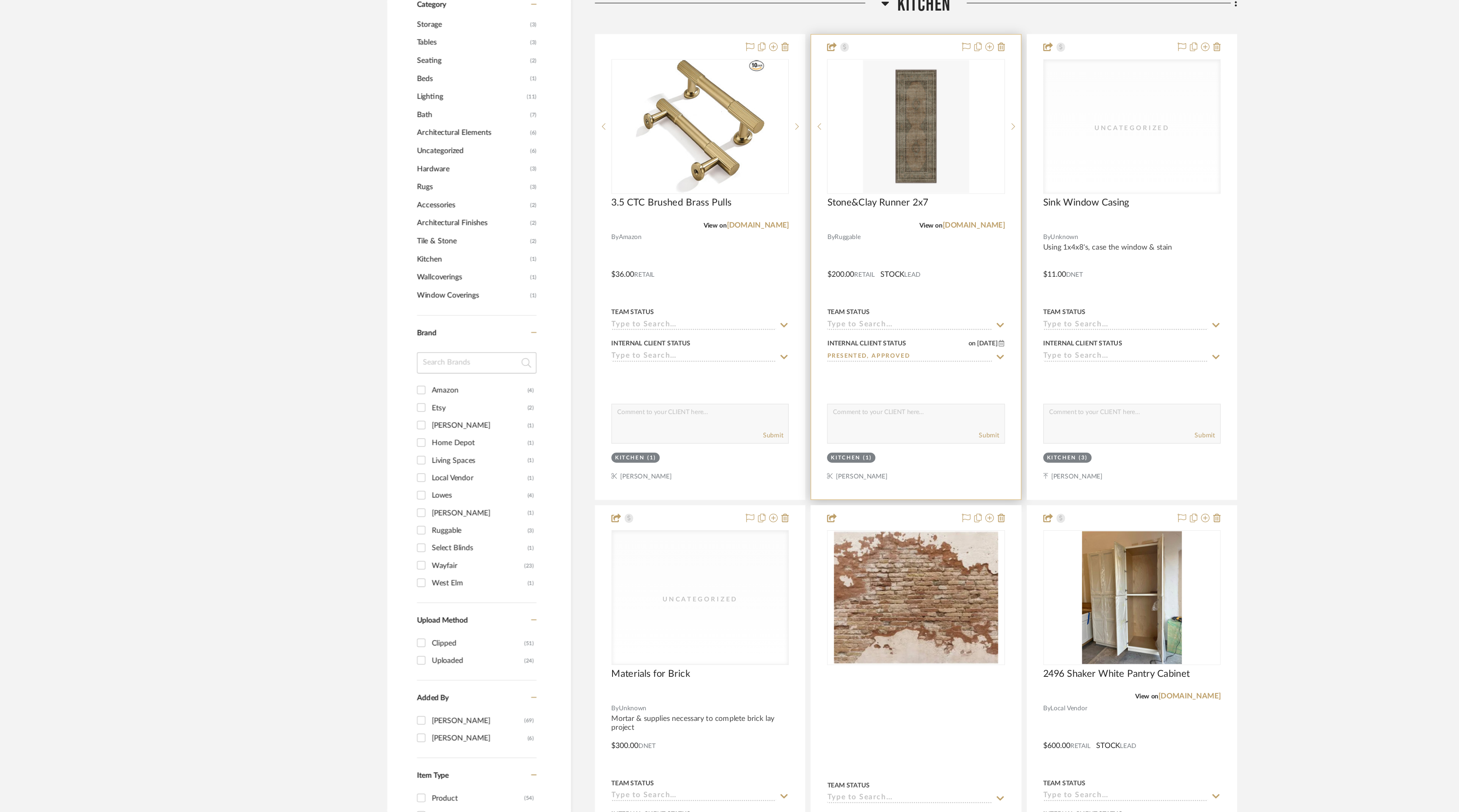
scroll to position [594, 0]
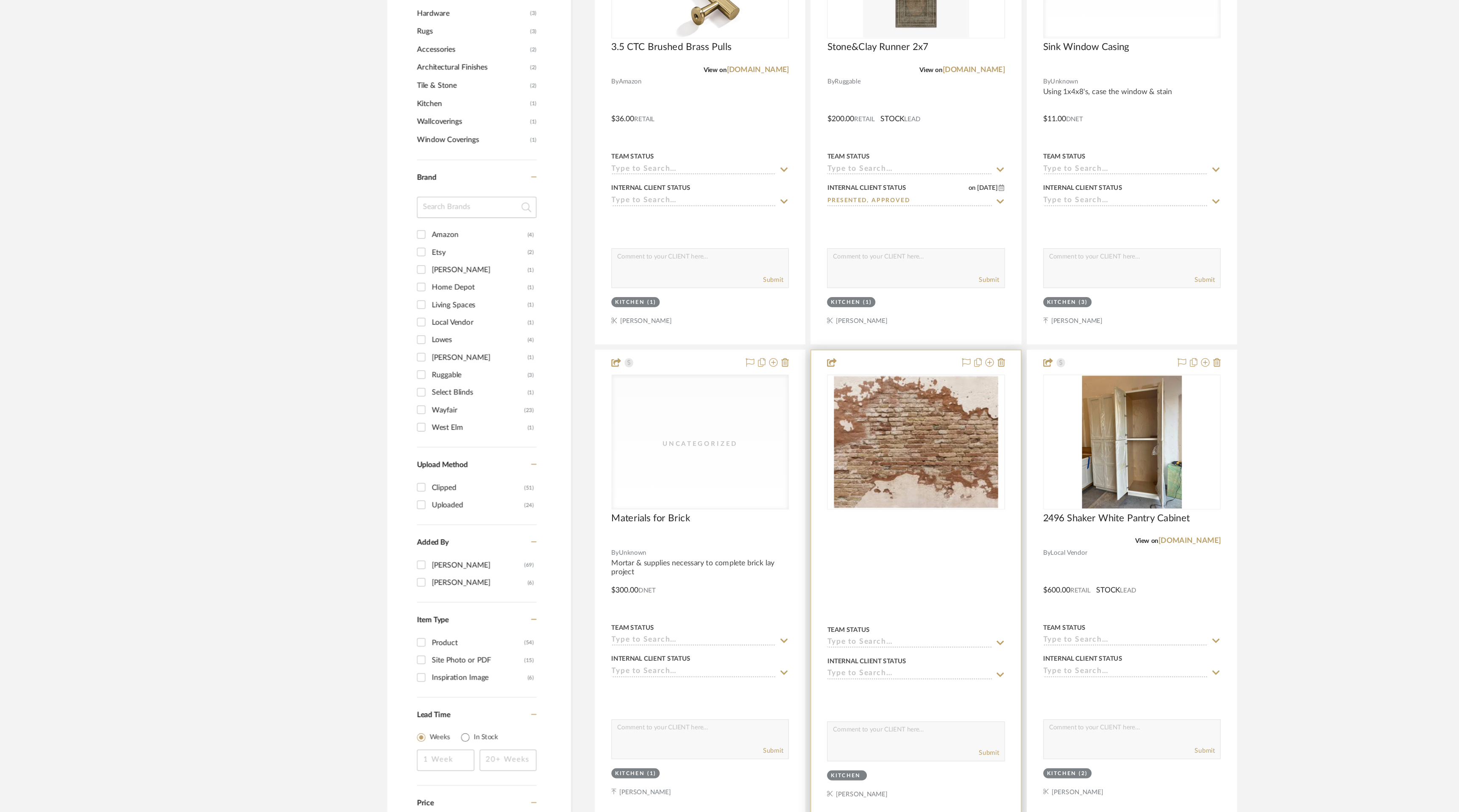
click at [876, 701] on icon at bounding box center [880, 702] width 7 height 7
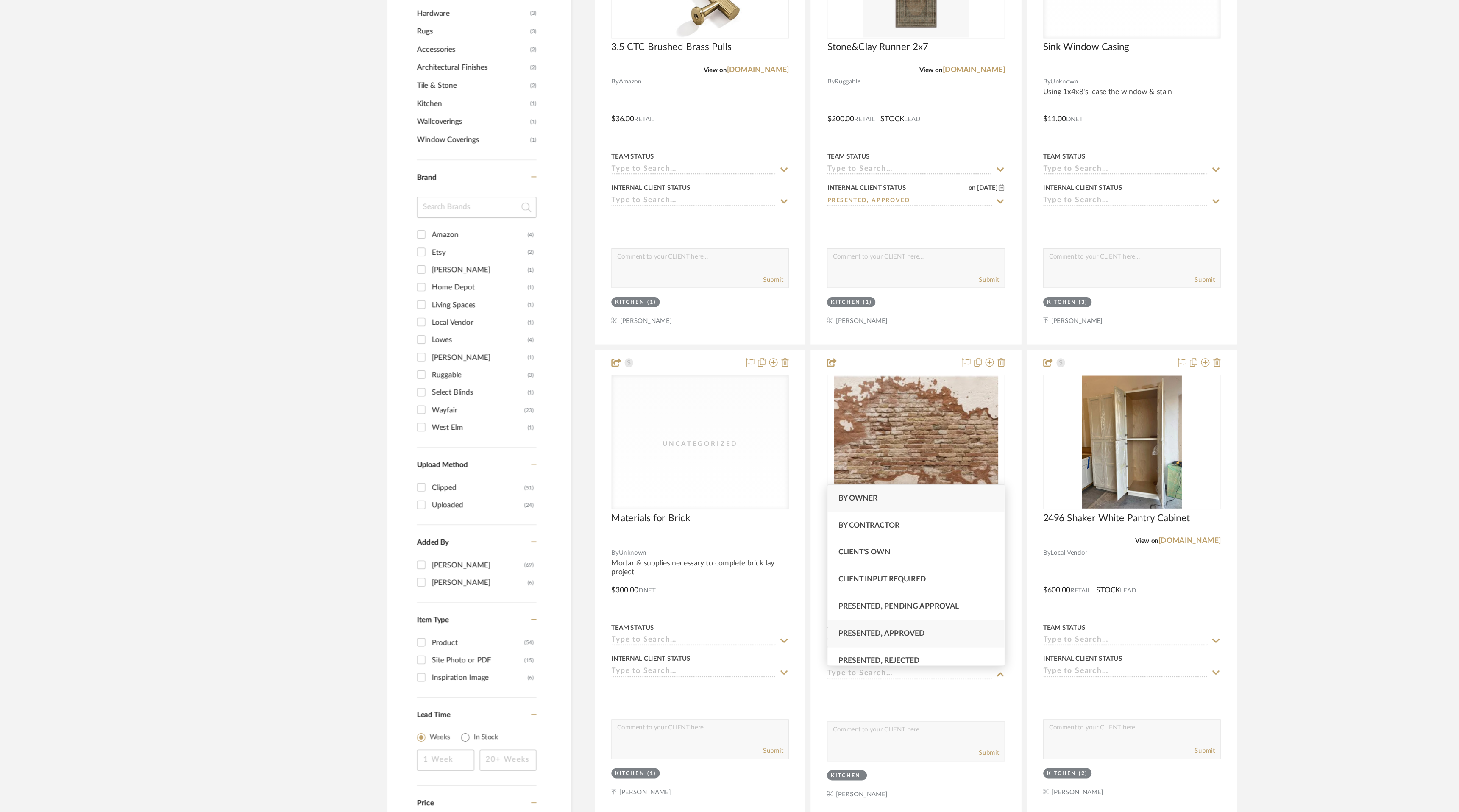
click at [845, 665] on div "Presented, Approved" at bounding box center [812, 670] width 140 height 22
type input "[DATE]"
type input "Presented, Approved"
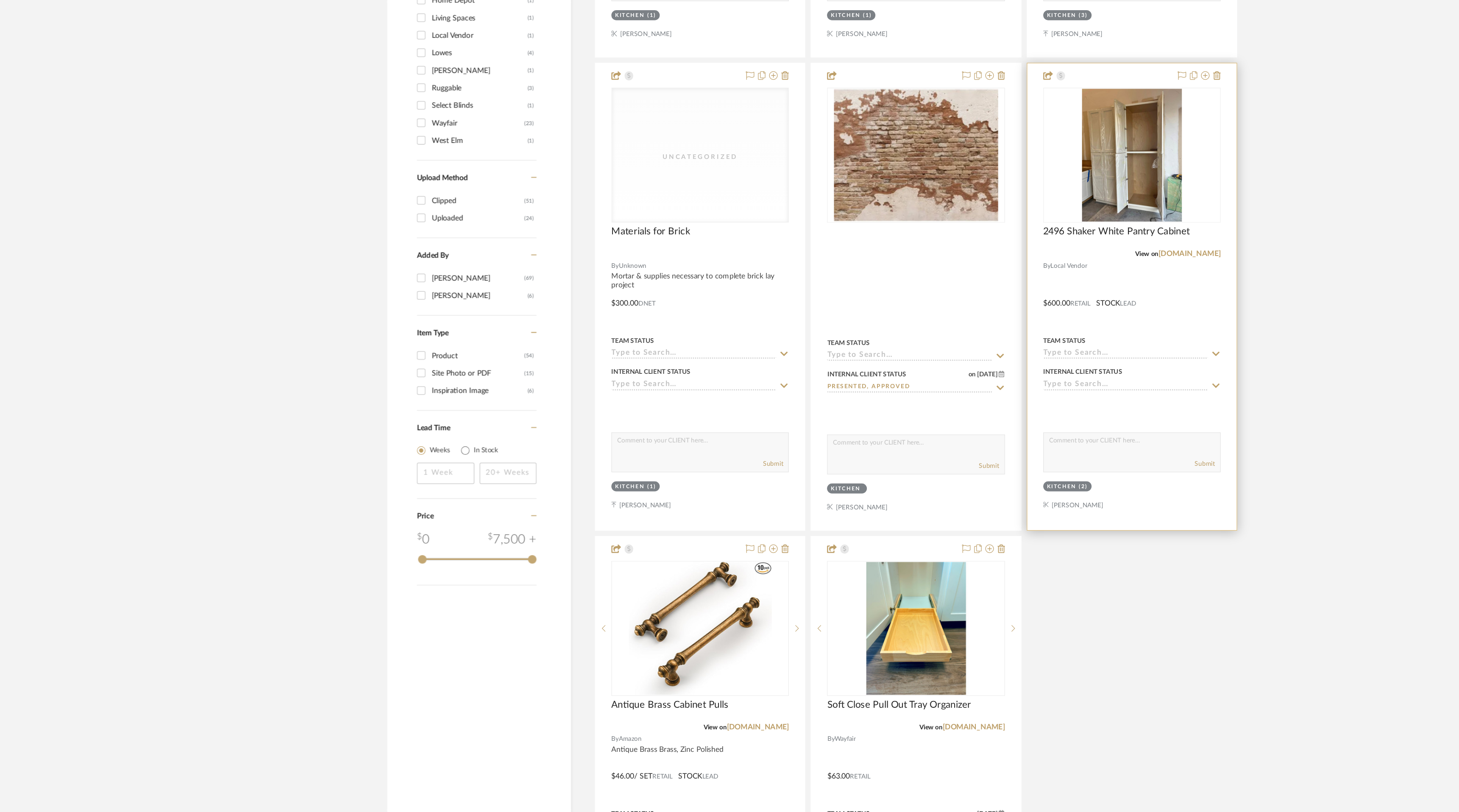
scroll to position [823, 0]
click at [1051, 469] on icon at bounding box center [1051, 470] width 7 height 7
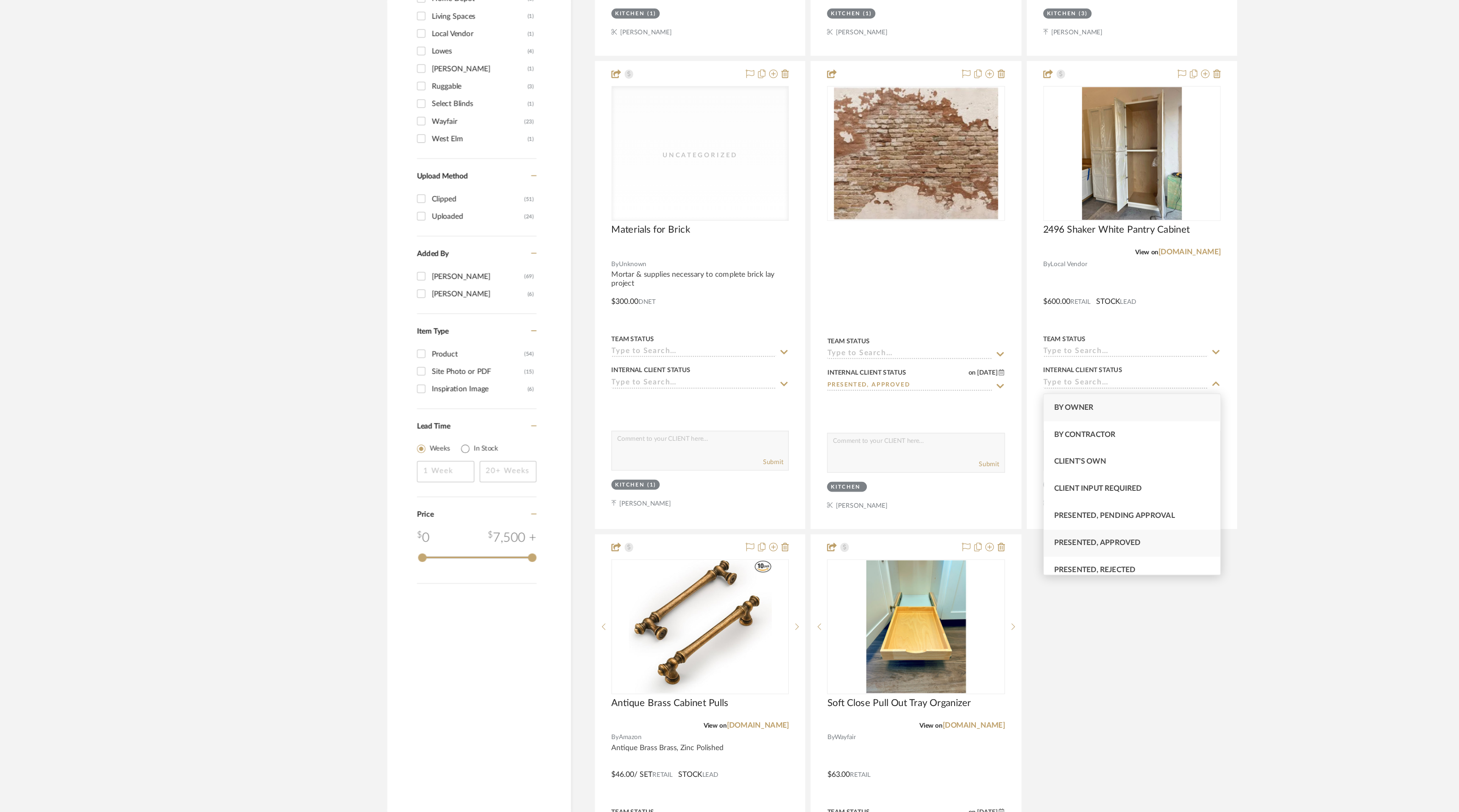
click at [1025, 591] on div "Presented, Approved" at bounding box center [985, 598] width 140 height 22
type input "[DATE]"
type input "Presented, Approved"
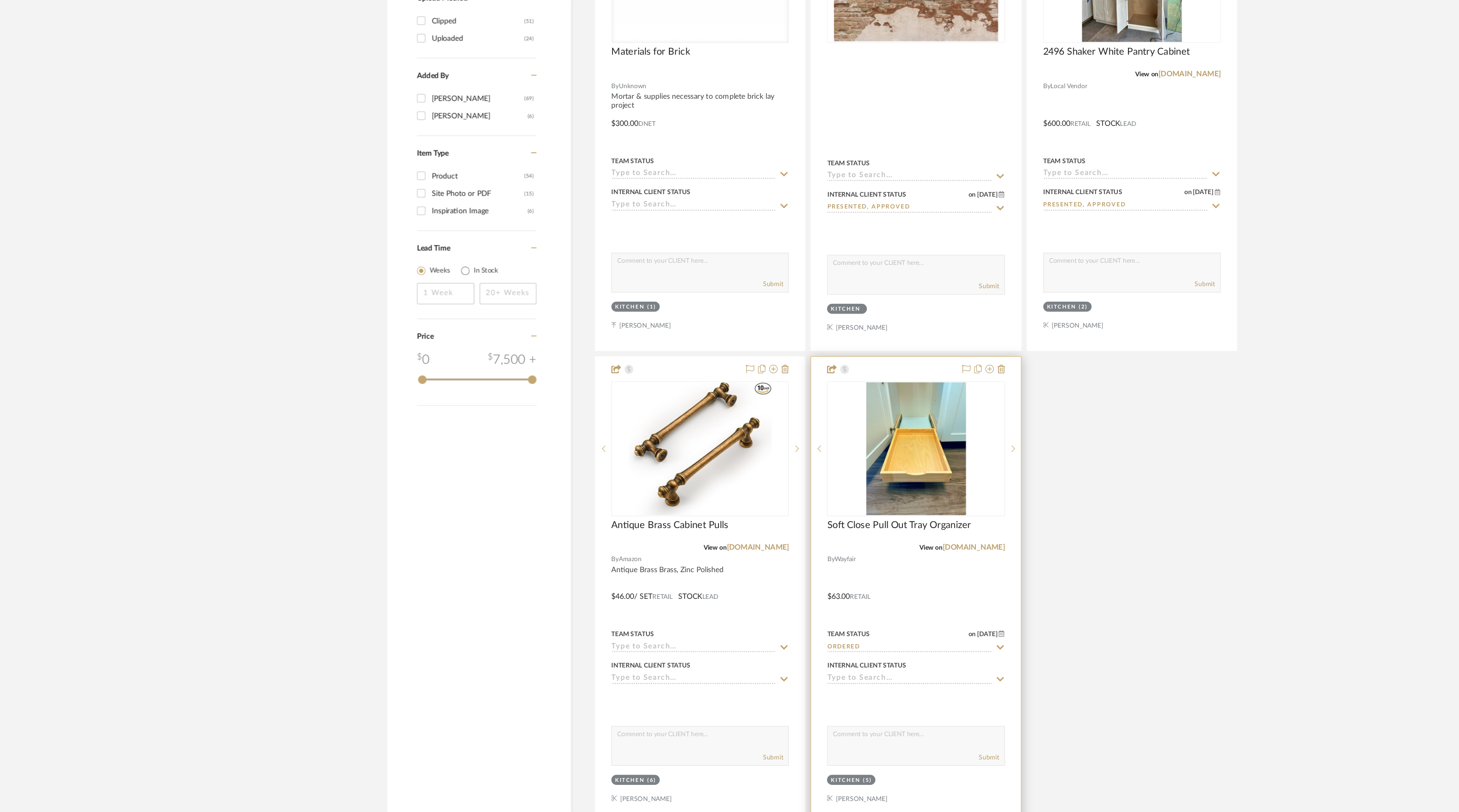
scroll to position [1151, 0]
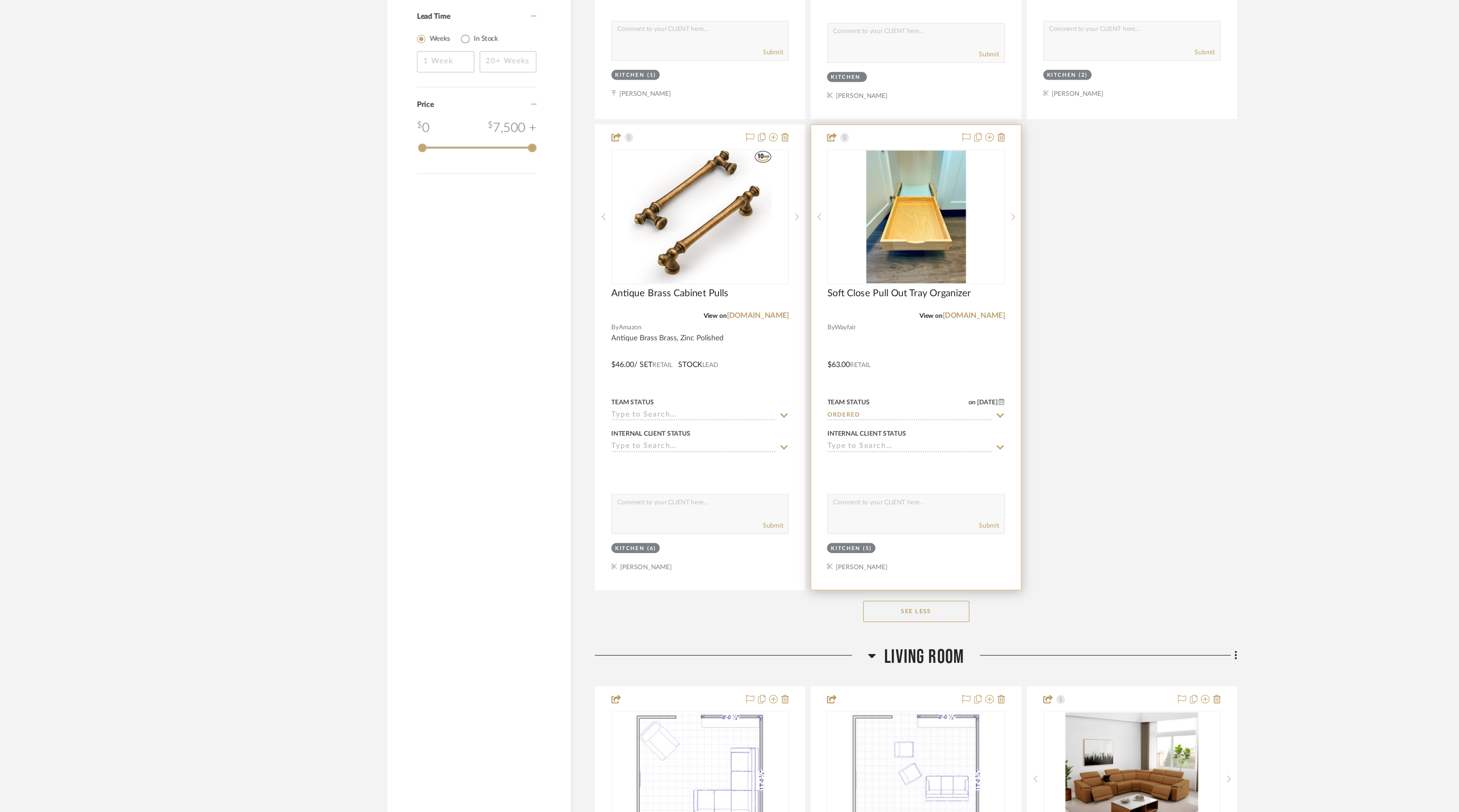
click at [881, 521] on icon at bounding box center [880, 520] width 6 height 3
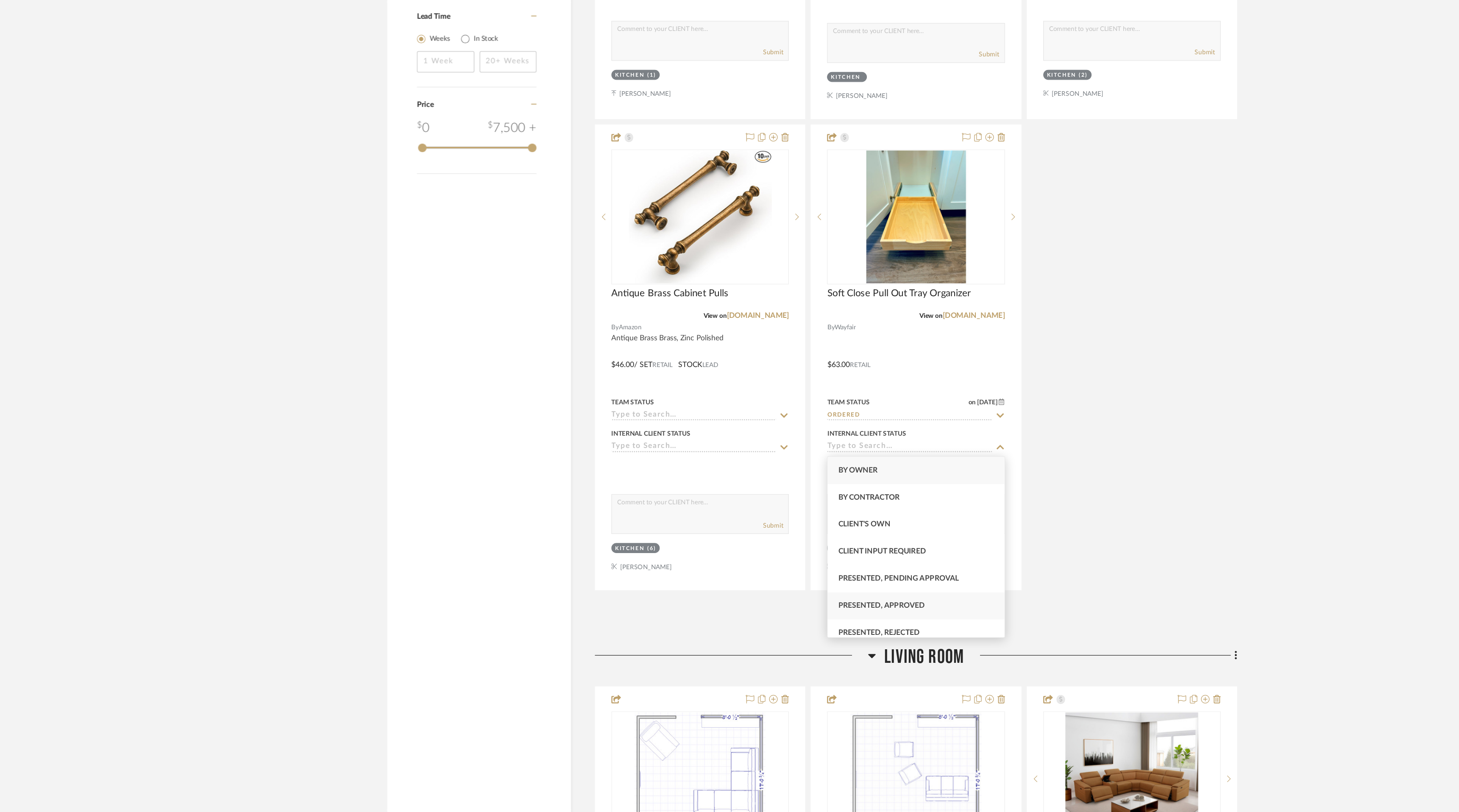
click at [853, 649] on div "Presented, Approved" at bounding box center [812, 648] width 140 height 22
type input "[DATE]"
type input "Presented, Approved"
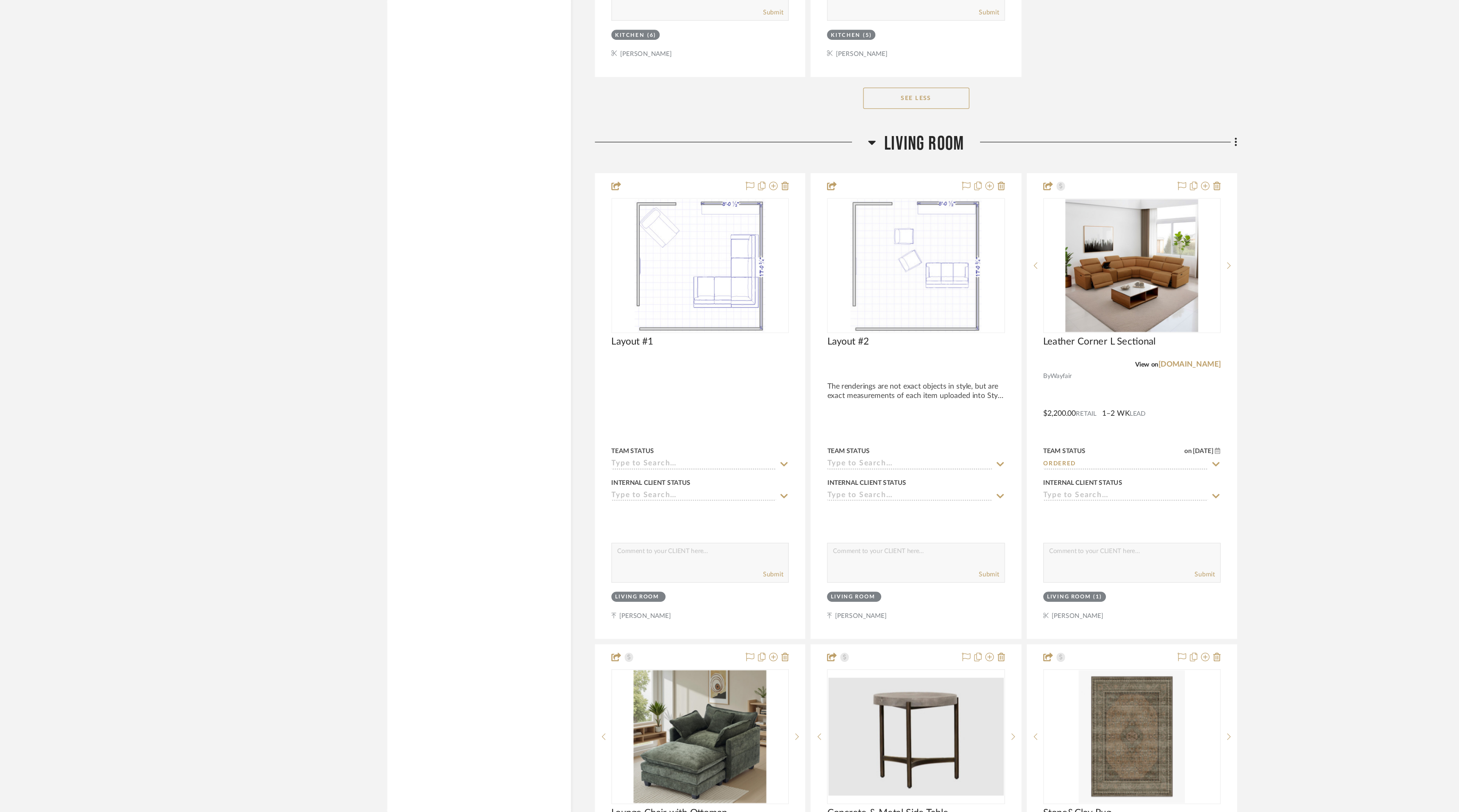
scroll to position [1561, 0]
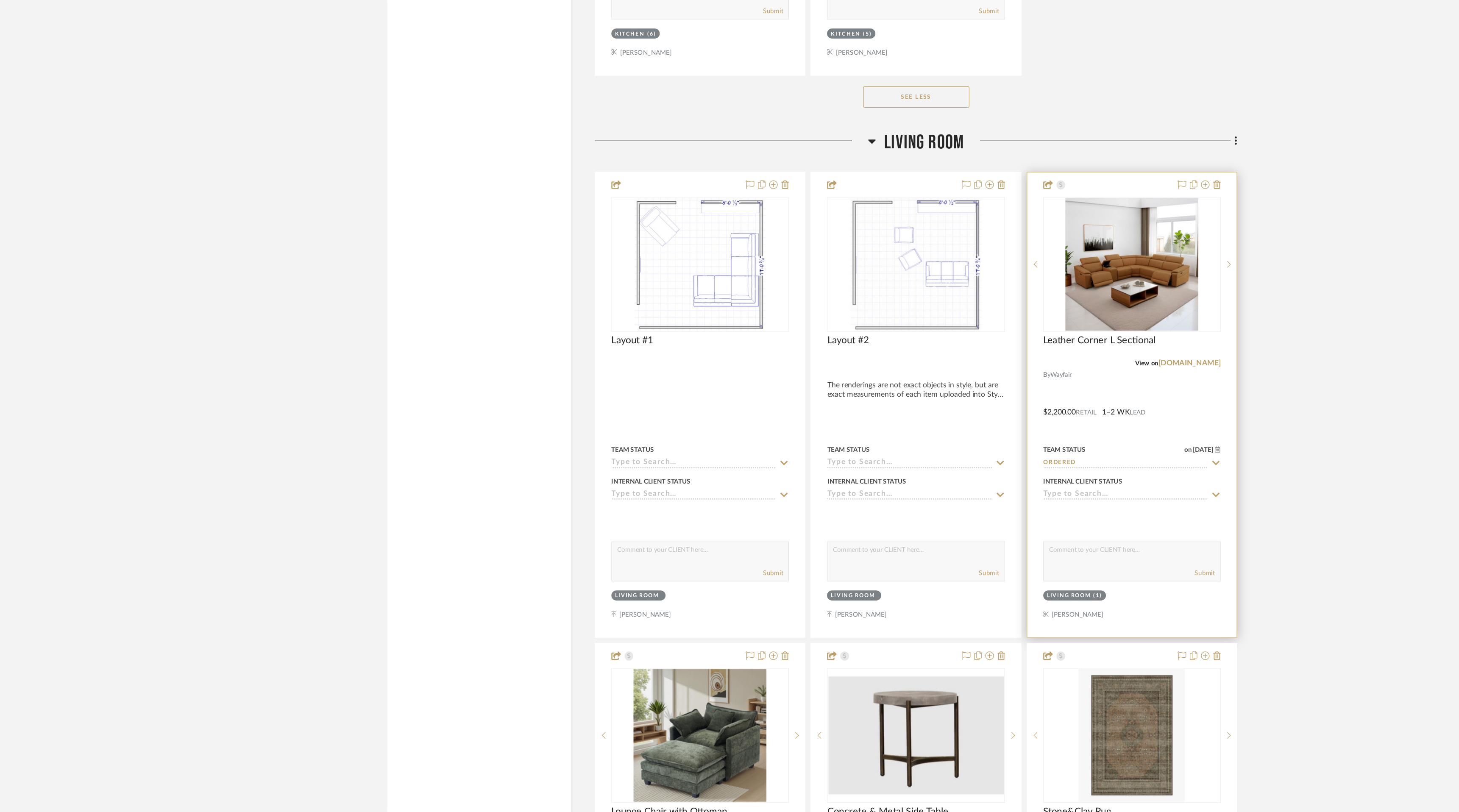
click at [1053, 558] on icon at bounding box center [1052, 559] width 6 height 3
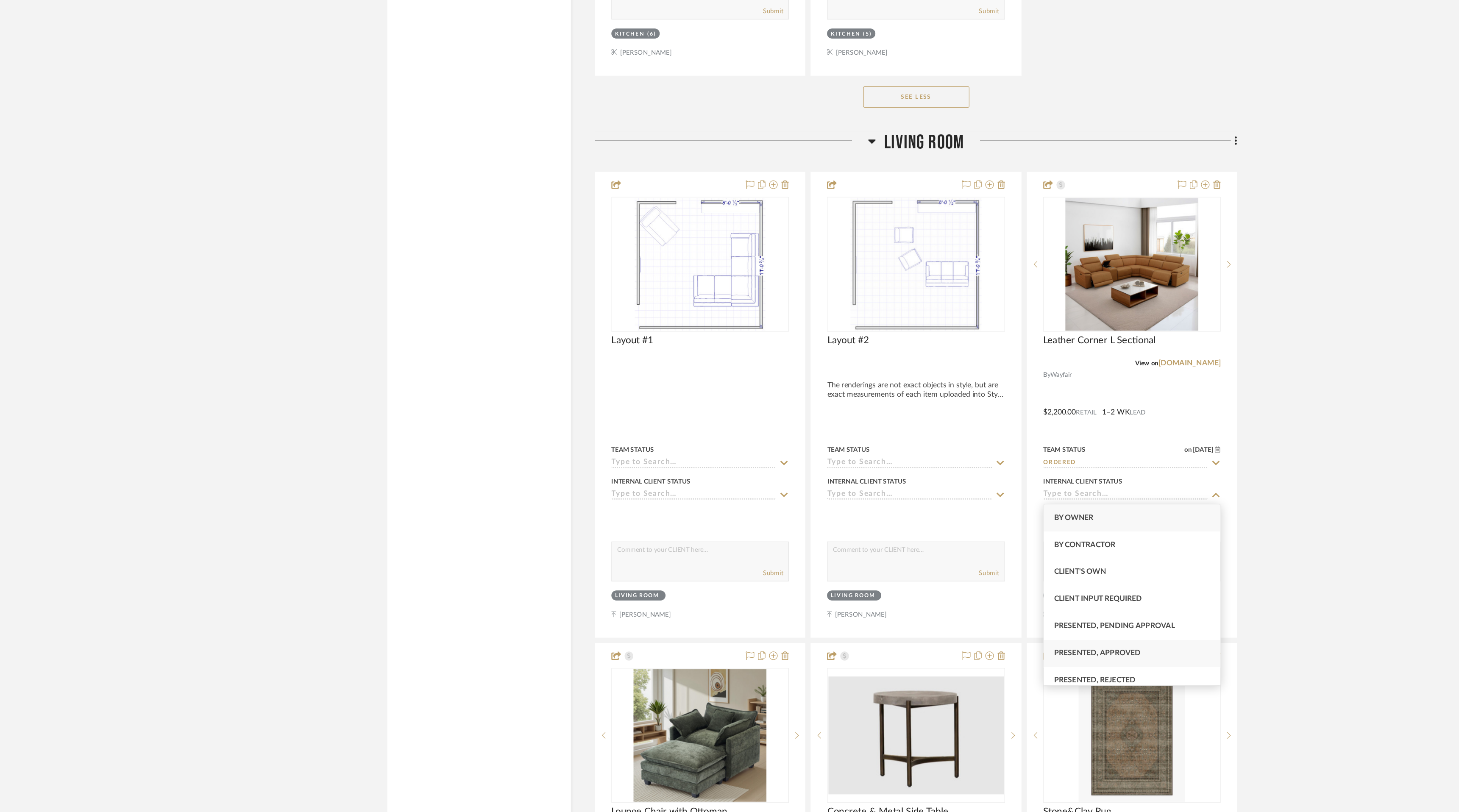
click at [1034, 682] on div "Presented, Approved" at bounding box center [985, 686] width 140 height 22
type input "[DATE]"
type input "Presented, Approved"
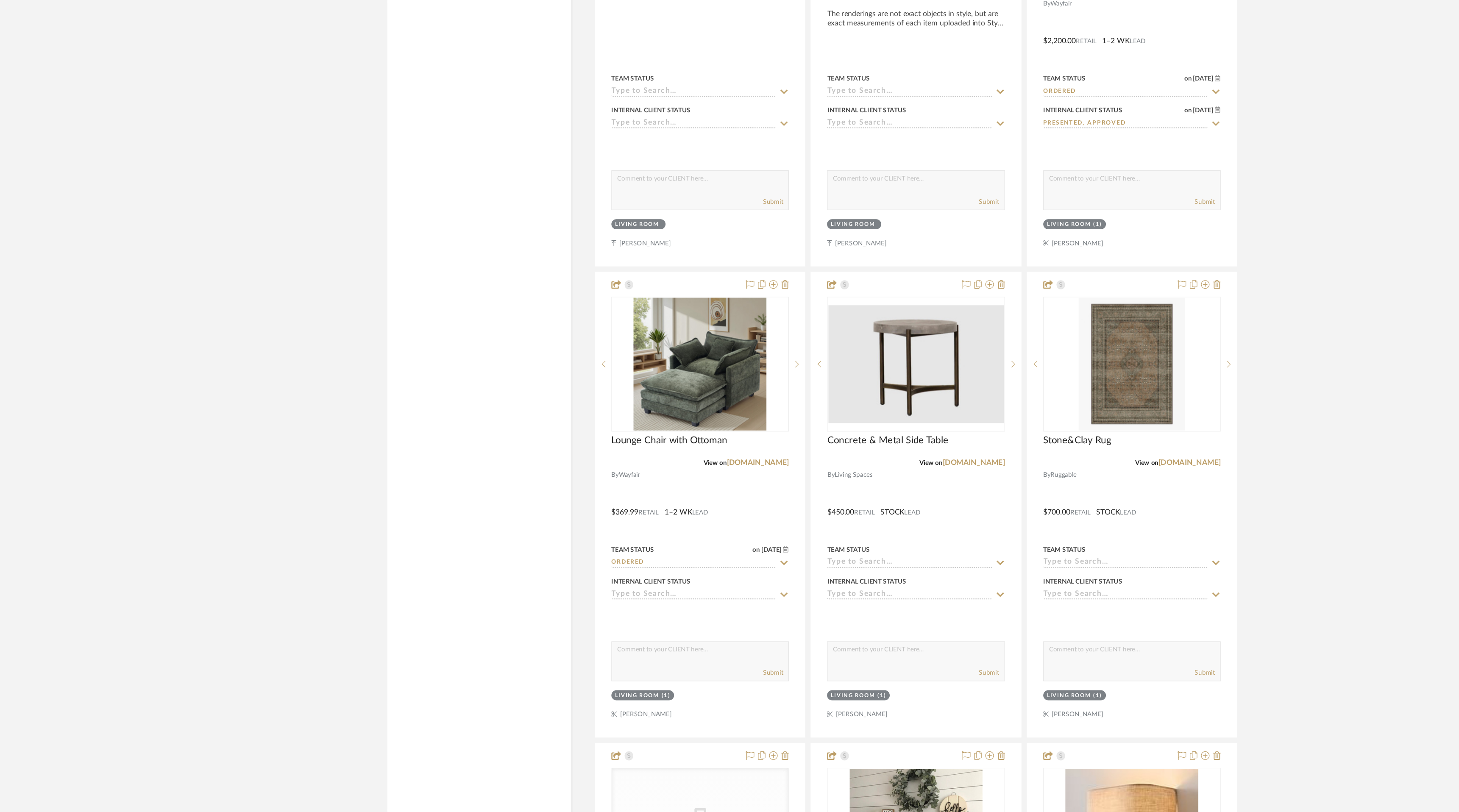
scroll to position [1872, 0]
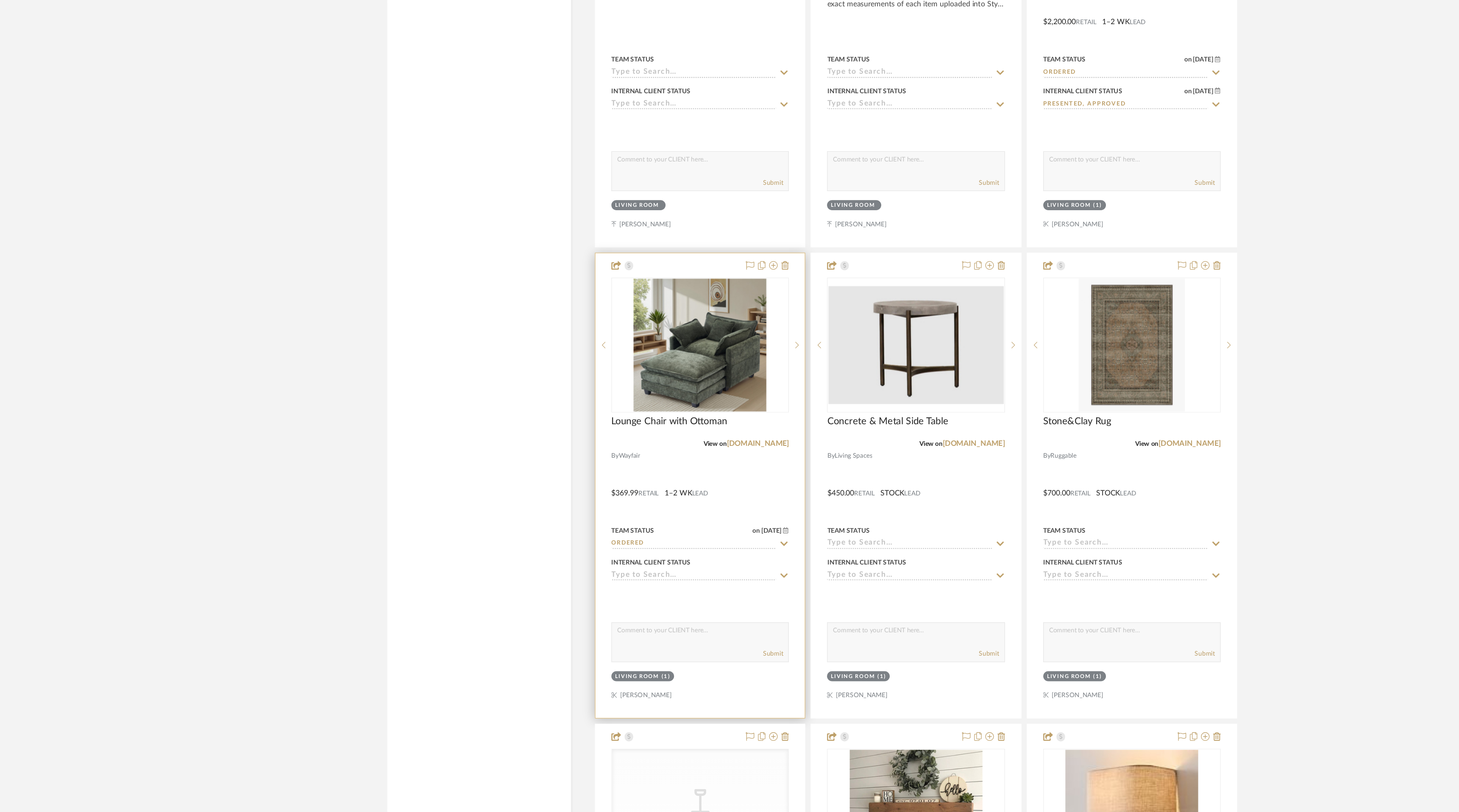
click at [703, 620] on fa-icon at bounding box center [707, 624] width 7 height 8
click at [690, 748] on div "Presented, Approved" at bounding box center [640, 750] width 140 height 22
type input "[DATE]"
type input "Presented, Approved"
click at [880, 623] on icon at bounding box center [880, 623] width 7 height 7
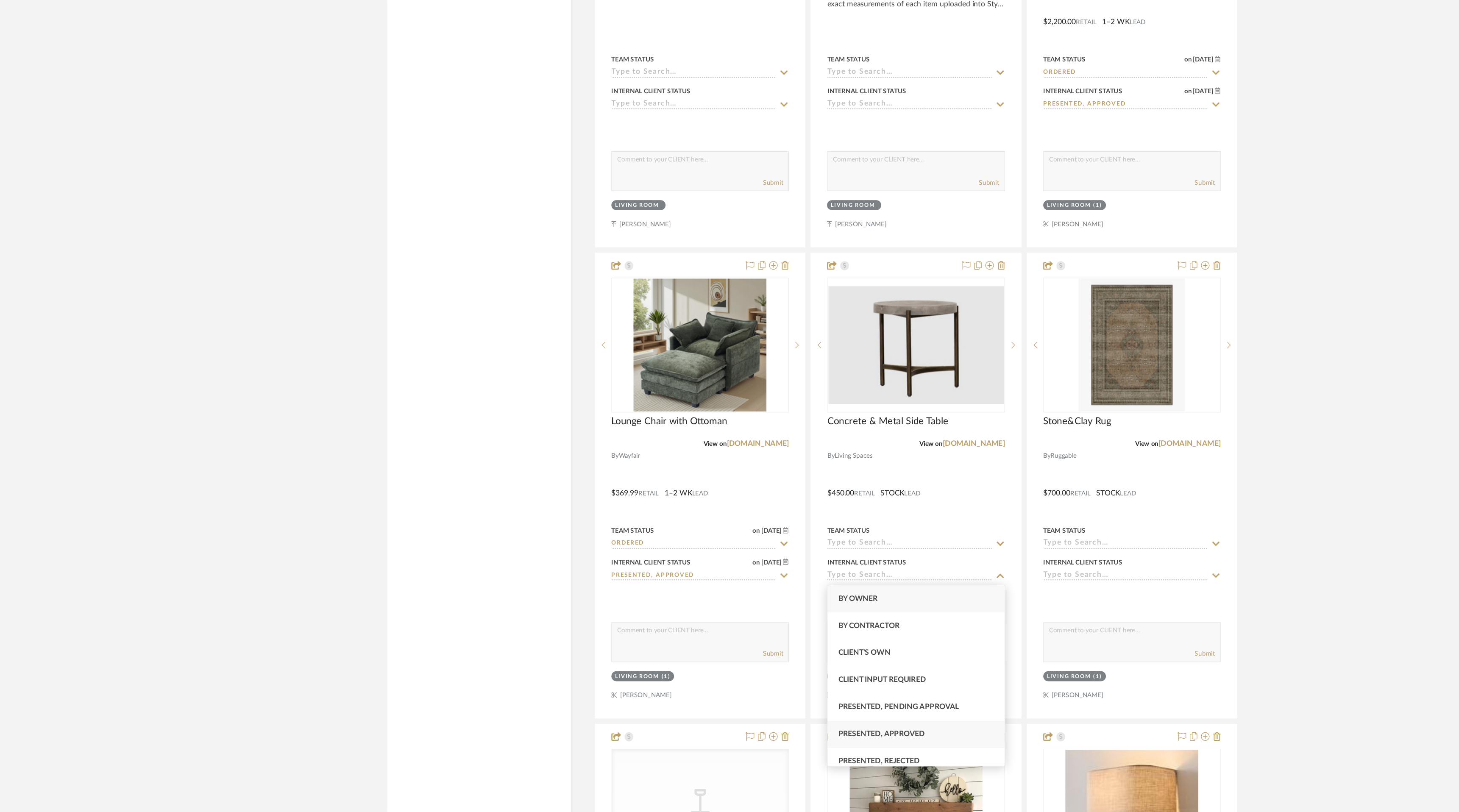
click at [850, 740] on div "Presented, Approved" at bounding box center [812, 750] width 140 height 22
type input "[DATE]"
type input "Presented, Approved"
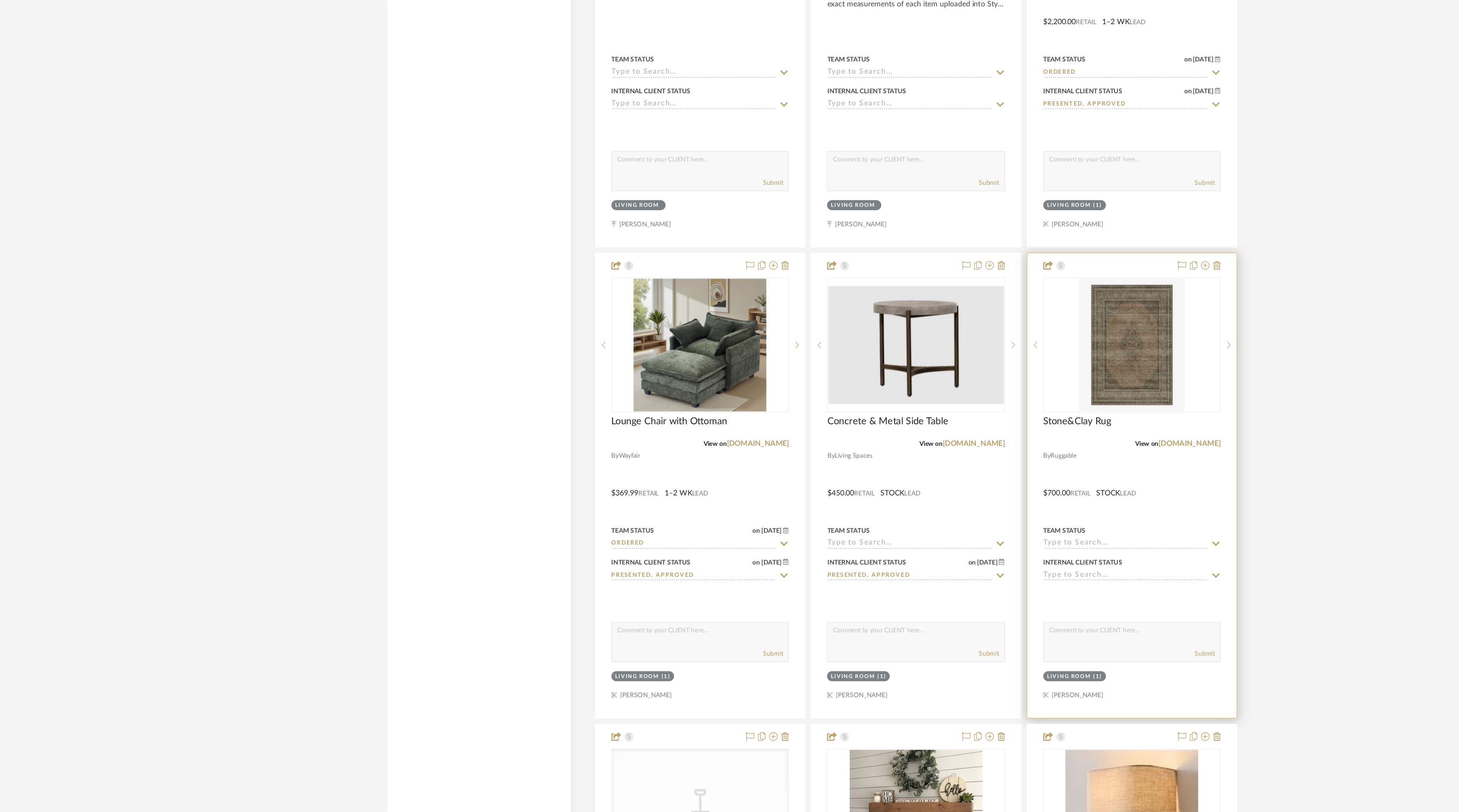
click at [1049, 622] on icon at bounding box center [1051, 623] width 7 height 7
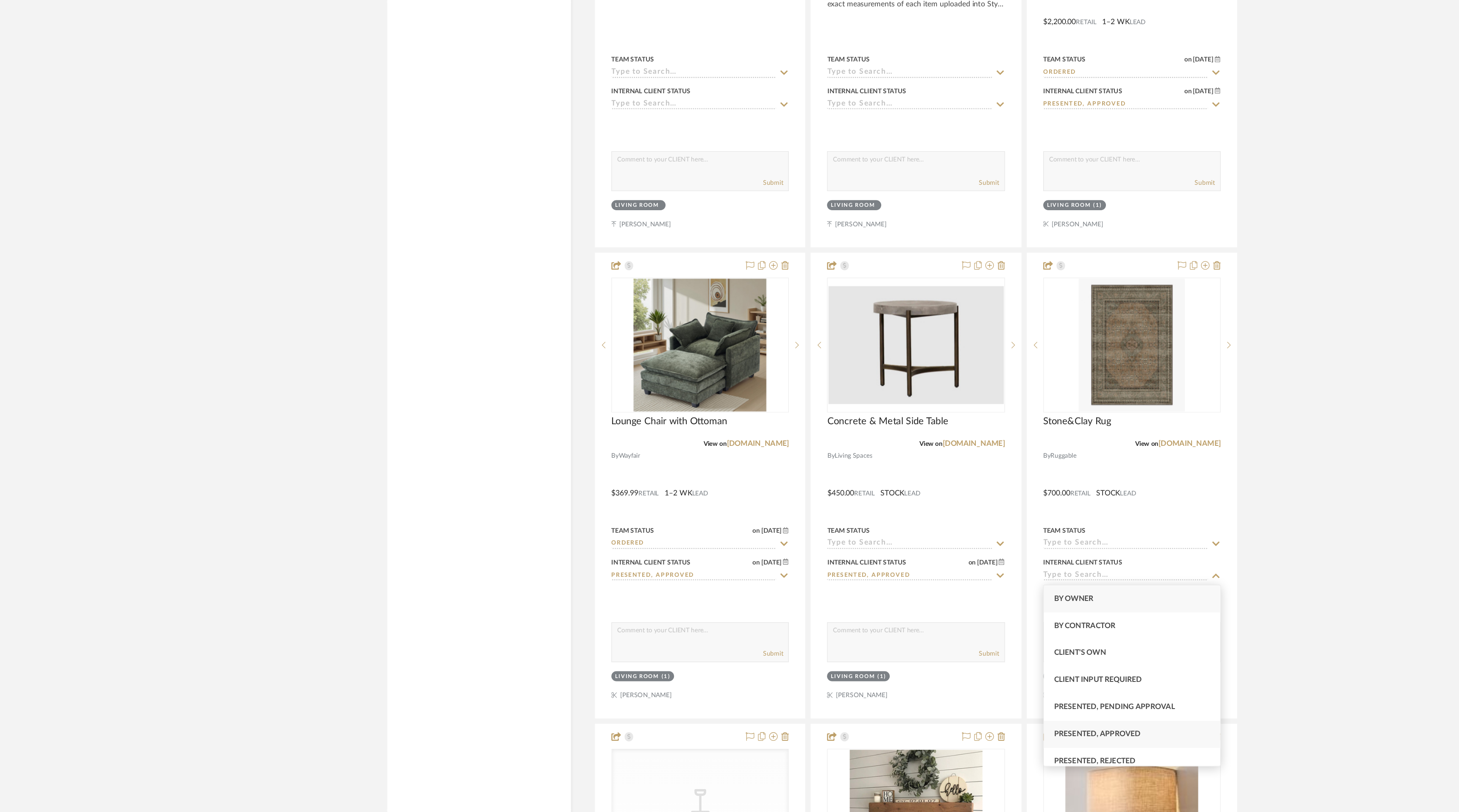
click at [1019, 745] on div "Presented, Approved" at bounding box center [985, 750] width 140 height 22
type input "[DATE]"
type input "Presented, Approved"
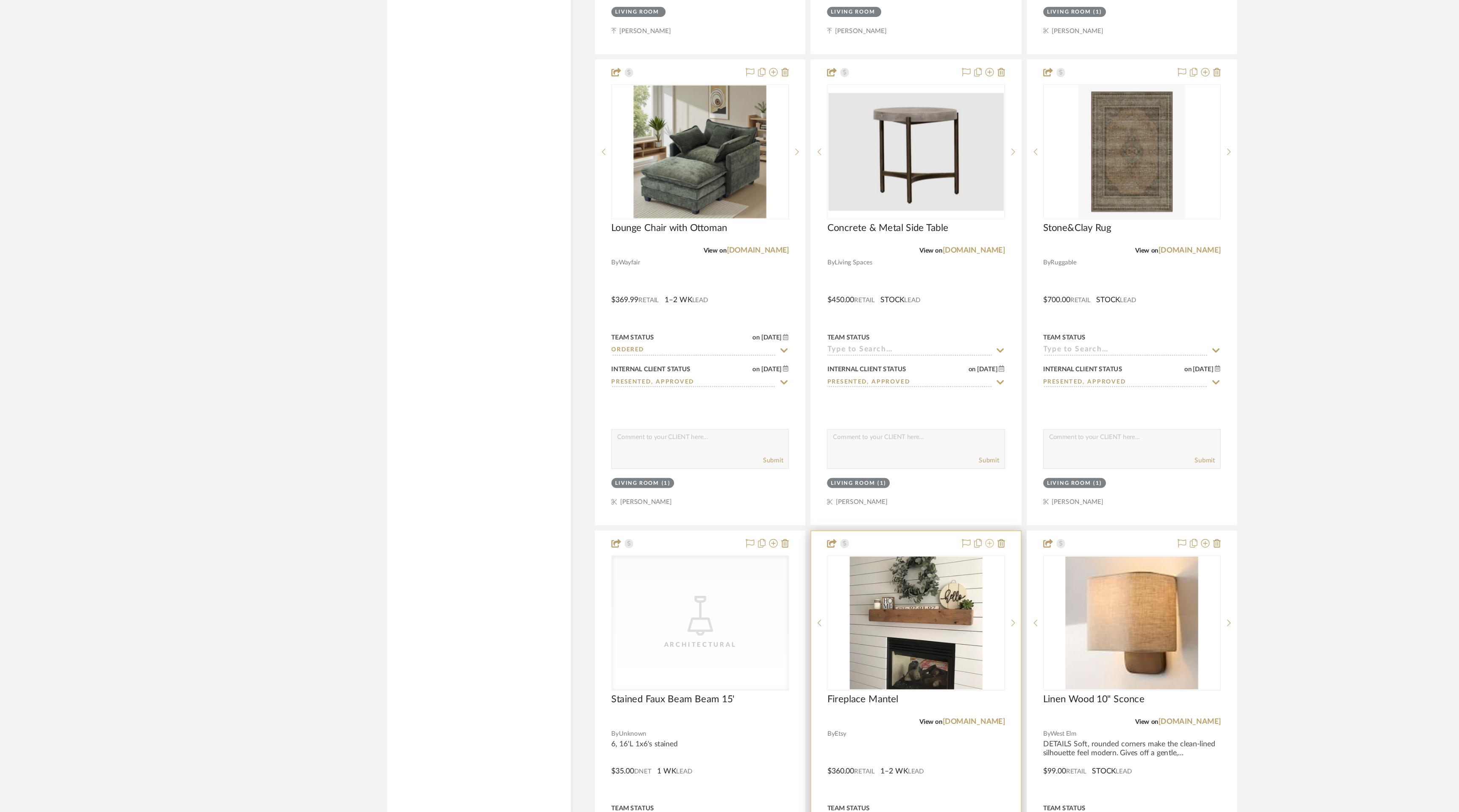
scroll to position [2190, 0]
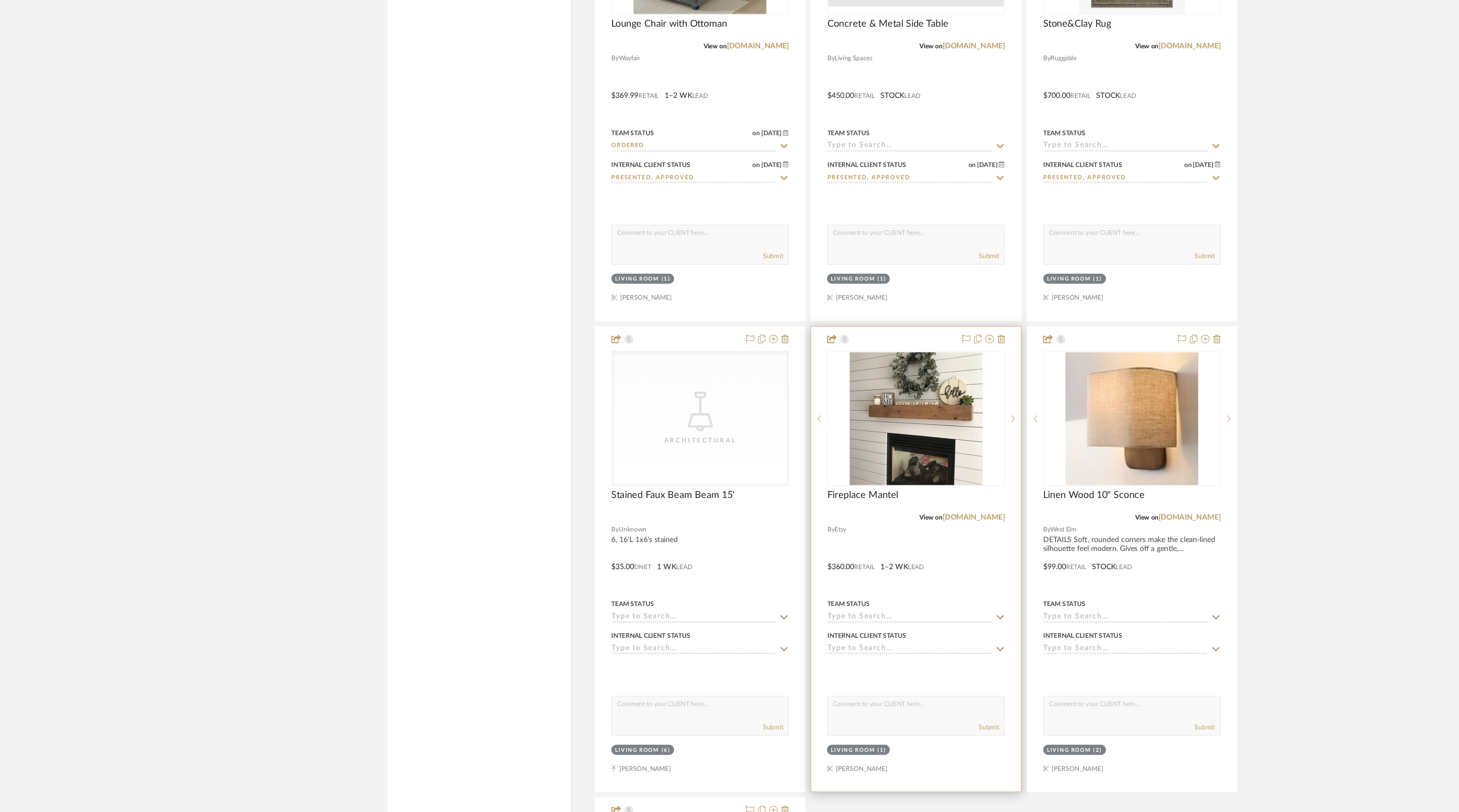
click at [878, 677] on div "Internal Client Status" at bounding box center [812, 676] width 142 height 20
click at [880, 680] on icon at bounding box center [880, 682] width 7 height 7
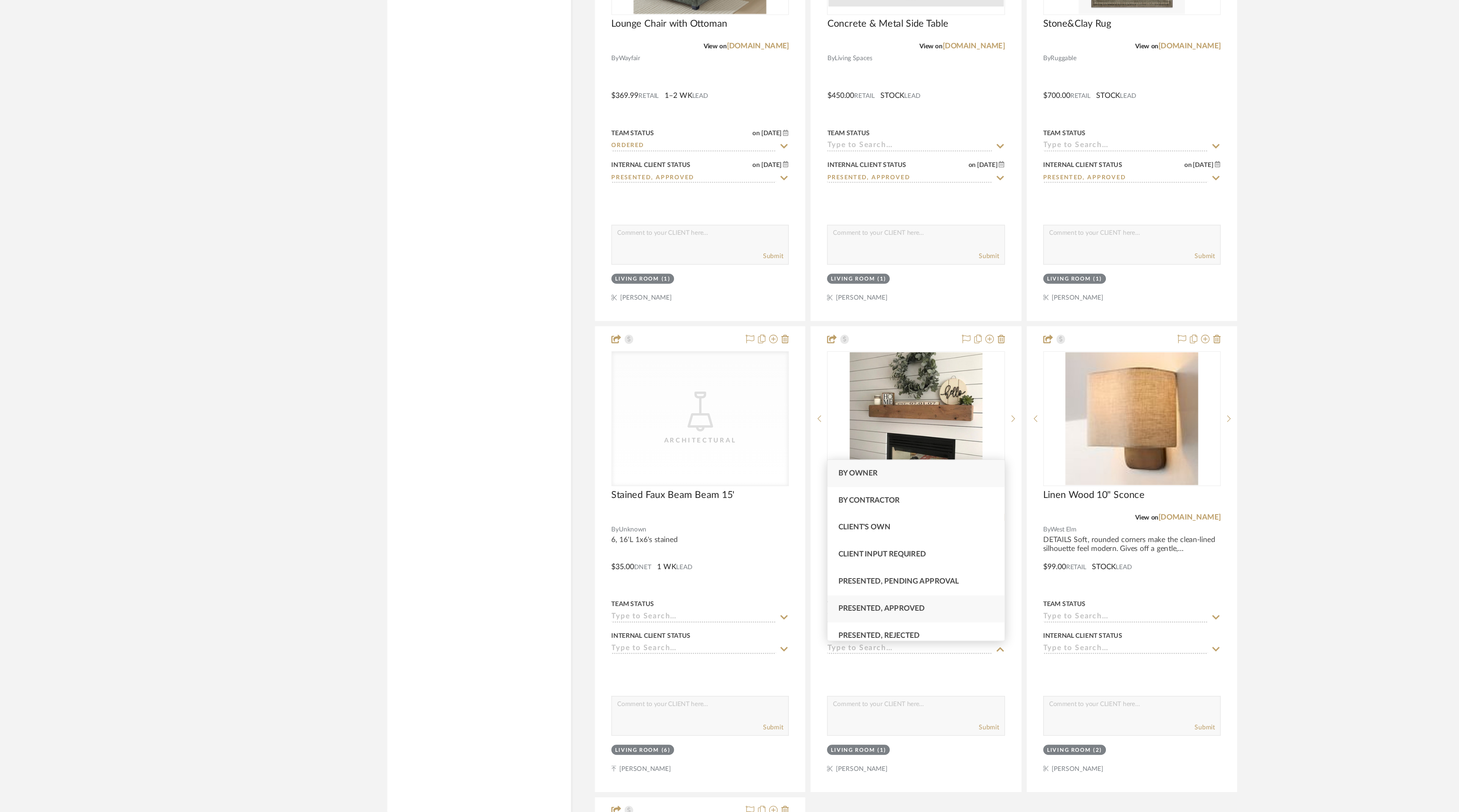
click at [863, 657] on div "Presented, Approved" at bounding box center [812, 650] width 140 height 22
type input "[DATE]"
type input "Presented, Approved"
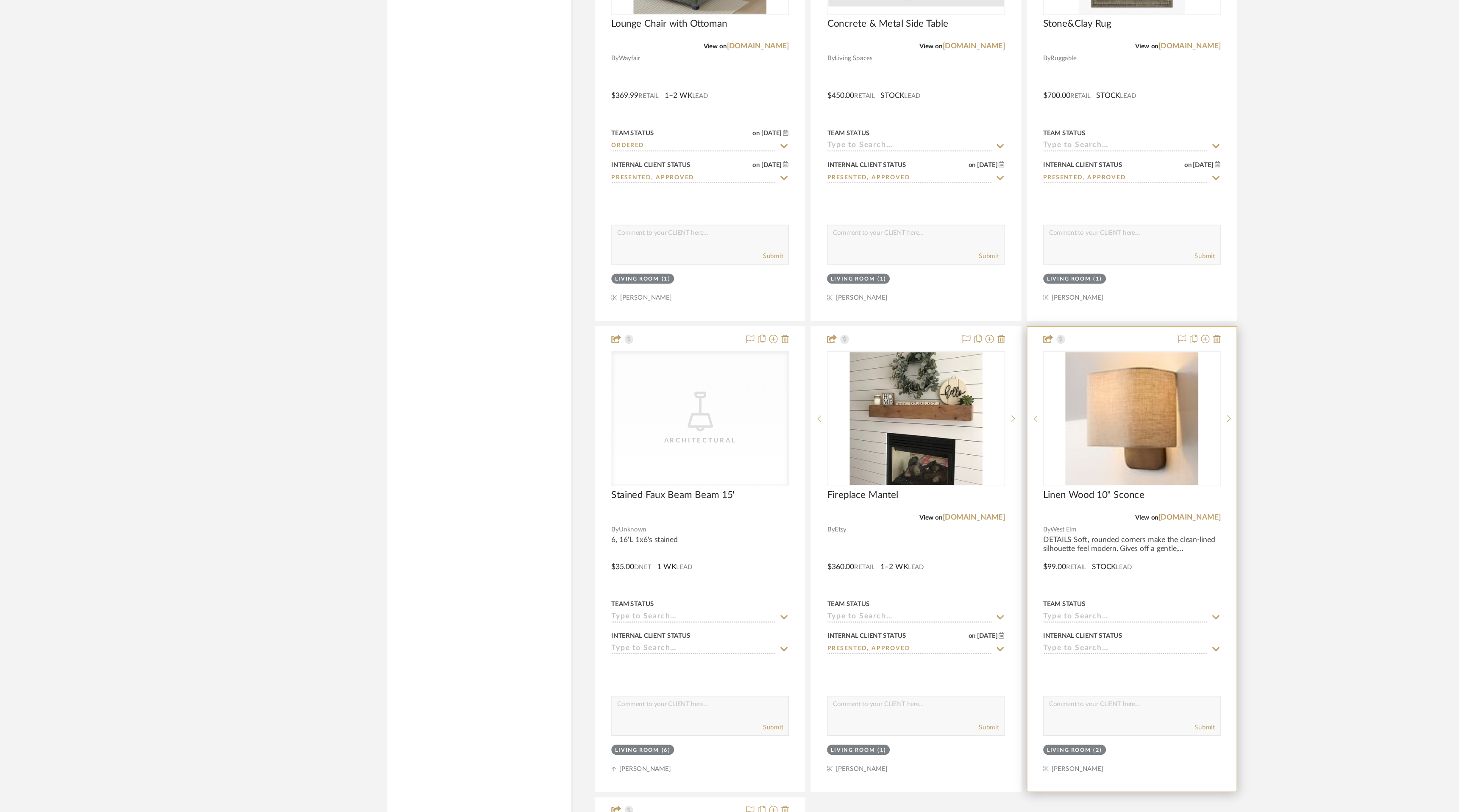
click at [1052, 680] on icon at bounding box center [1051, 682] width 7 height 7
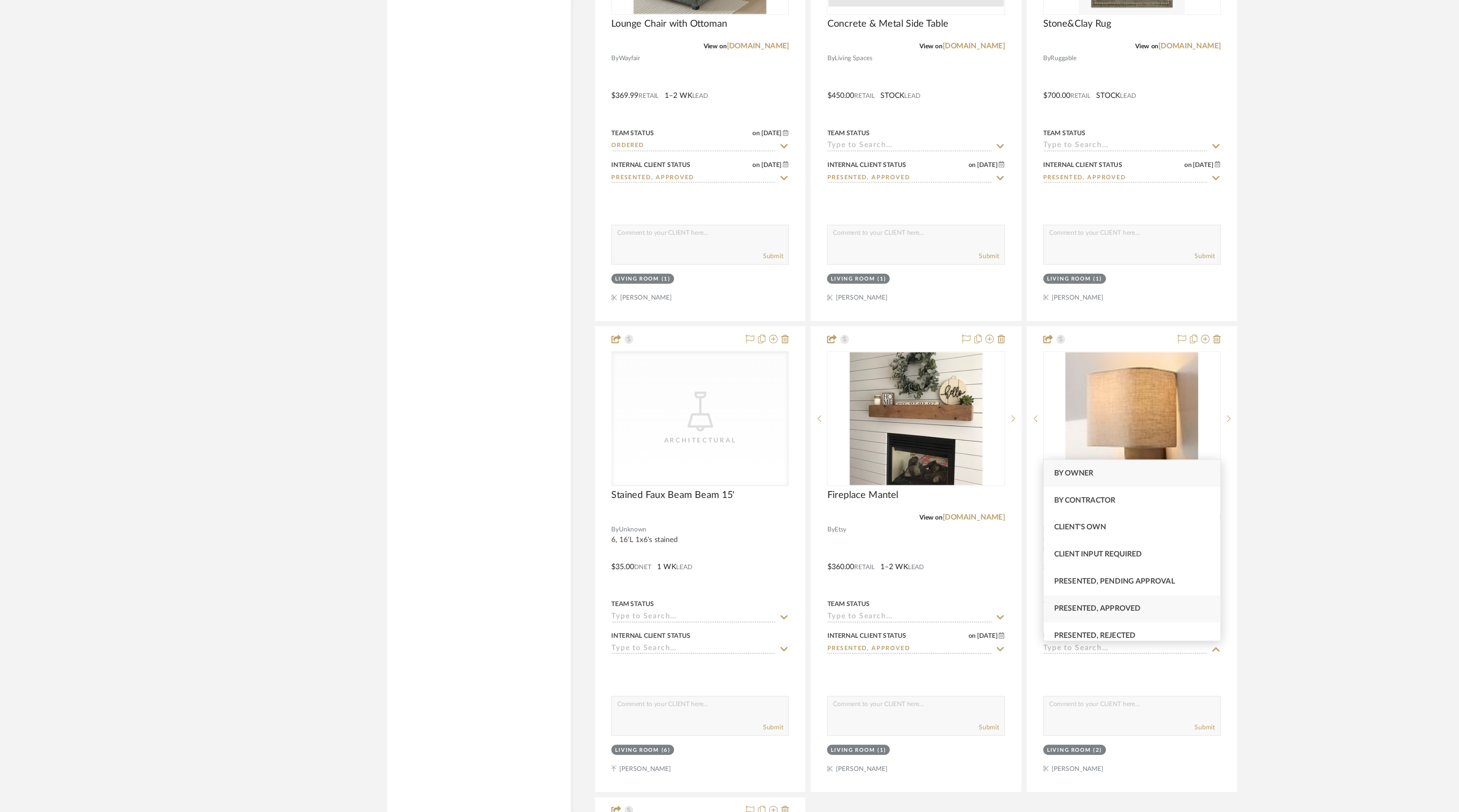
click at [1033, 650] on div "Presented, Approved" at bounding box center [985, 650] width 140 height 22
type input "[DATE]"
type input "Presented, Approved"
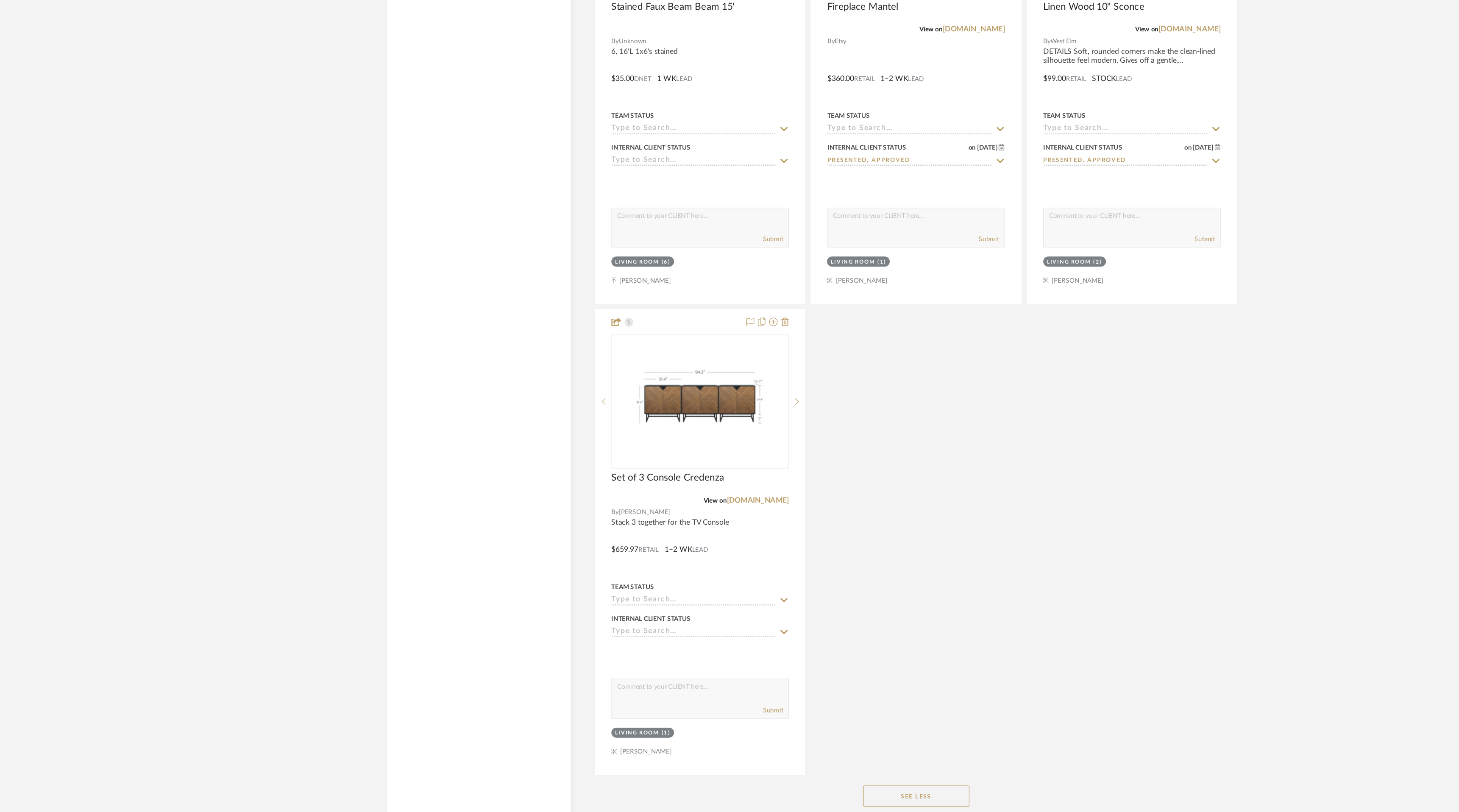
scroll to position [2590, 0]
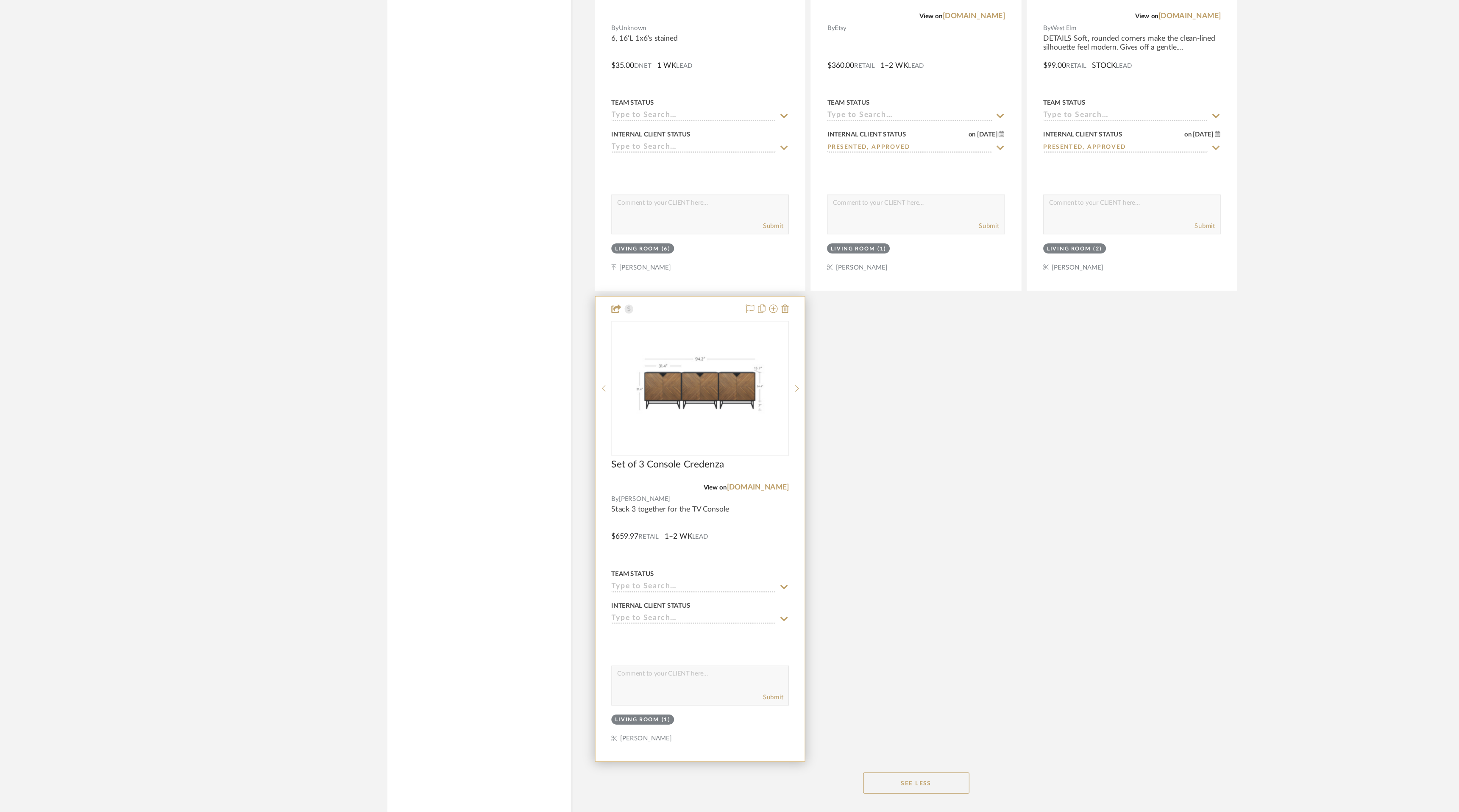
click at [709, 656] on icon at bounding box center [707, 658] width 7 height 7
click at [668, 629] on div "Presented, Approved" at bounding box center [640, 626] width 140 height 22
type input "[DATE]"
type input "Presented, Approved"
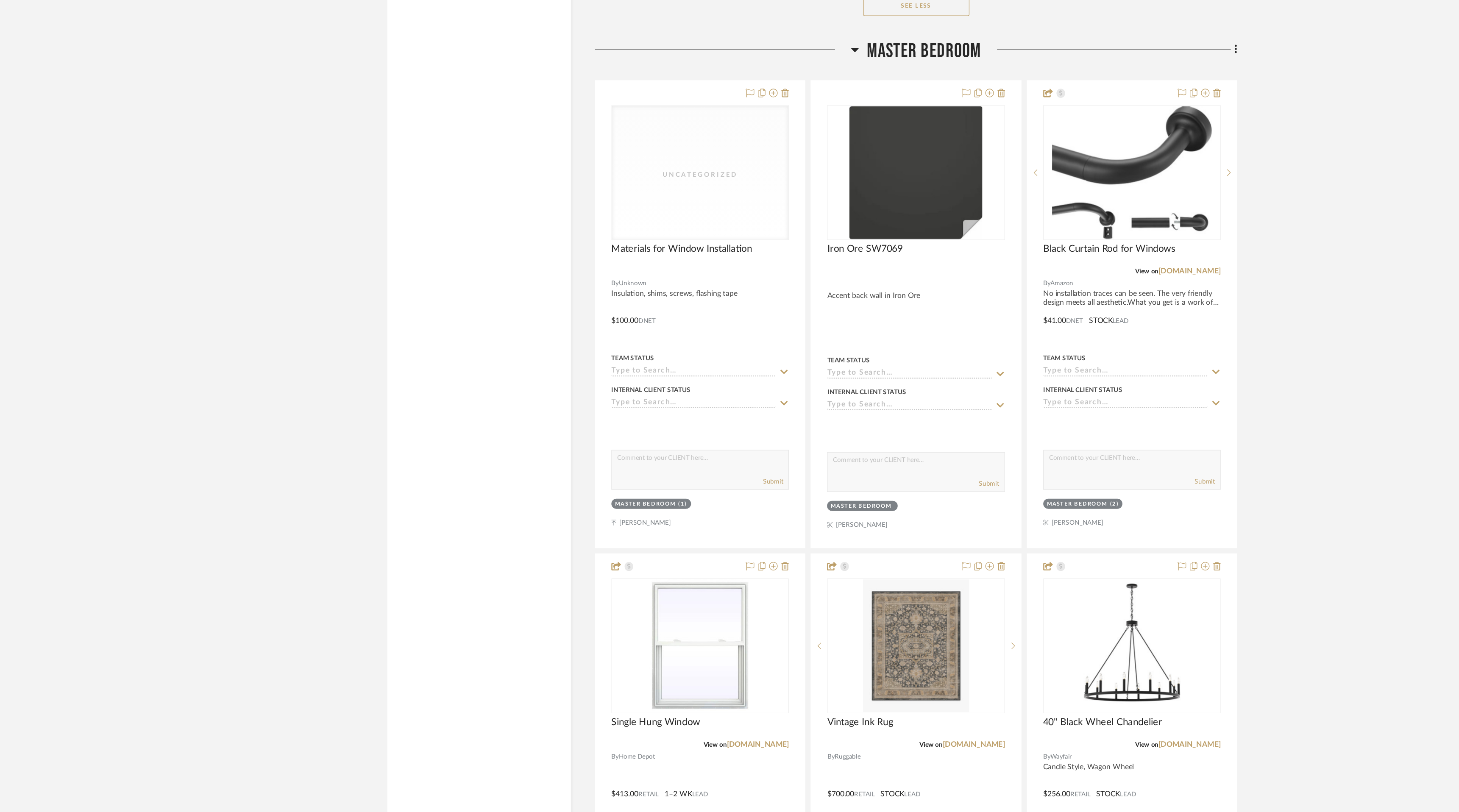
scroll to position [3237, 0]
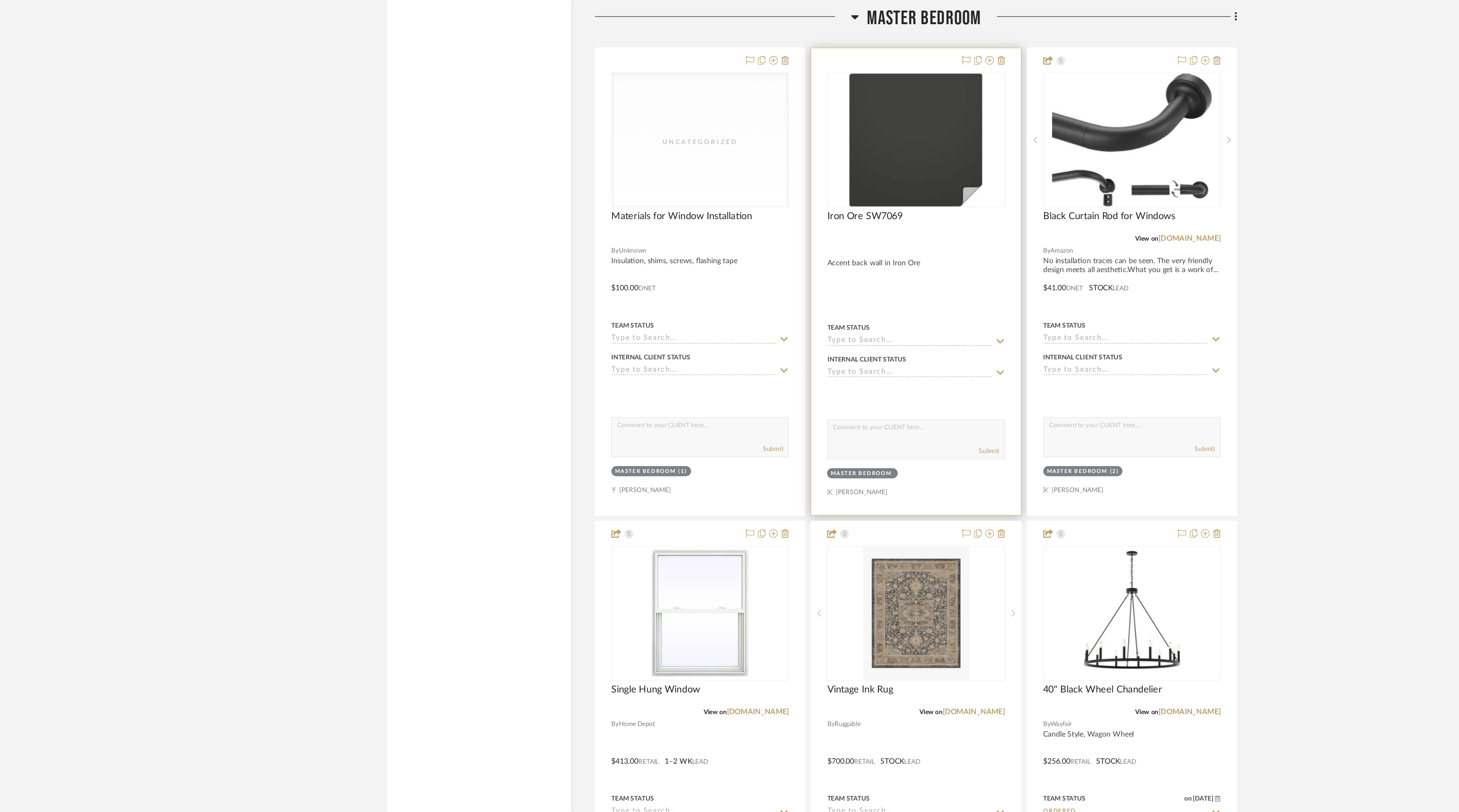
click at [877, 461] on icon at bounding box center [880, 462] width 7 height 7
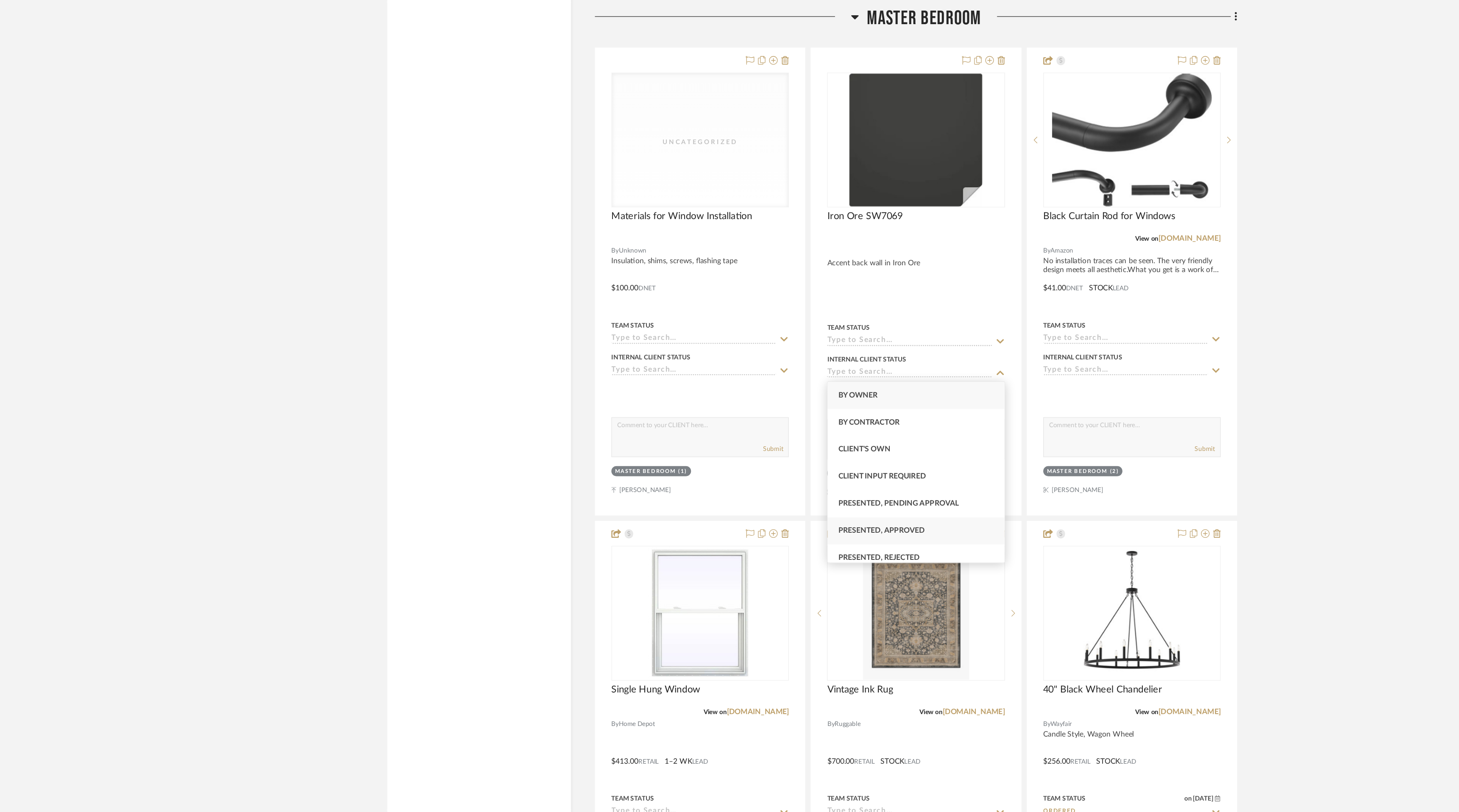
click at [858, 587] on div "Presented, Approved" at bounding box center [812, 587] width 140 height 22
type input "[DATE]"
type input "Presented, Approved"
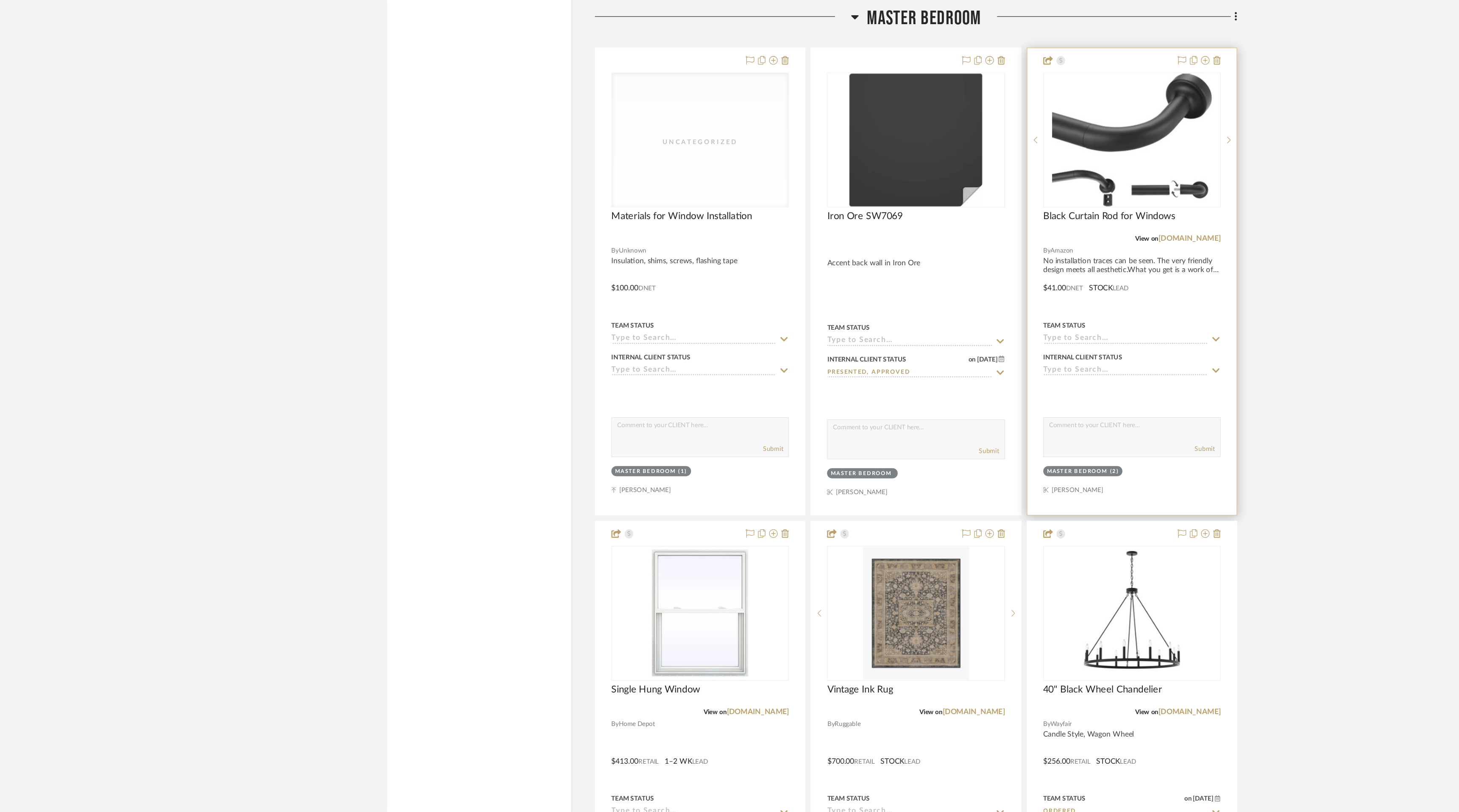
click at [1050, 456] on fa-icon at bounding box center [1051, 460] width 7 height 8
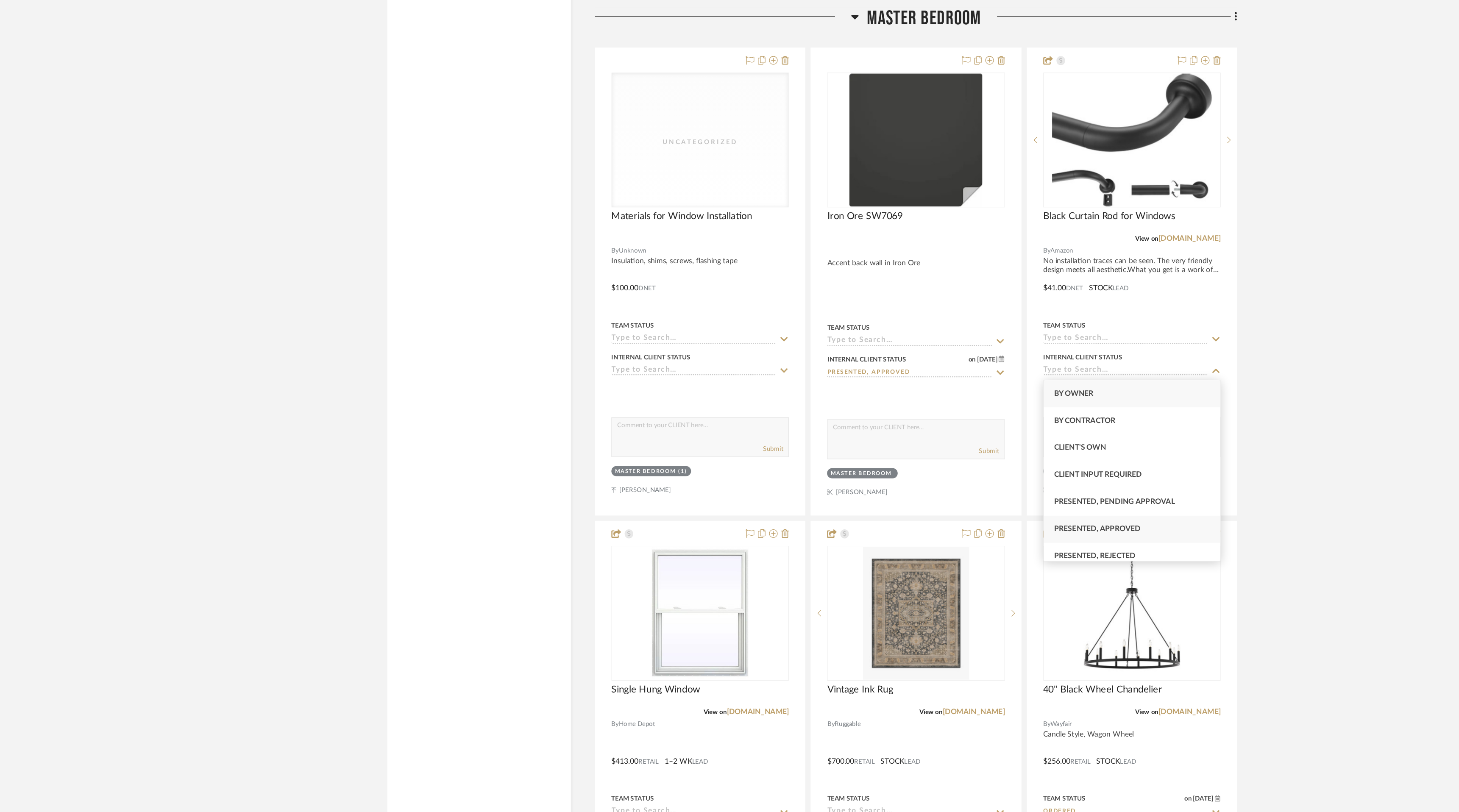
click at [1026, 587] on div "Presented, Approved" at bounding box center [985, 586] width 140 height 22
type input "[DATE]"
type input "Presented, Approved"
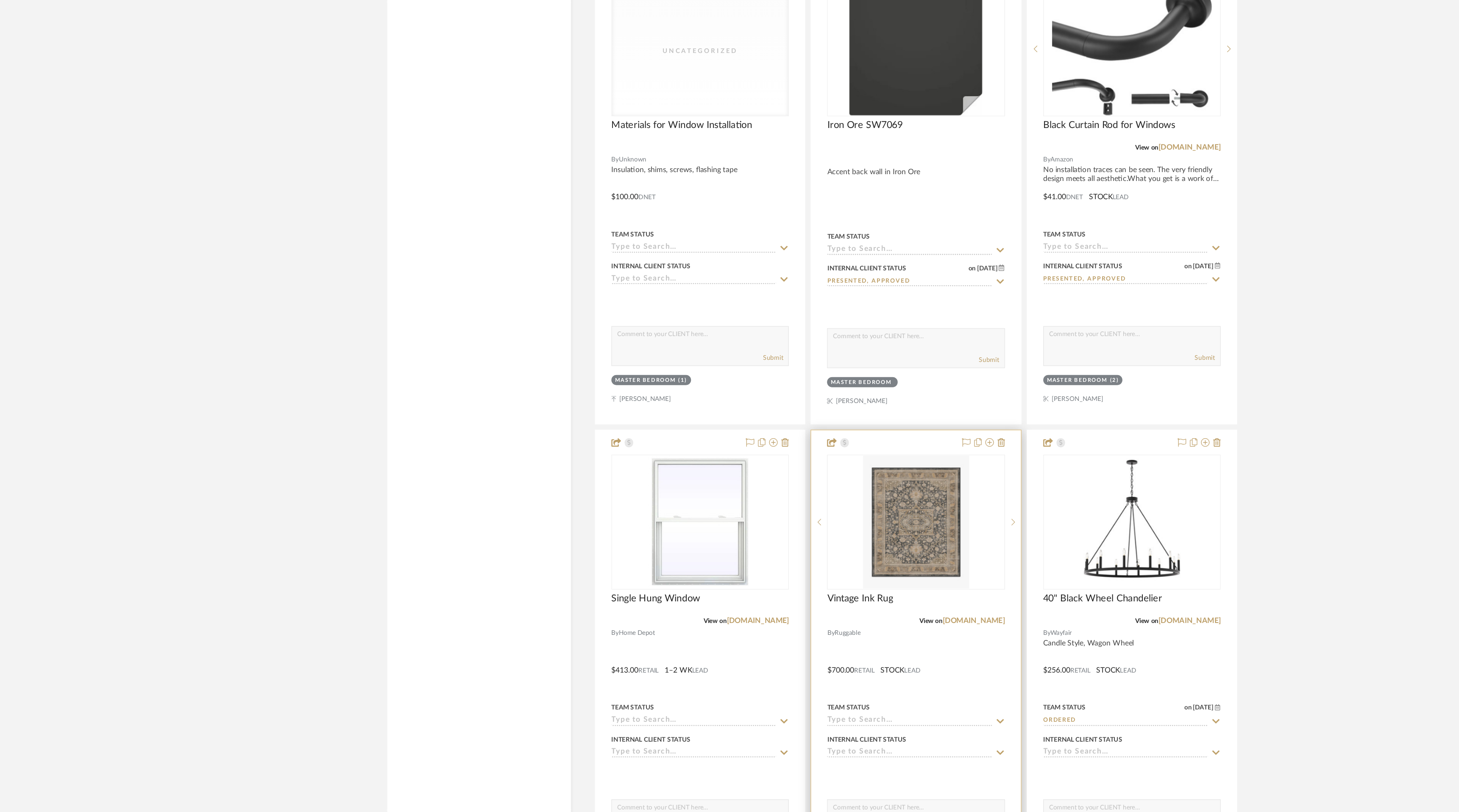
scroll to position [3536, 0]
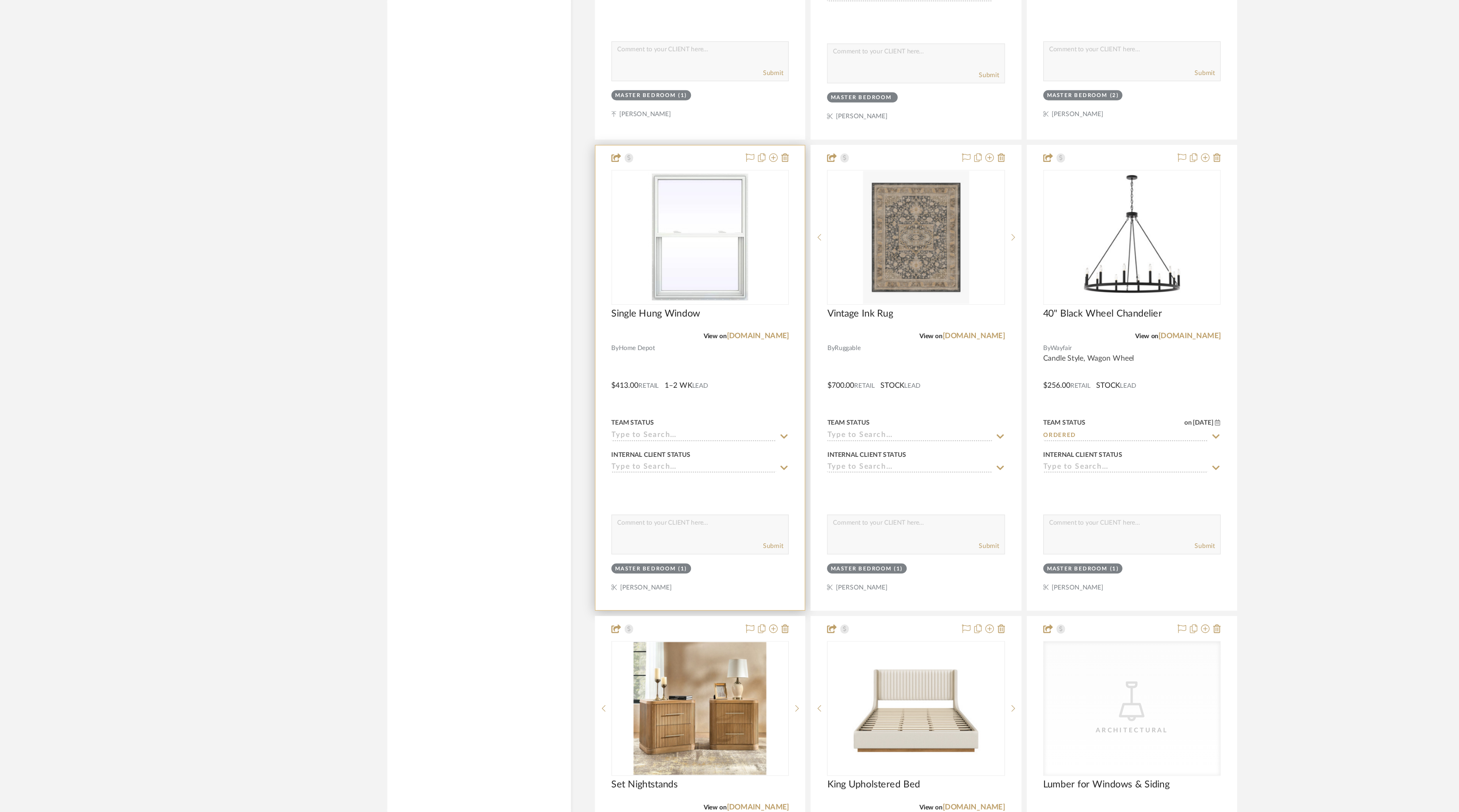
click at [708, 535] on icon at bounding box center [707, 537] width 7 height 7
click at [689, 660] on div "Presented, Approved" at bounding box center [640, 664] width 140 height 22
type input "[DATE]"
type input "Presented, Approved"
click at [881, 536] on icon at bounding box center [880, 537] width 7 height 7
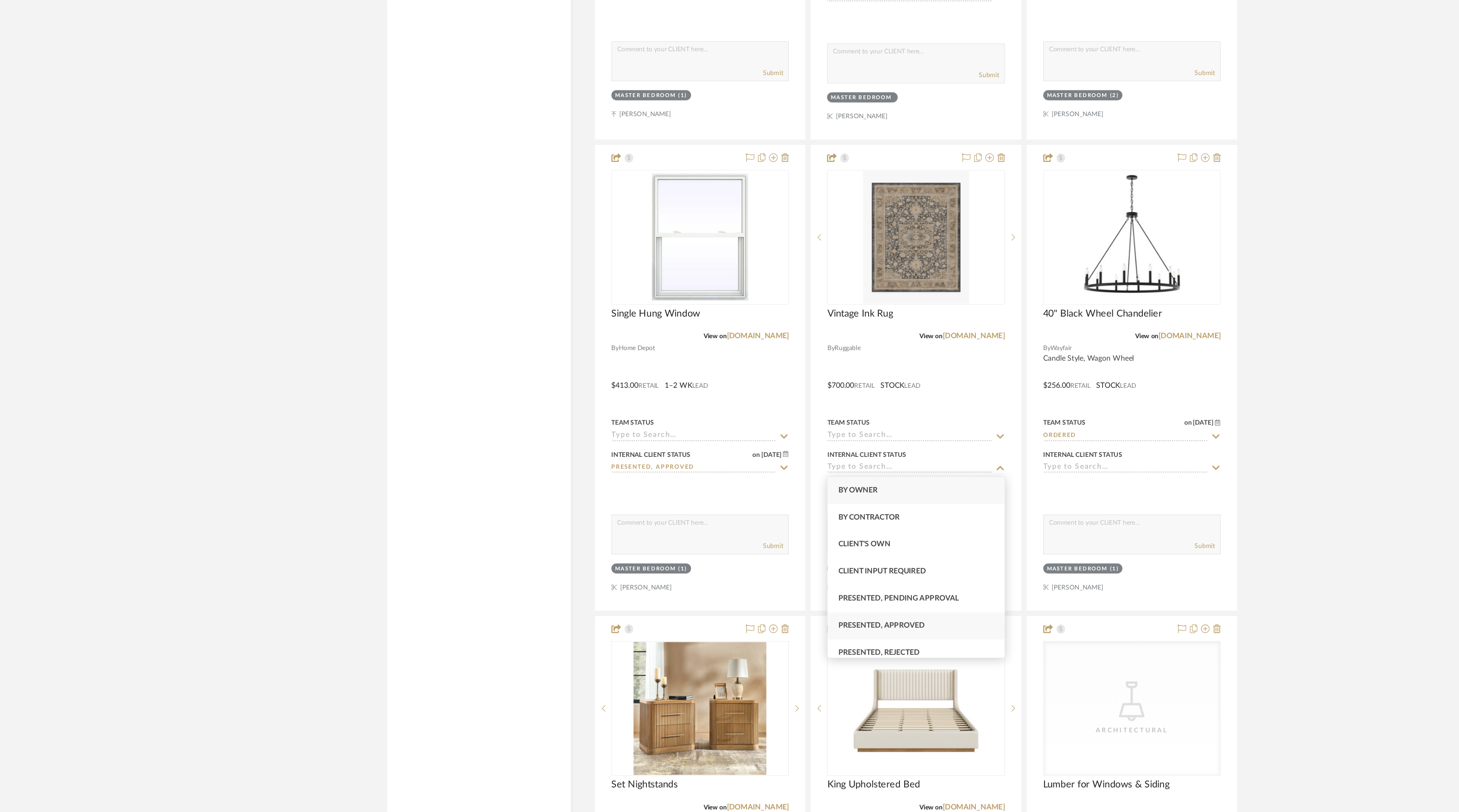
click at [857, 665] on div "Presented, Approved" at bounding box center [812, 664] width 140 height 22
type input "[DATE]"
type input "Presented, Approved"
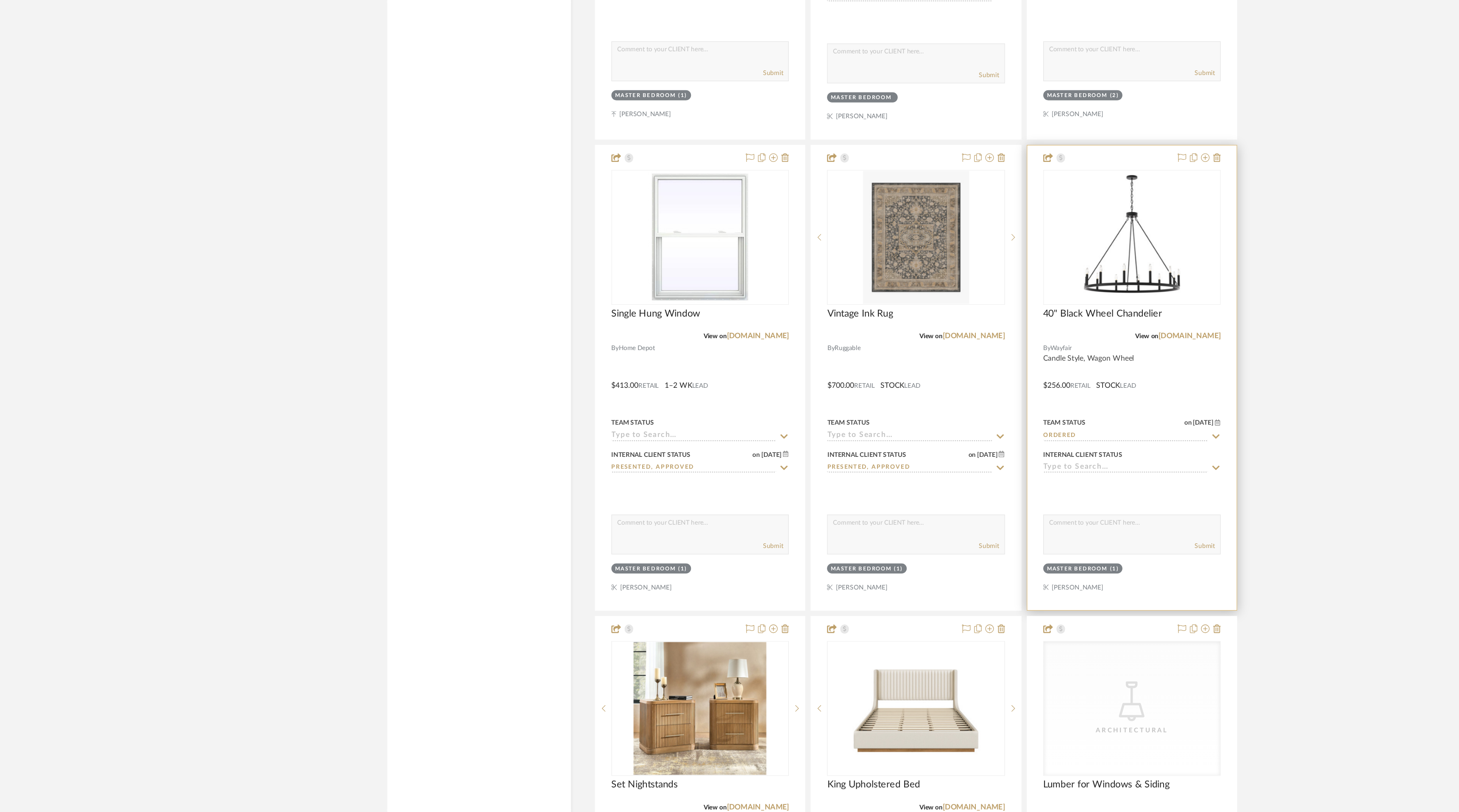
click at [1052, 535] on icon at bounding box center [1051, 537] width 7 height 7
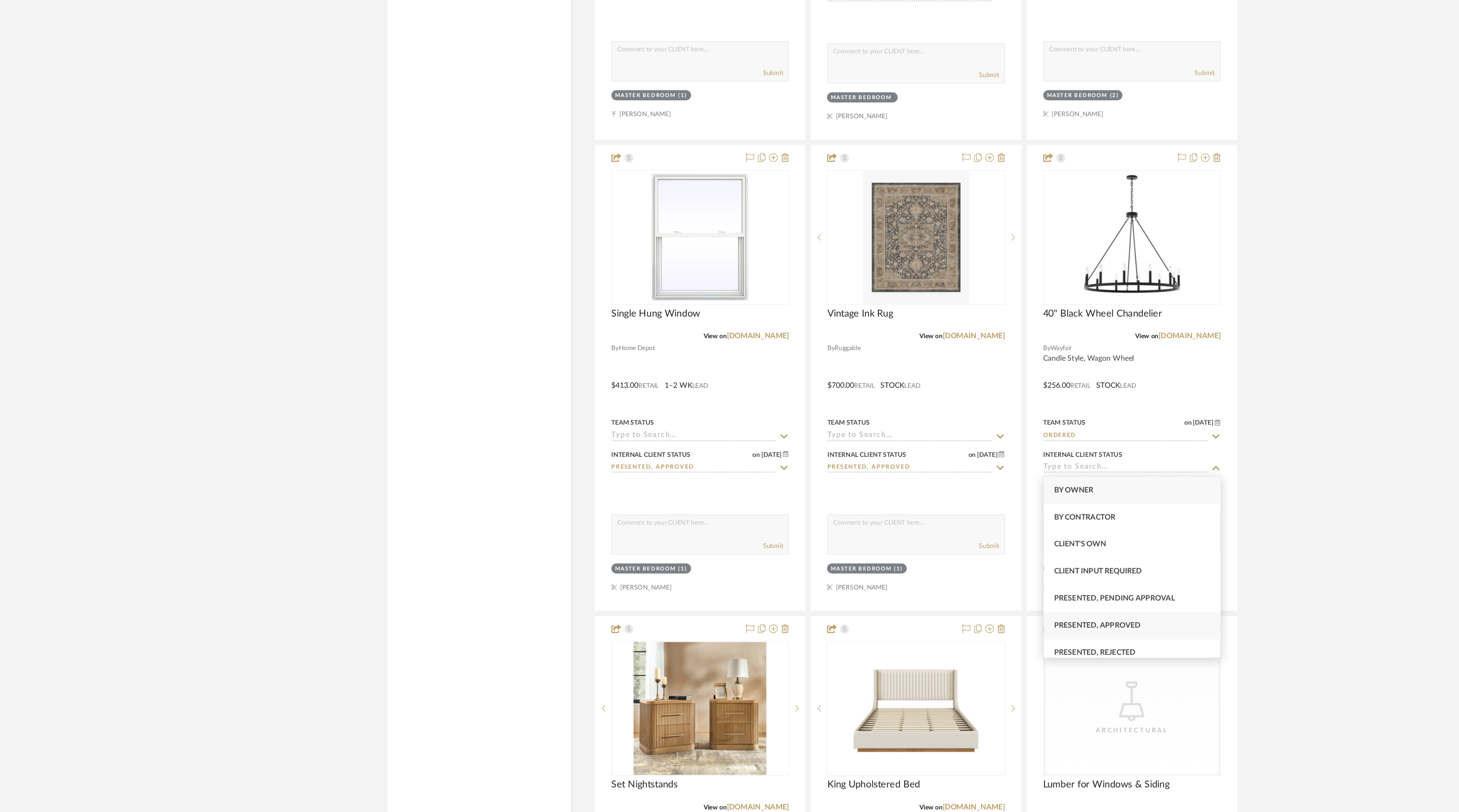
click at [1029, 653] on div "Presented, Approved" at bounding box center [985, 664] width 140 height 22
type input "[DATE]"
type input "Presented, Approved"
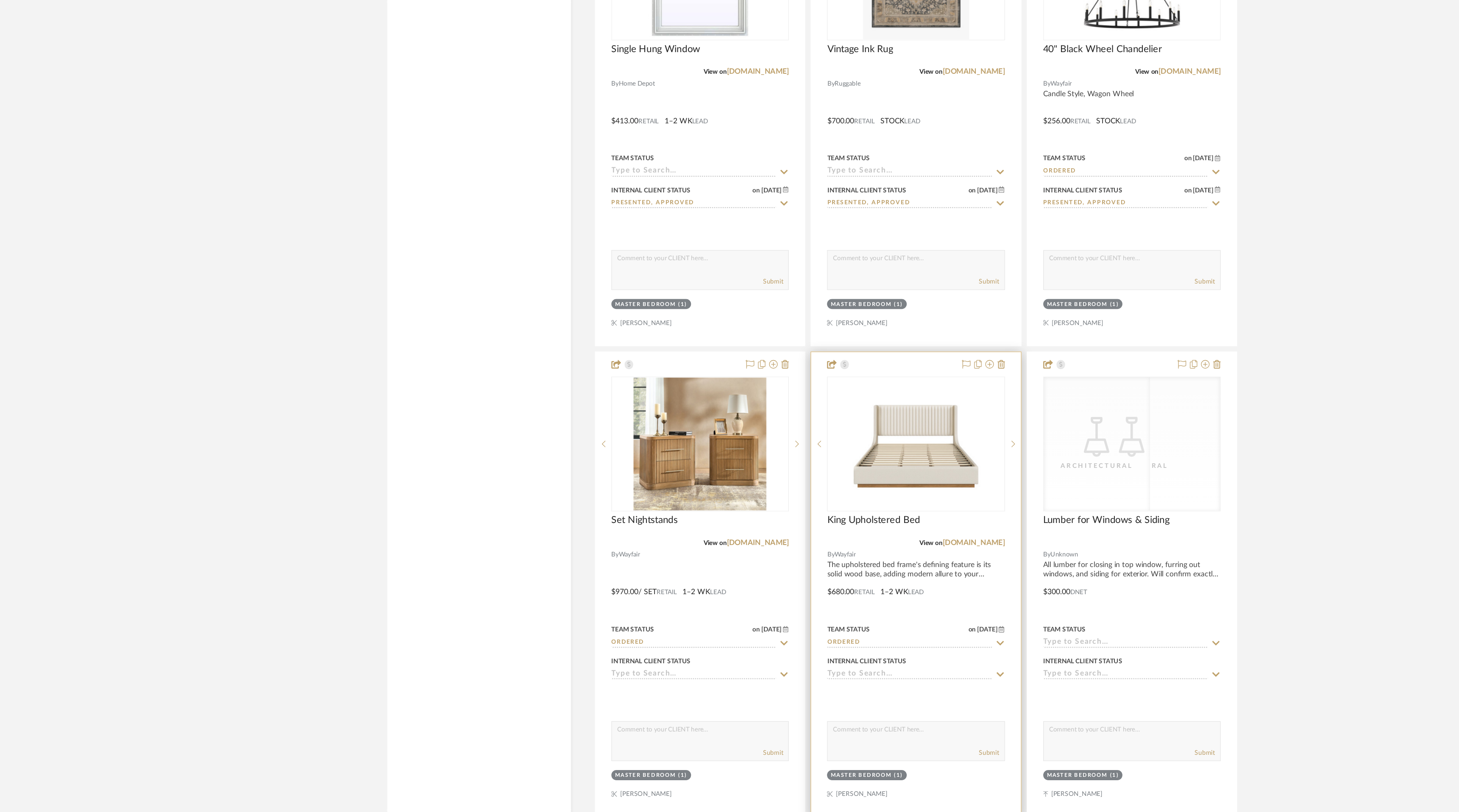
scroll to position [3842, 0]
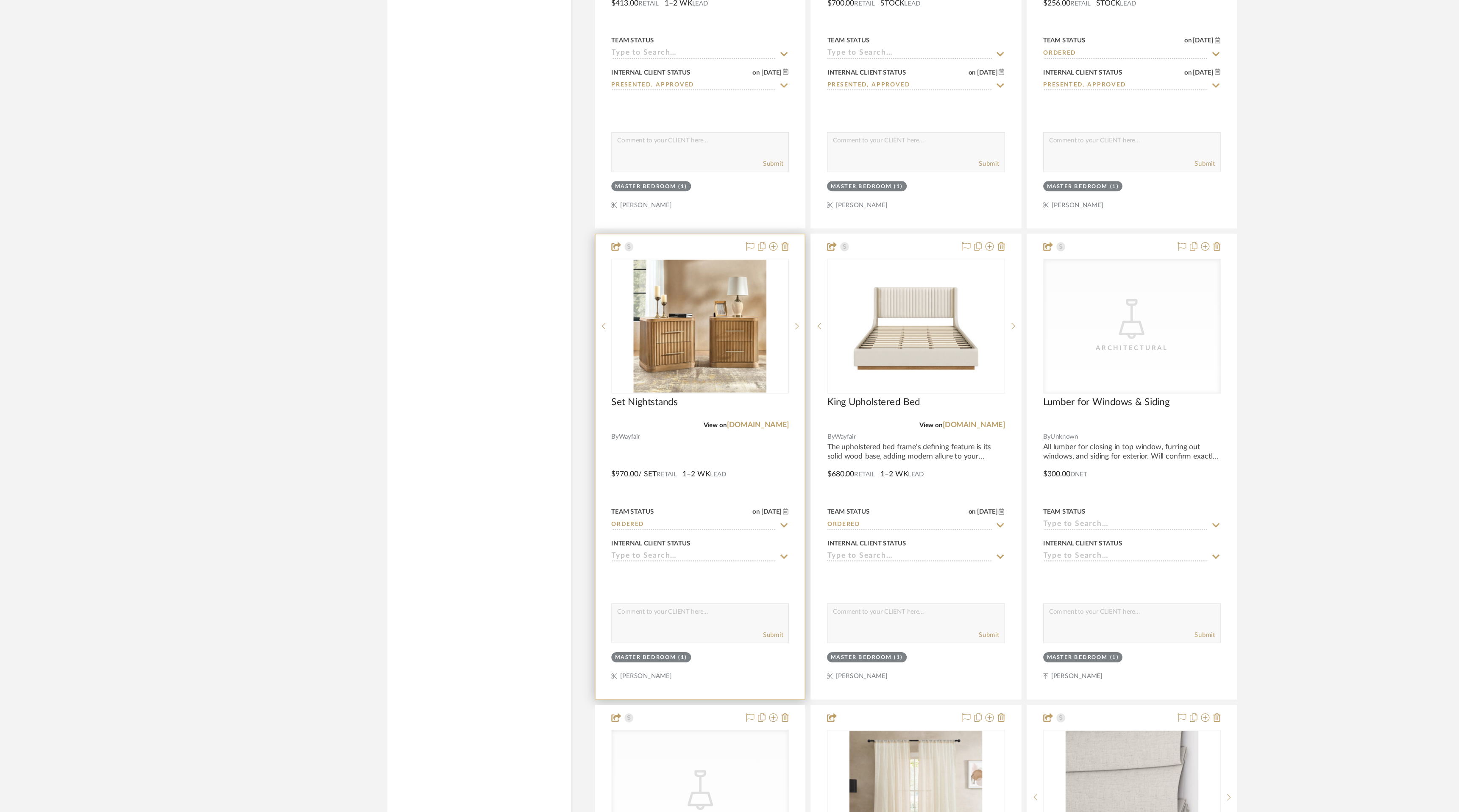
click at [706, 605] on icon at bounding box center [707, 608] width 7 height 7
click at [682, 736] on div "Presented, Approved" at bounding box center [640, 734] width 140 height 22
type input "[DATE]"
type input "Presented, Approved"
click at [878, 606] on icon at bounding box center [880, 608] width 7 height 7
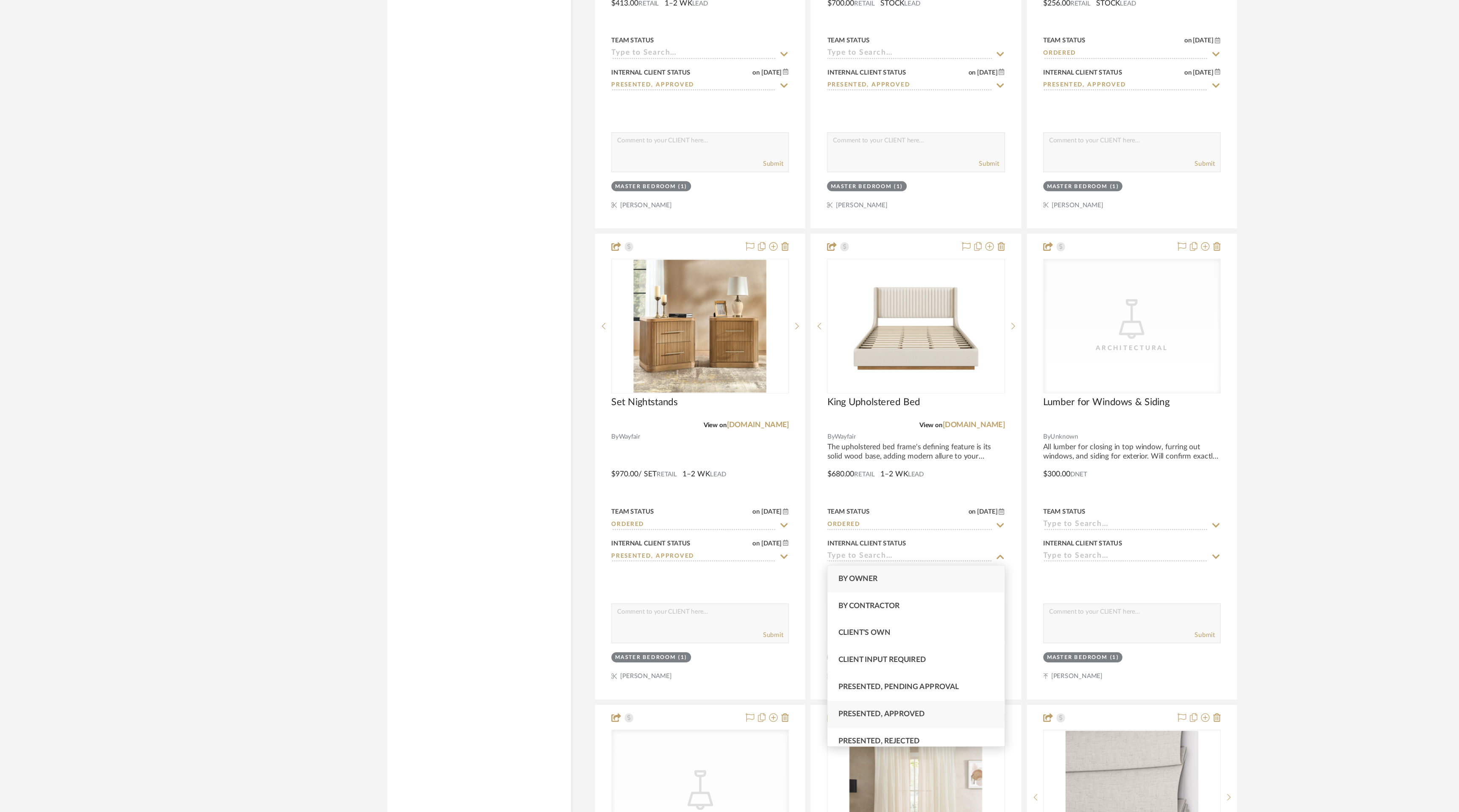
click at [858, 726] on div "Presented, Approved" at bounding box center [812, 734] width 140 height 22
type input "[DATE]"
type input "Presented, Approved"
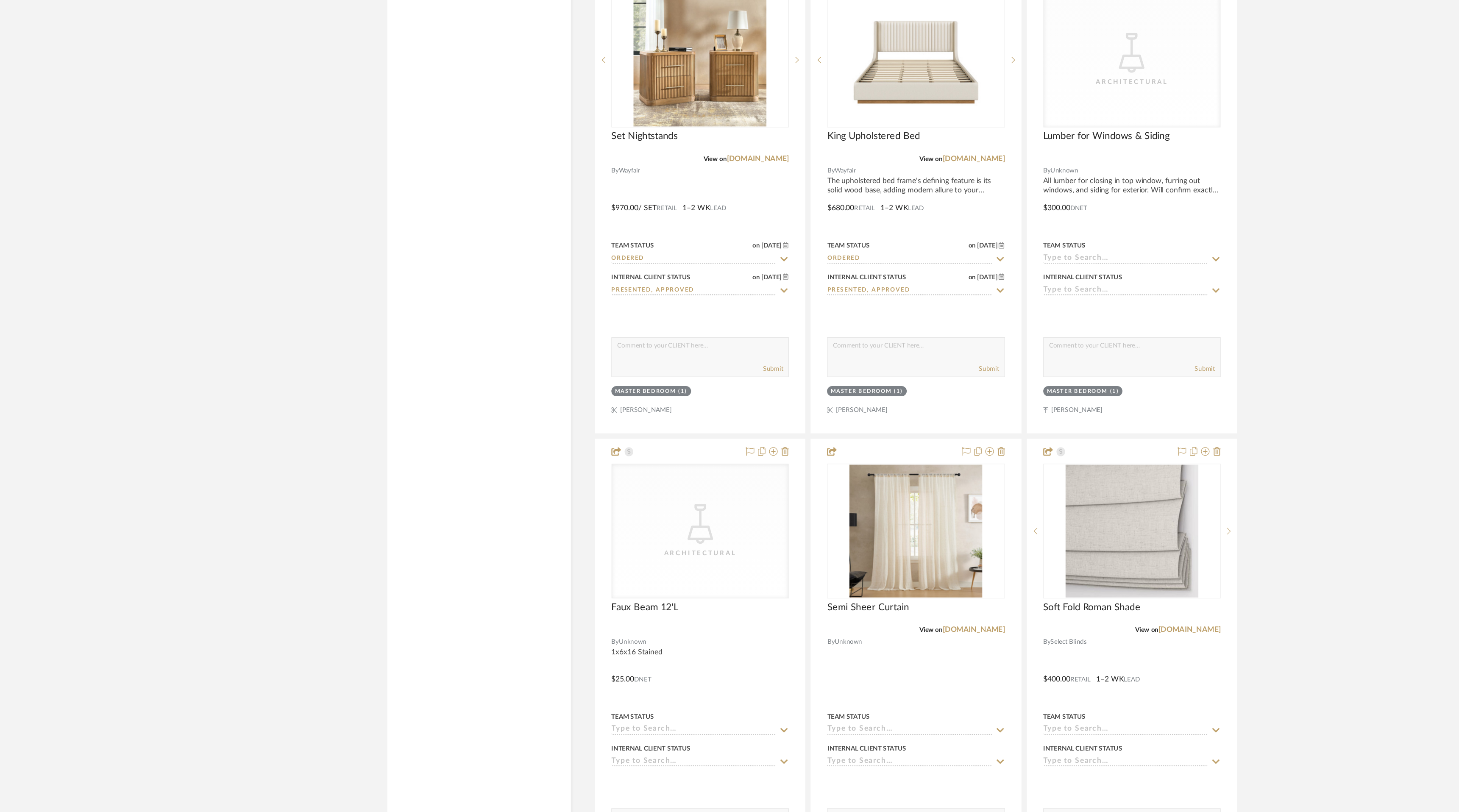
scroll to position [4195, 0]
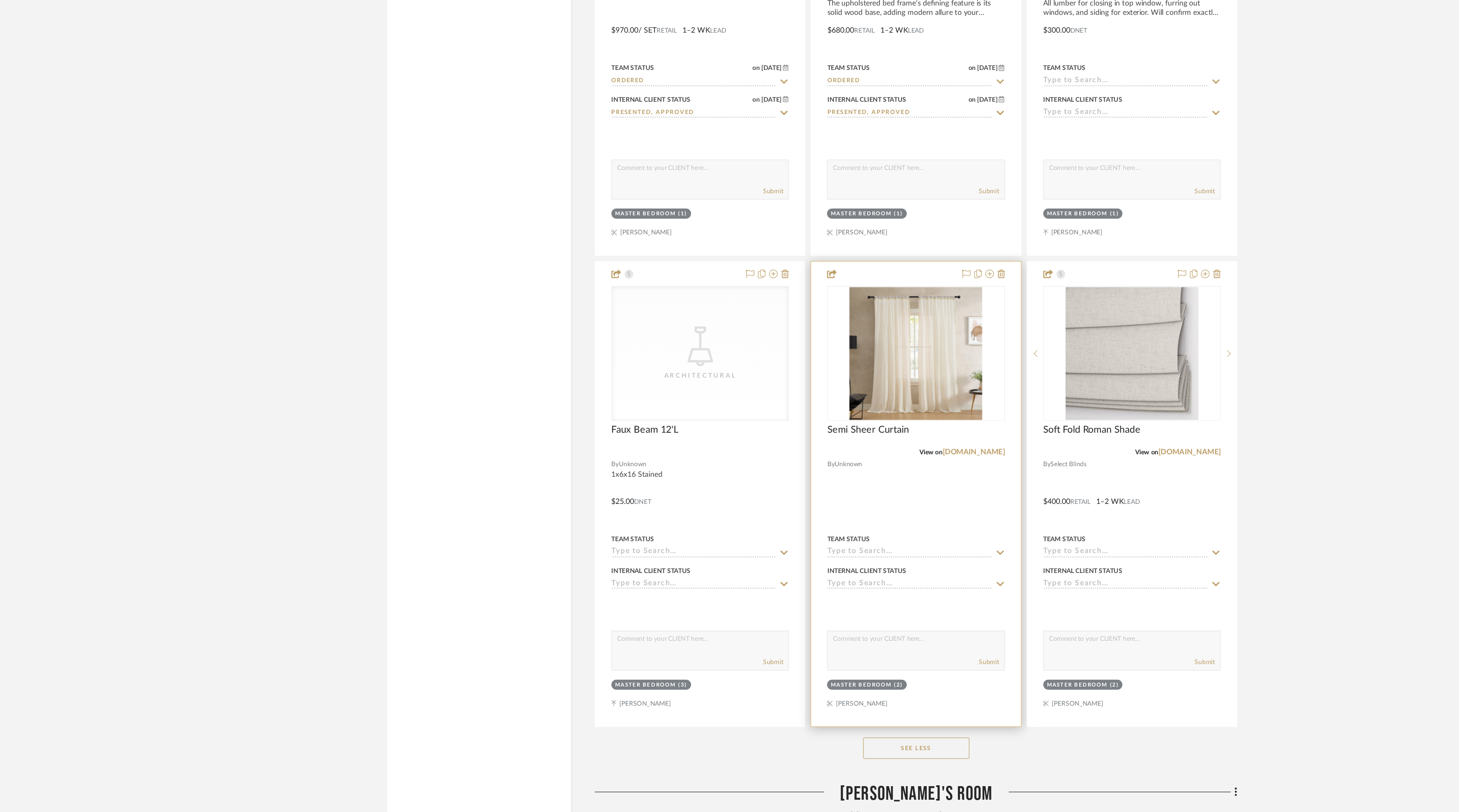
click at [877, 627] on icon at bounding box center [880, 630] width 7 height 7
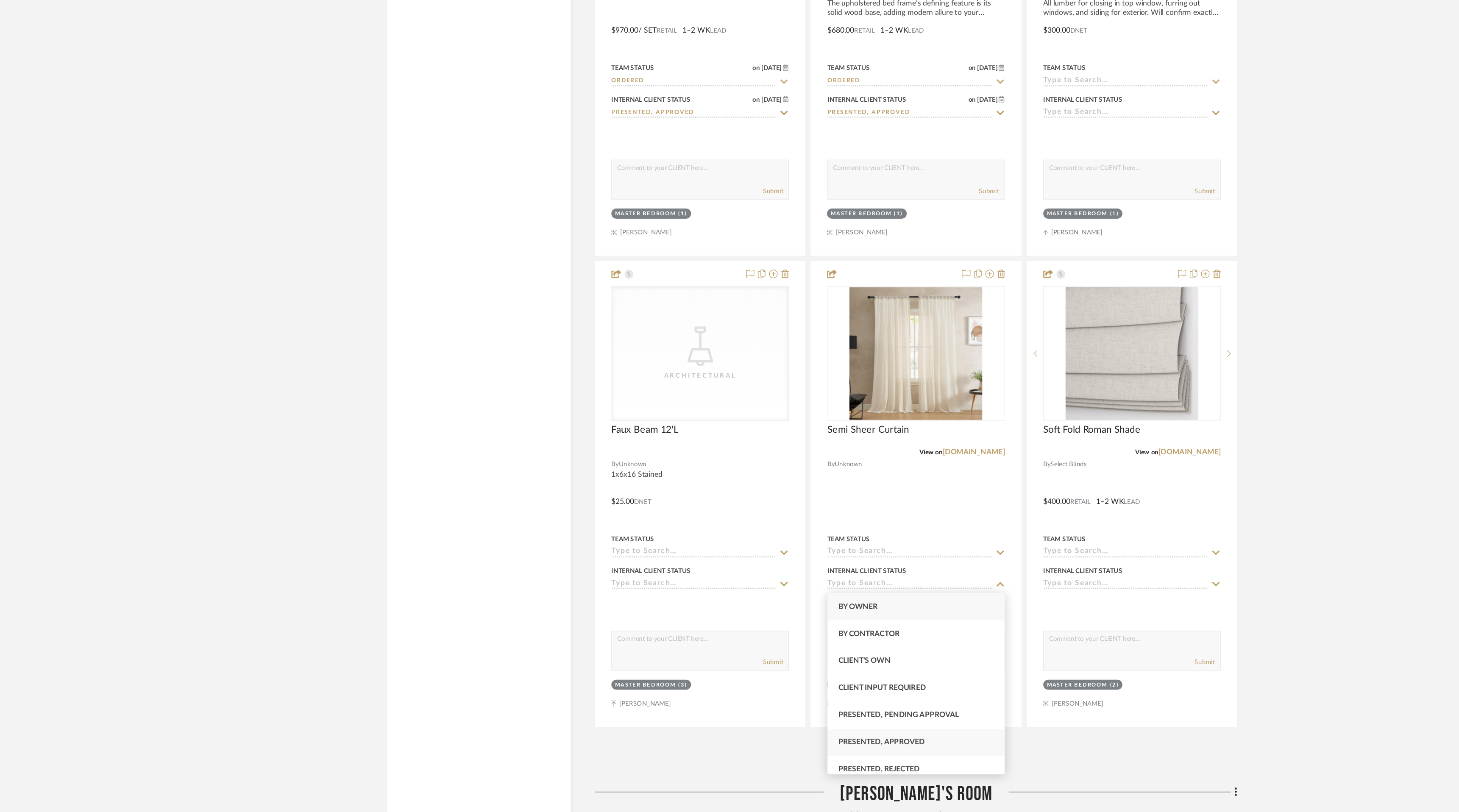
click at [853, 752] on div "Presented, Approved" at bounding box center [812, 756] width 140 height 22
type input "[DATE]"
type input "Presented, Approved"
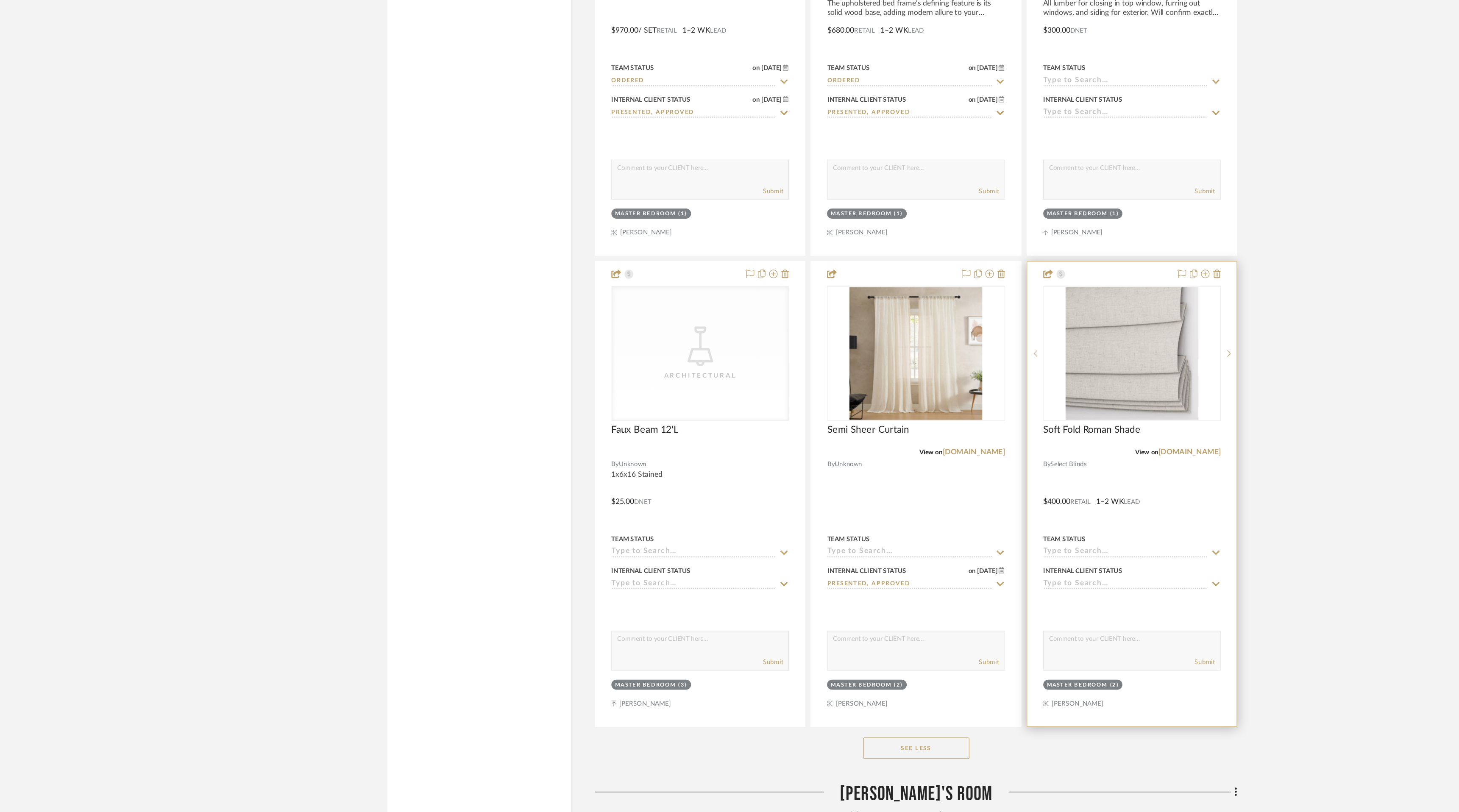
click at [1051, 628] on icon at bounding box center [1051, 630] width 7 height 7
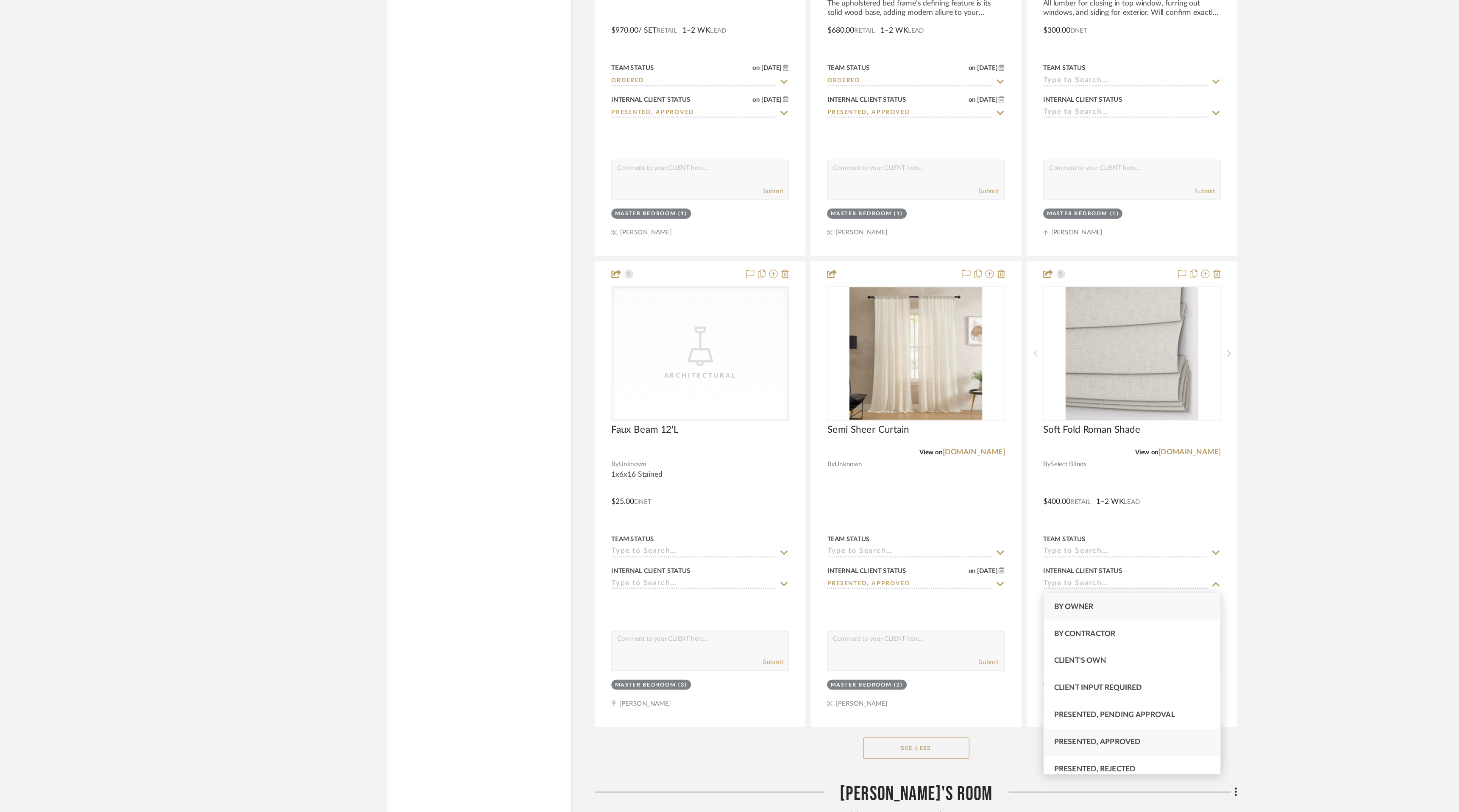
click at [1034, 761] on div "Presented, Approved" at bounding box center [985, 756] width 140 height 22
type input "[DATE]"
type input "Presented, Approved"
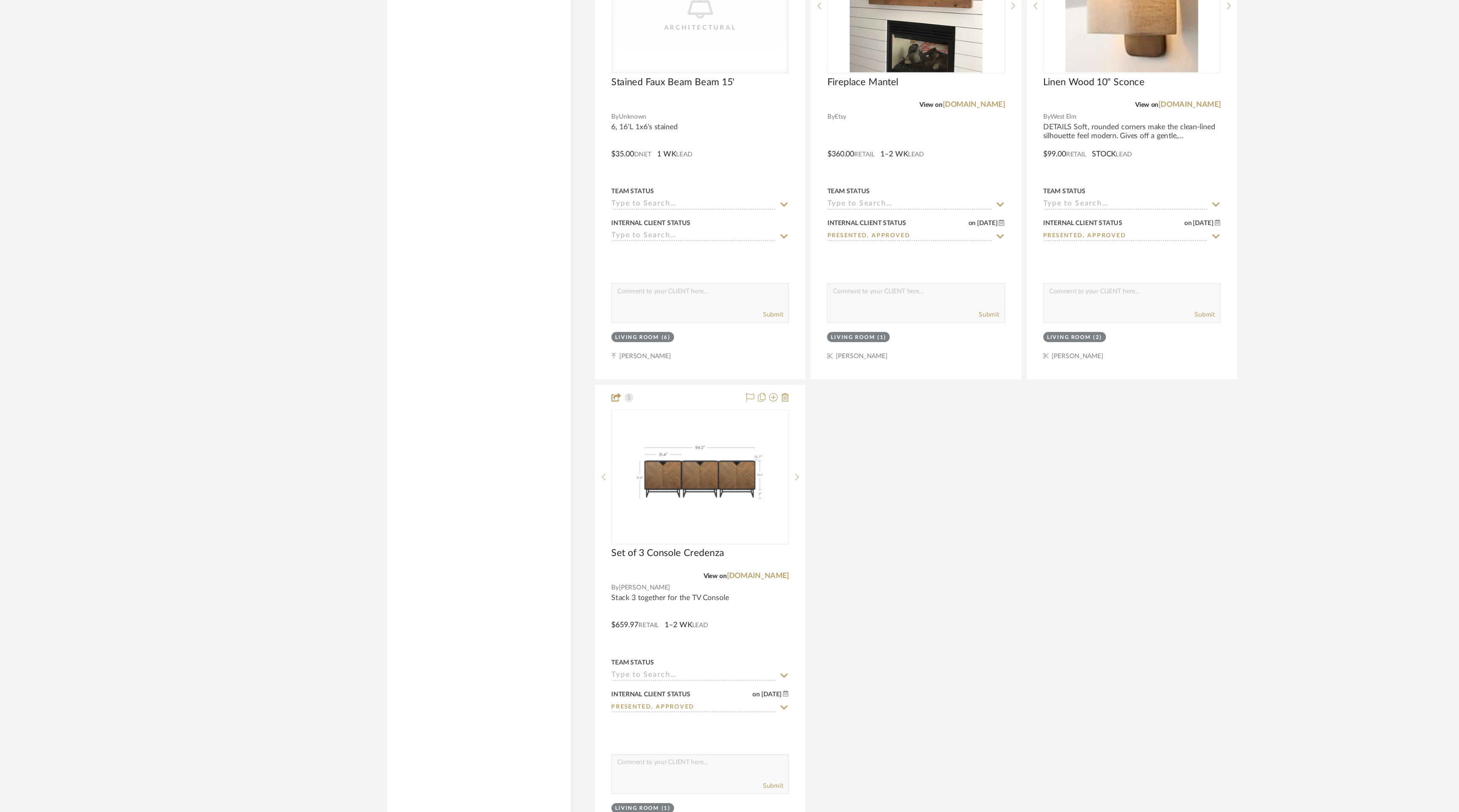
scroll to position [2522, 0]
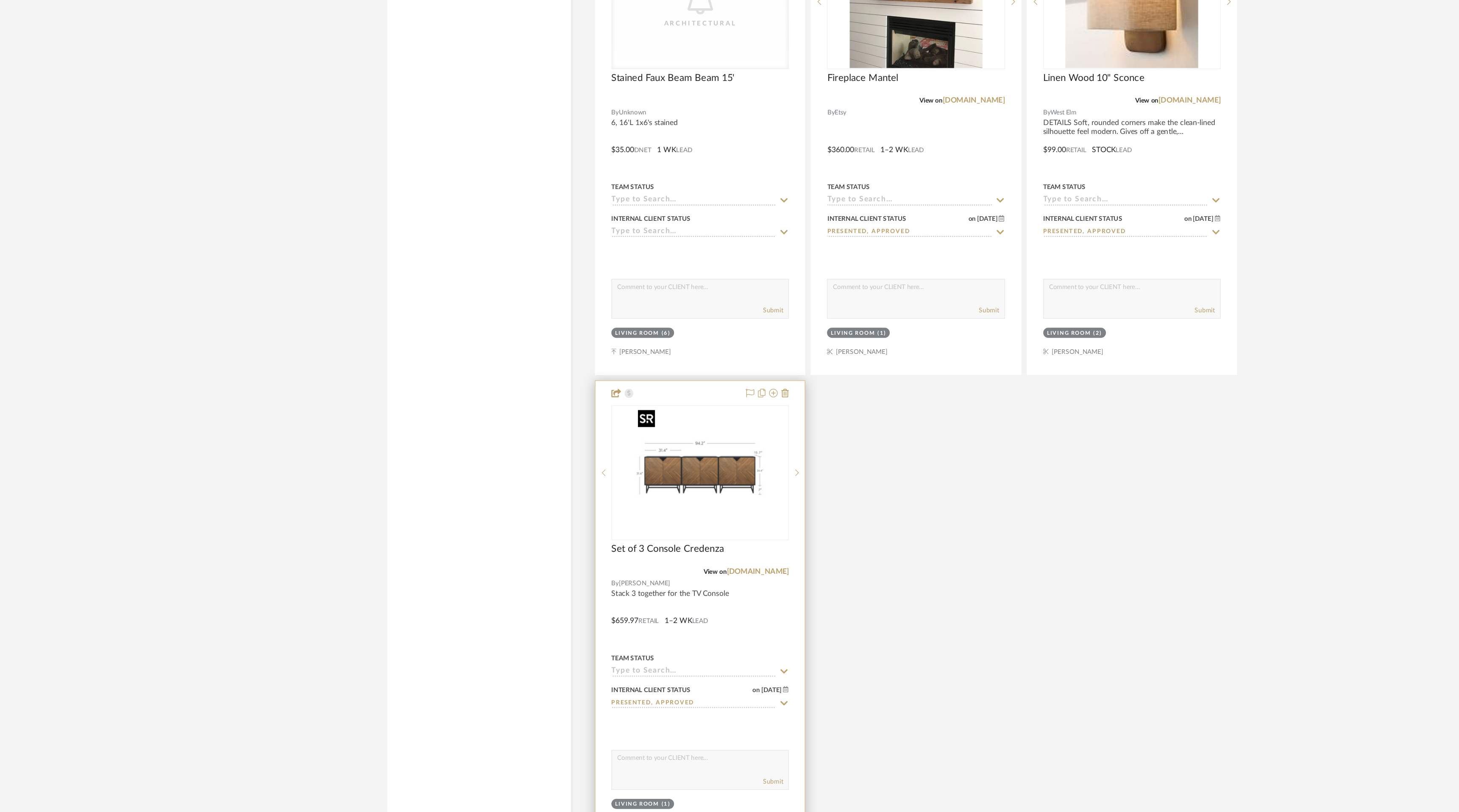
click at [653, 545] on img "0" at bounding box center [640, 541] width 106 height 106
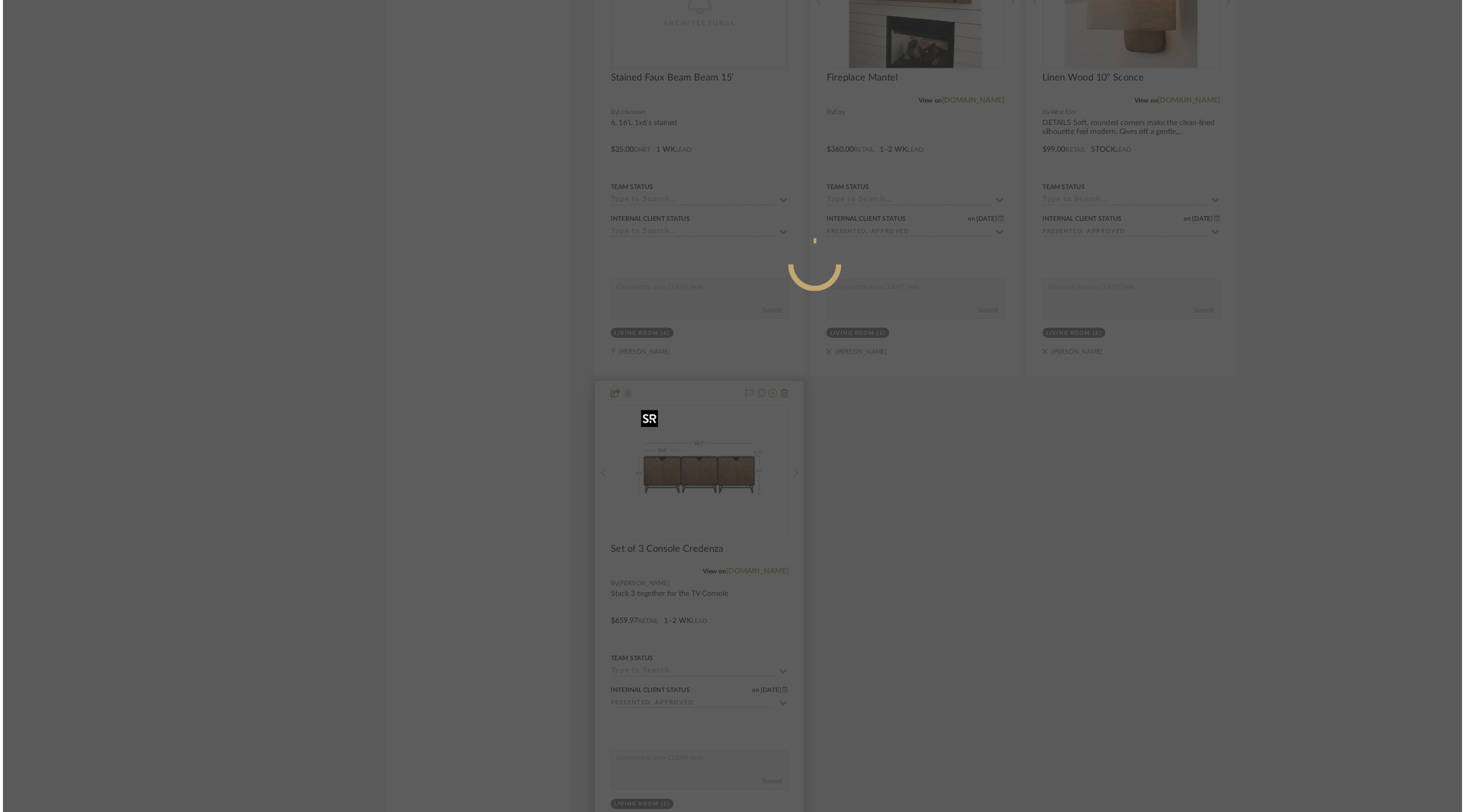
scroll to position [0, 0]
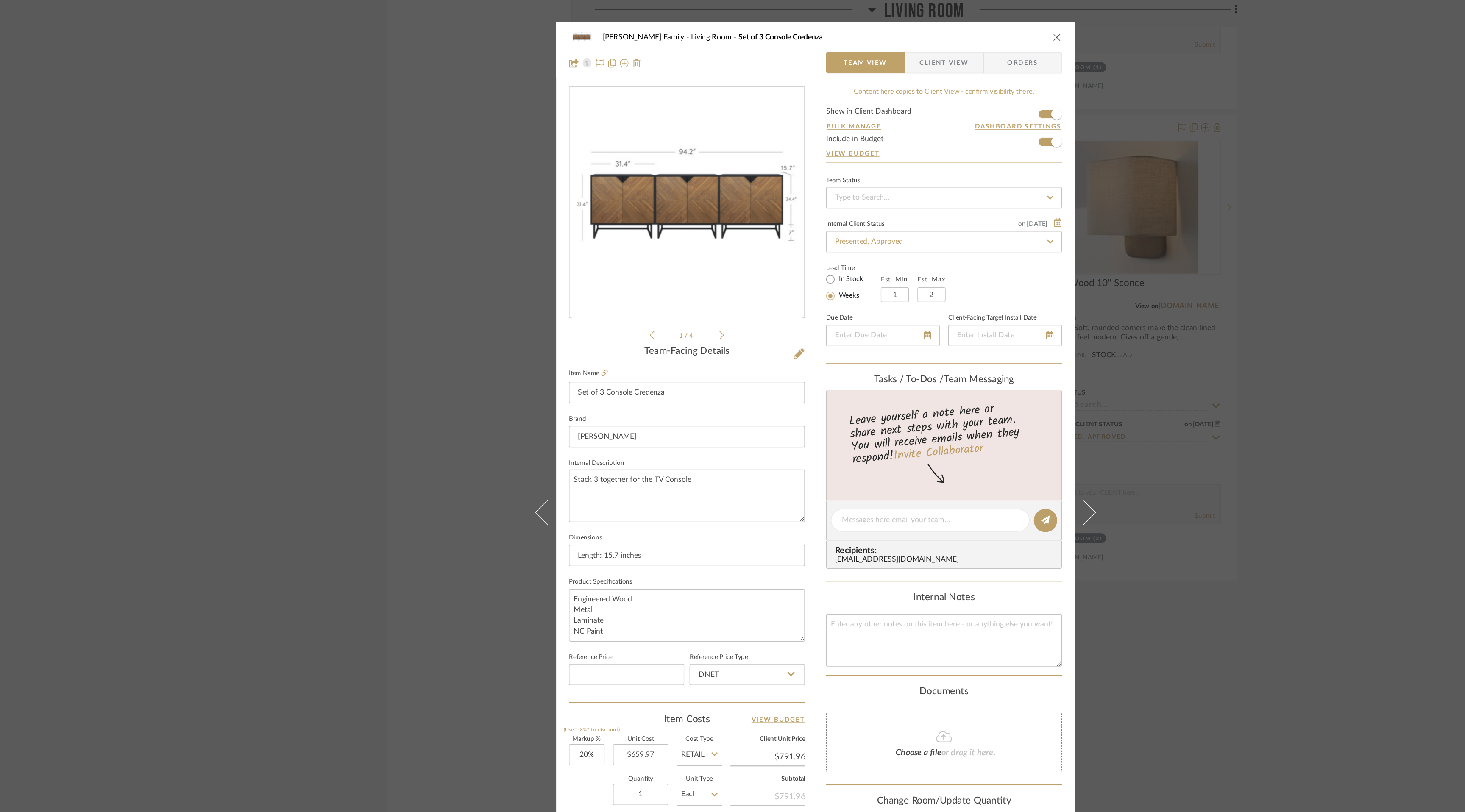
click at [922, 27] on icon "close" at bounding box center [925, 30] width 7 height 7
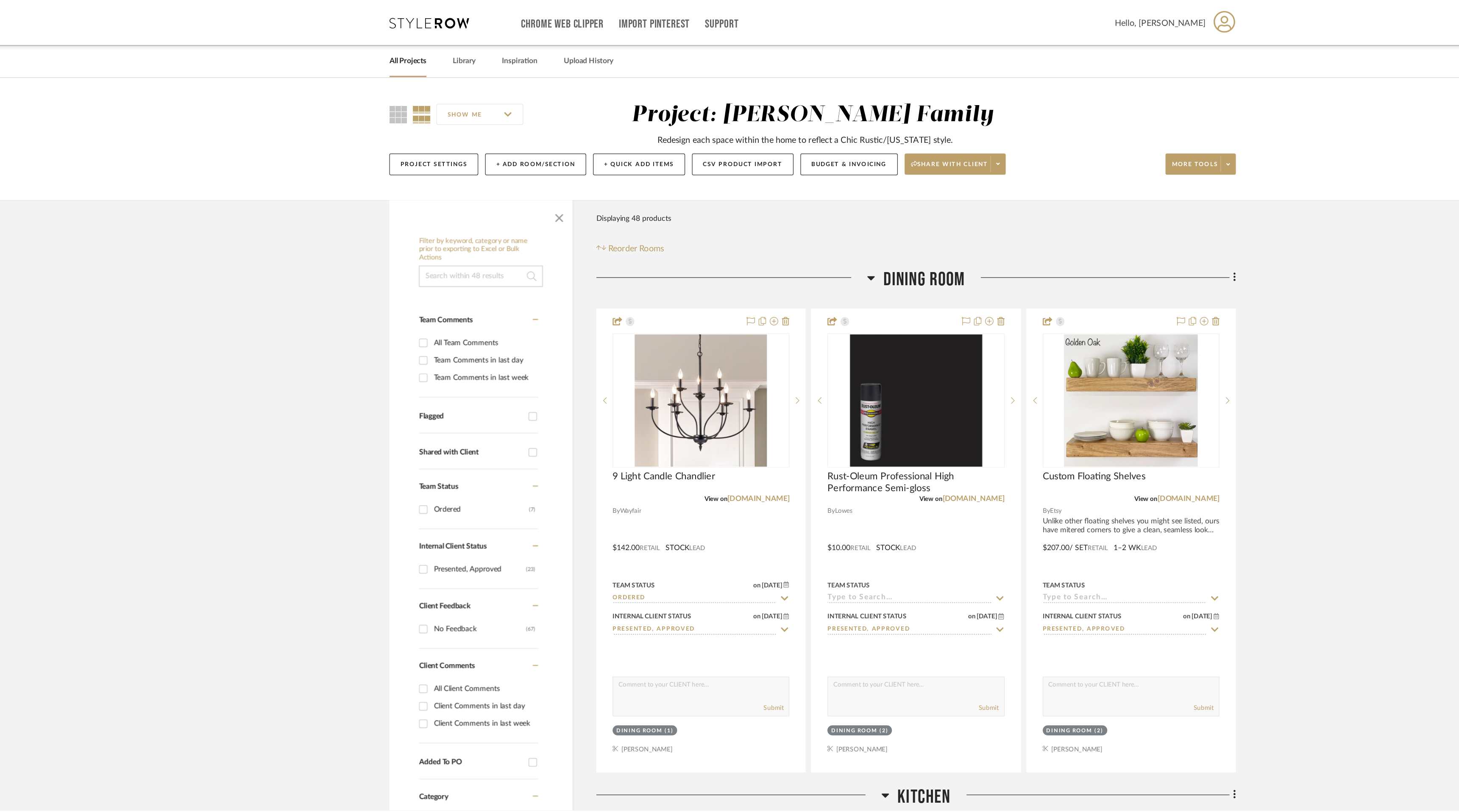
scroll to position [2522, 0]
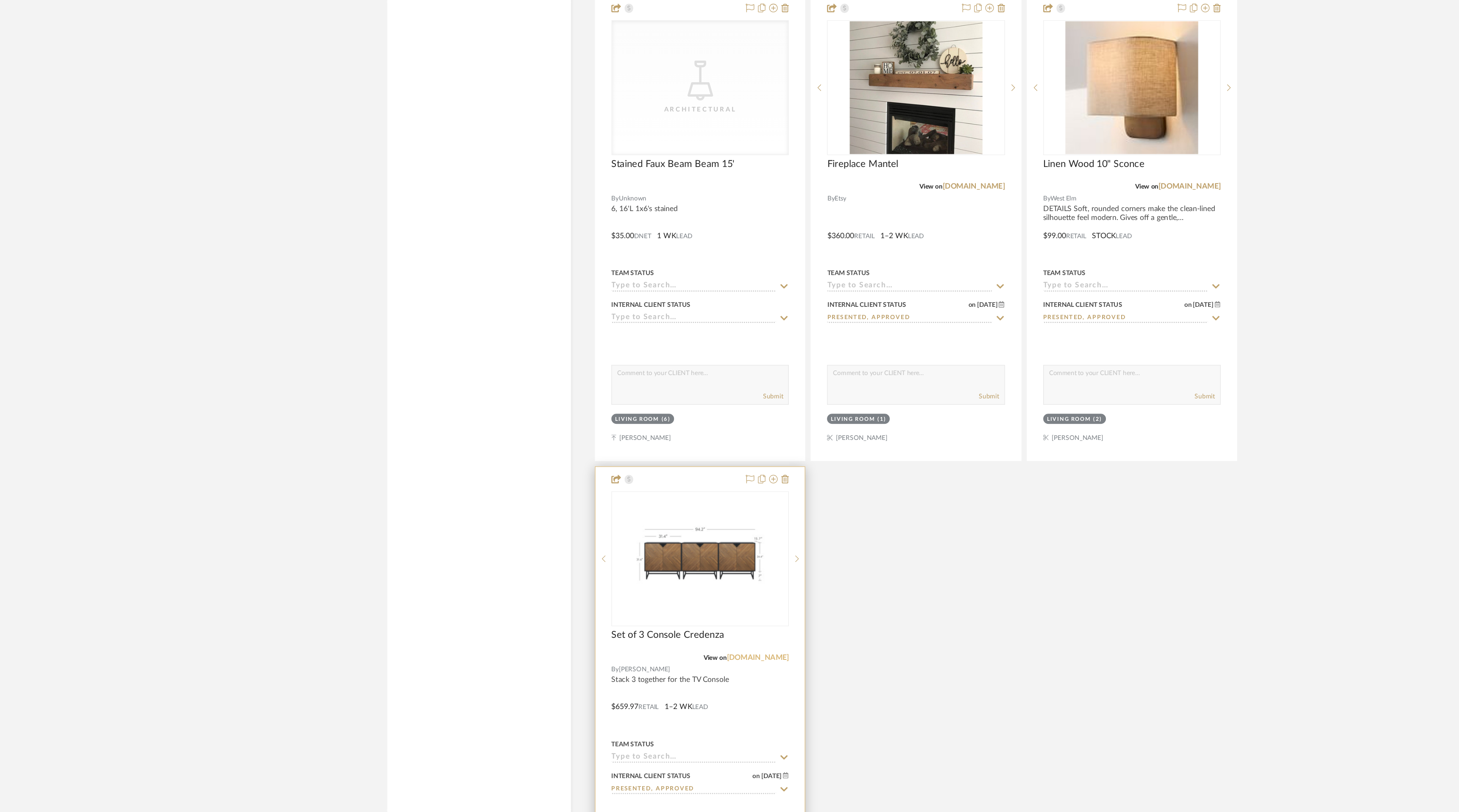
click at [695, 621] on link "[DOMAIN_NAME]" at bounding box center [686, 620] width 49 height 6
